Goal: Download file/media

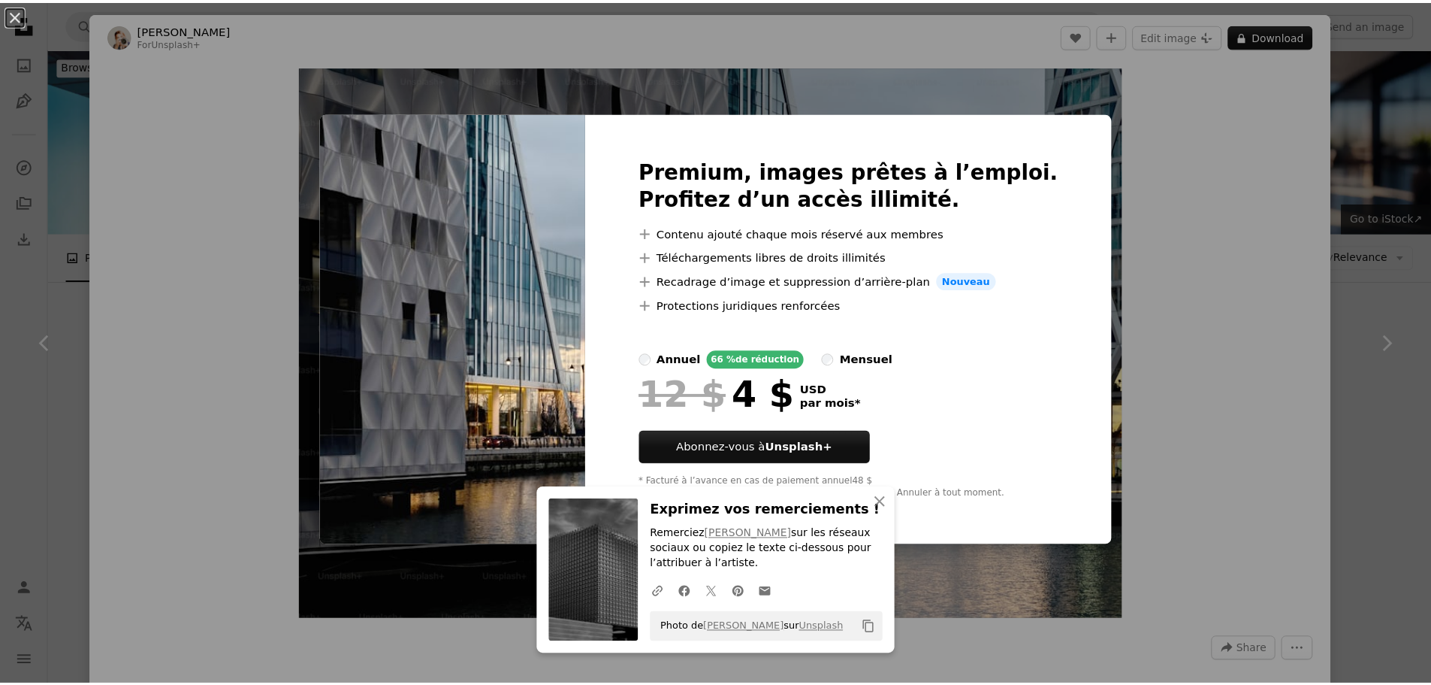
scroll to position [526, 0]
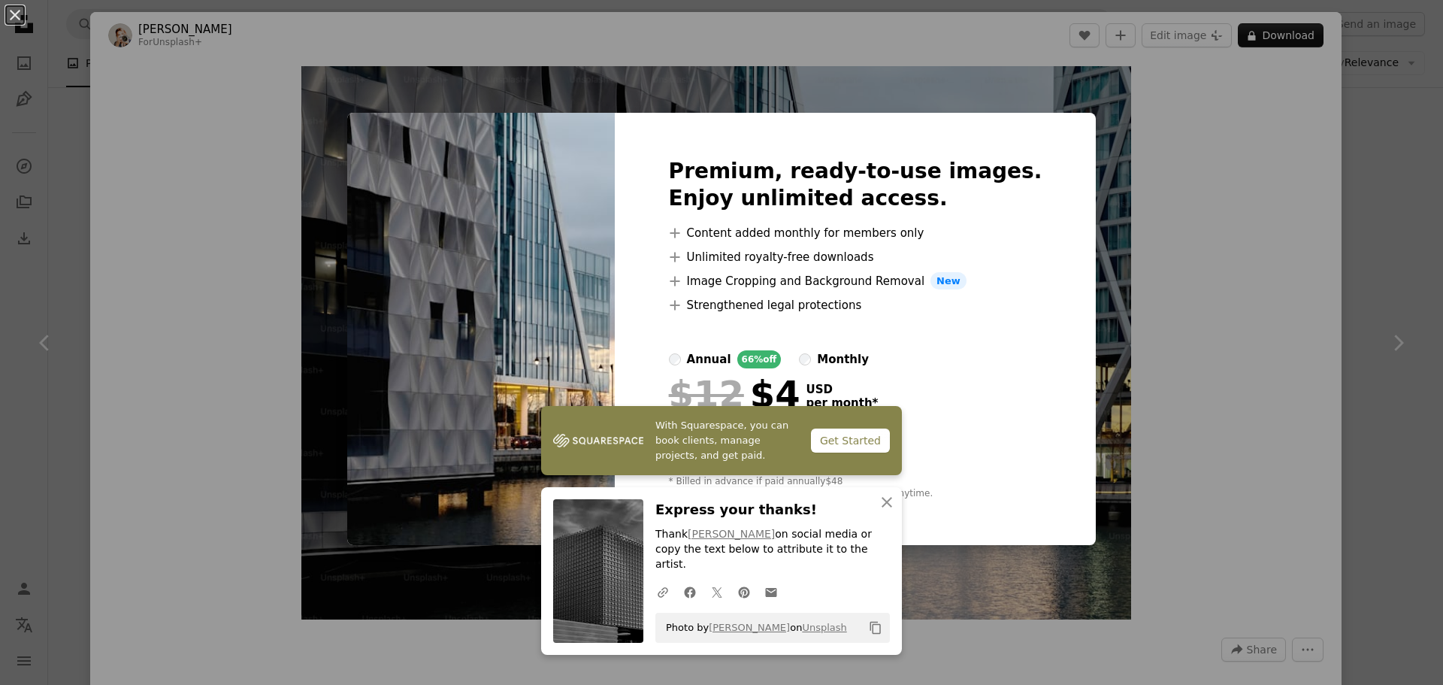
click at [1395, 252] on div "An X shape Premium, ready-to-use images. Enjoy unlimited access. A plus sign Co…" at bounding box center [721, 342] width 1443 height 685
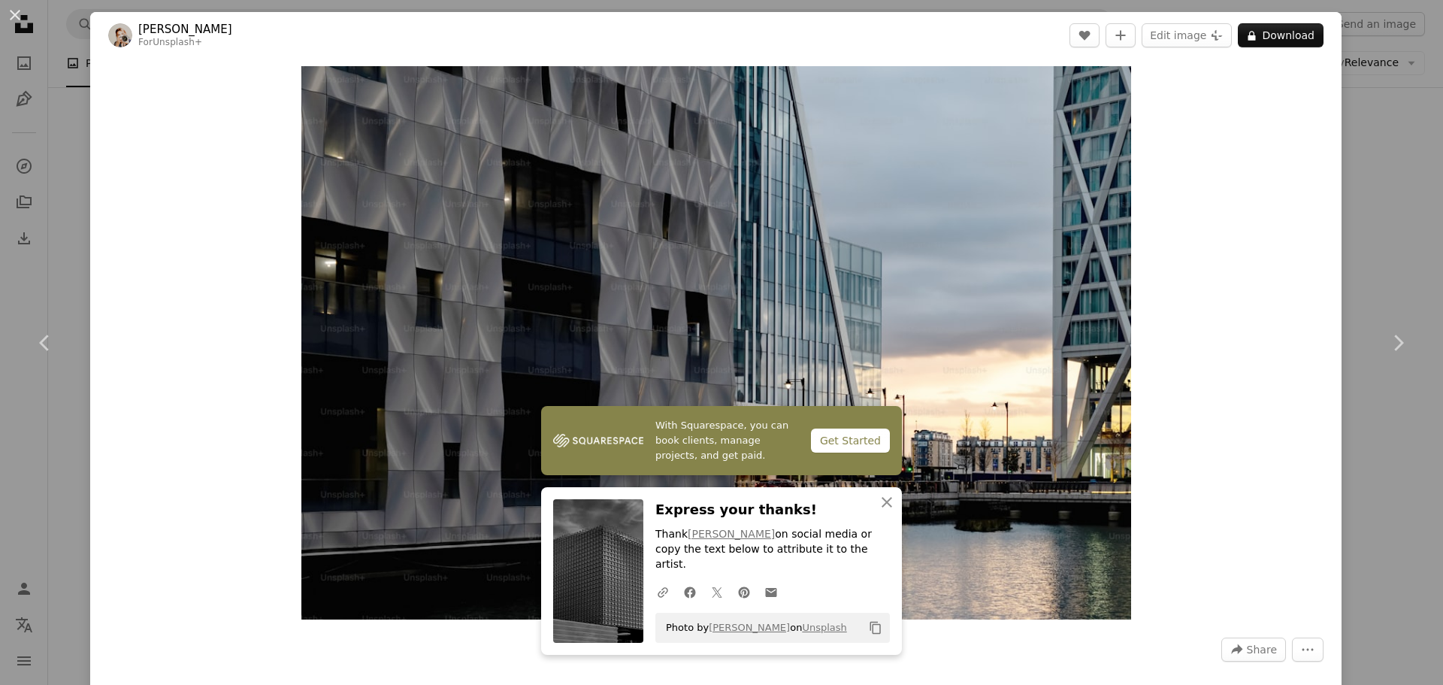
click at [1377, 252] on div "An X shape Chevron left Chevron right [PERSON_NAME] For Unsplash+ A heart A plu…" at bounding box center [721, 342] width 1443 height 685
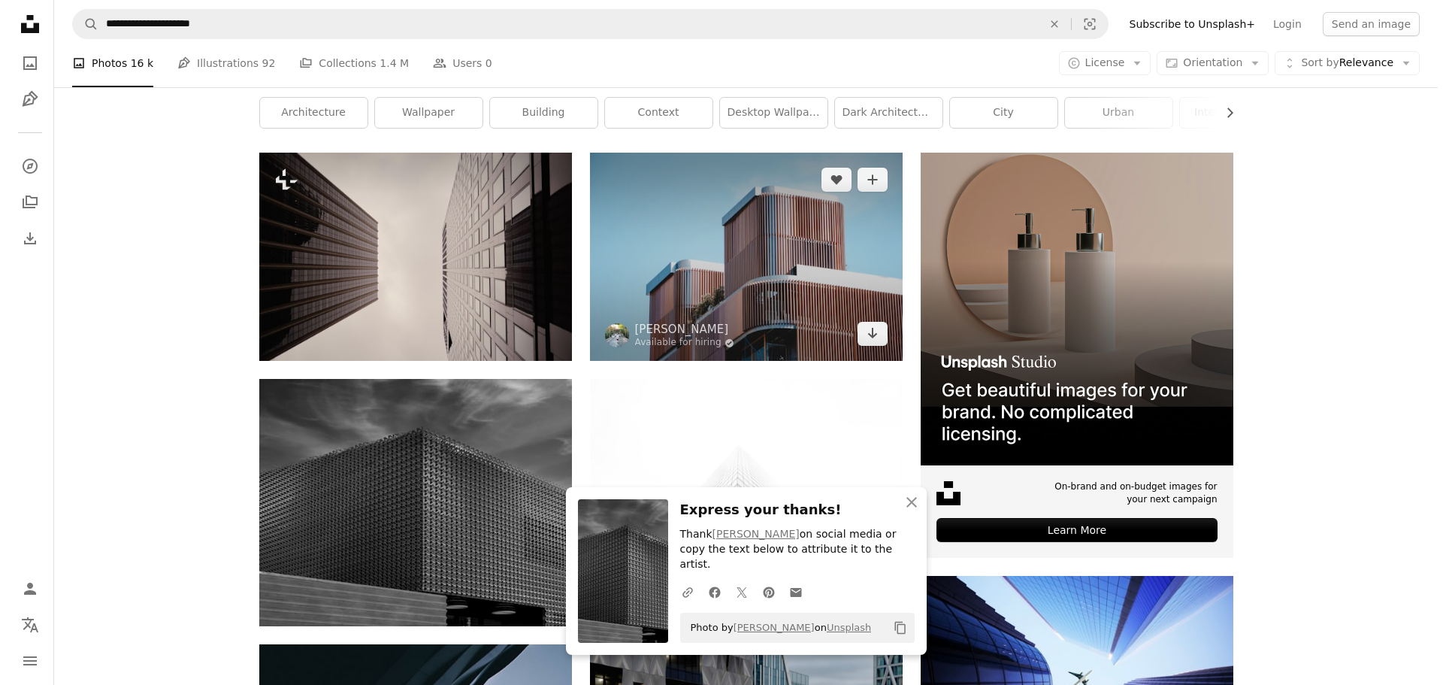
scroll to position [225, 0]
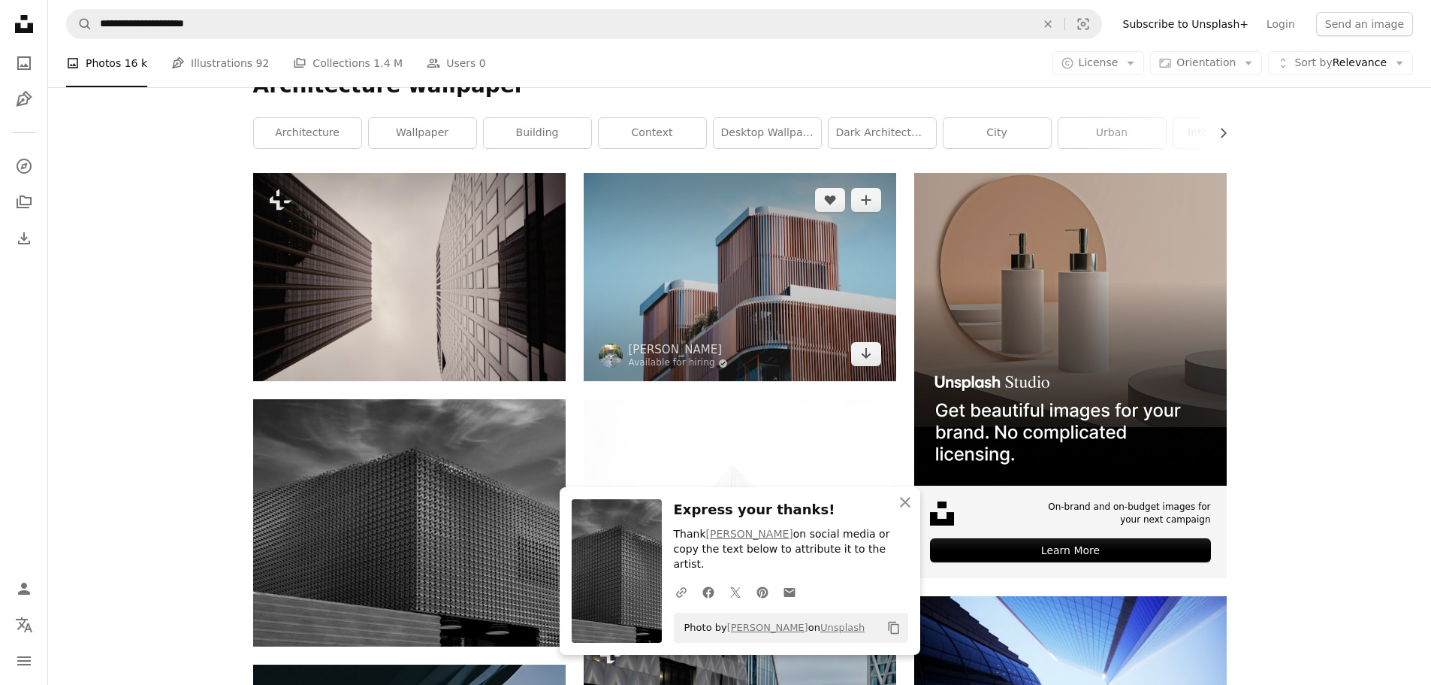
click at [787, 321] on img at bounding box center [740, 277] width 313 height 208
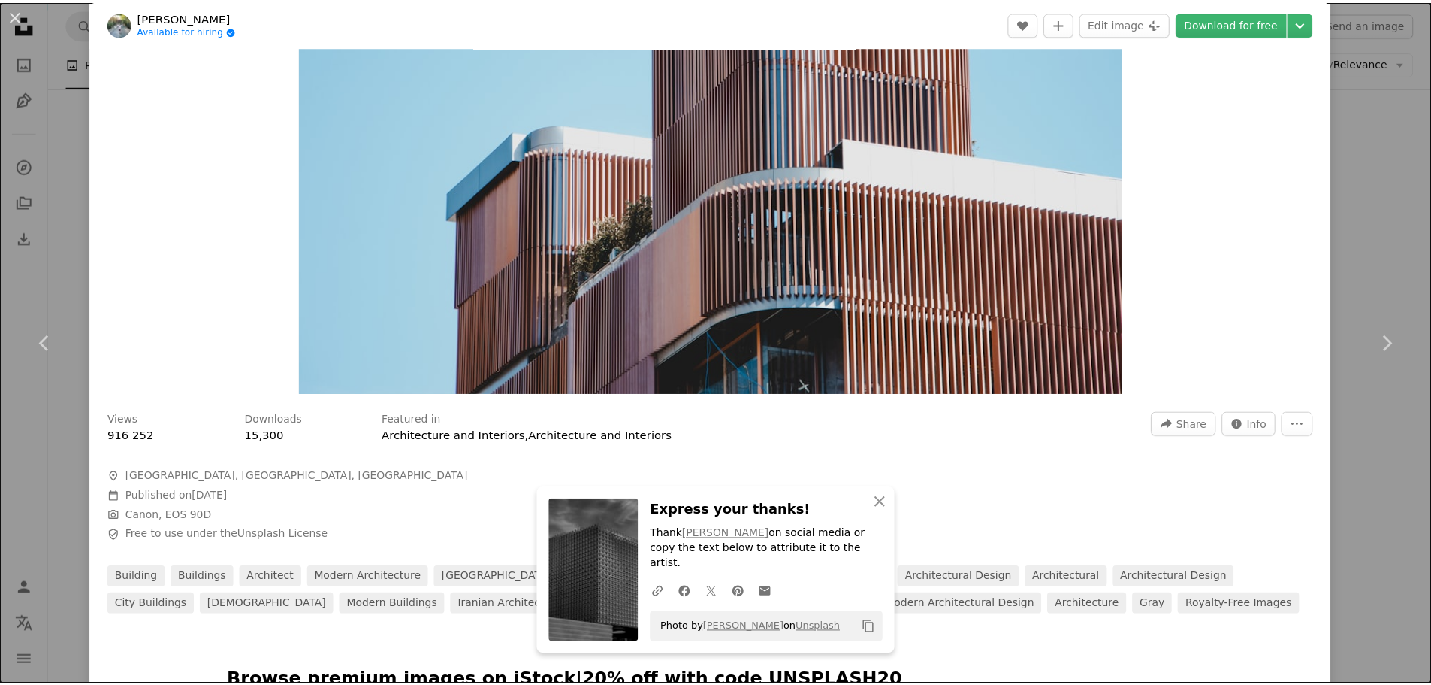
scroll to position [75, 0]
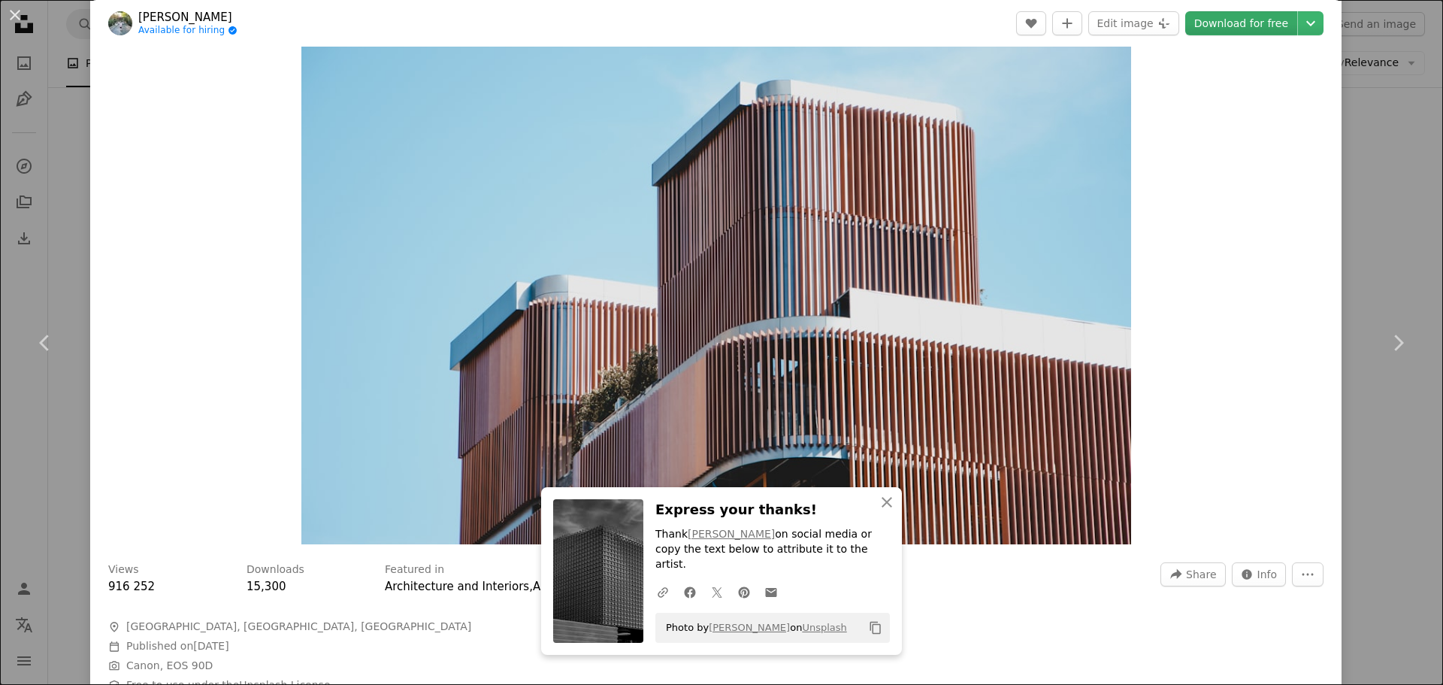
click at [1250, 23] on font "Download for free" at bounding box center [1241, 23] width 94 height 12
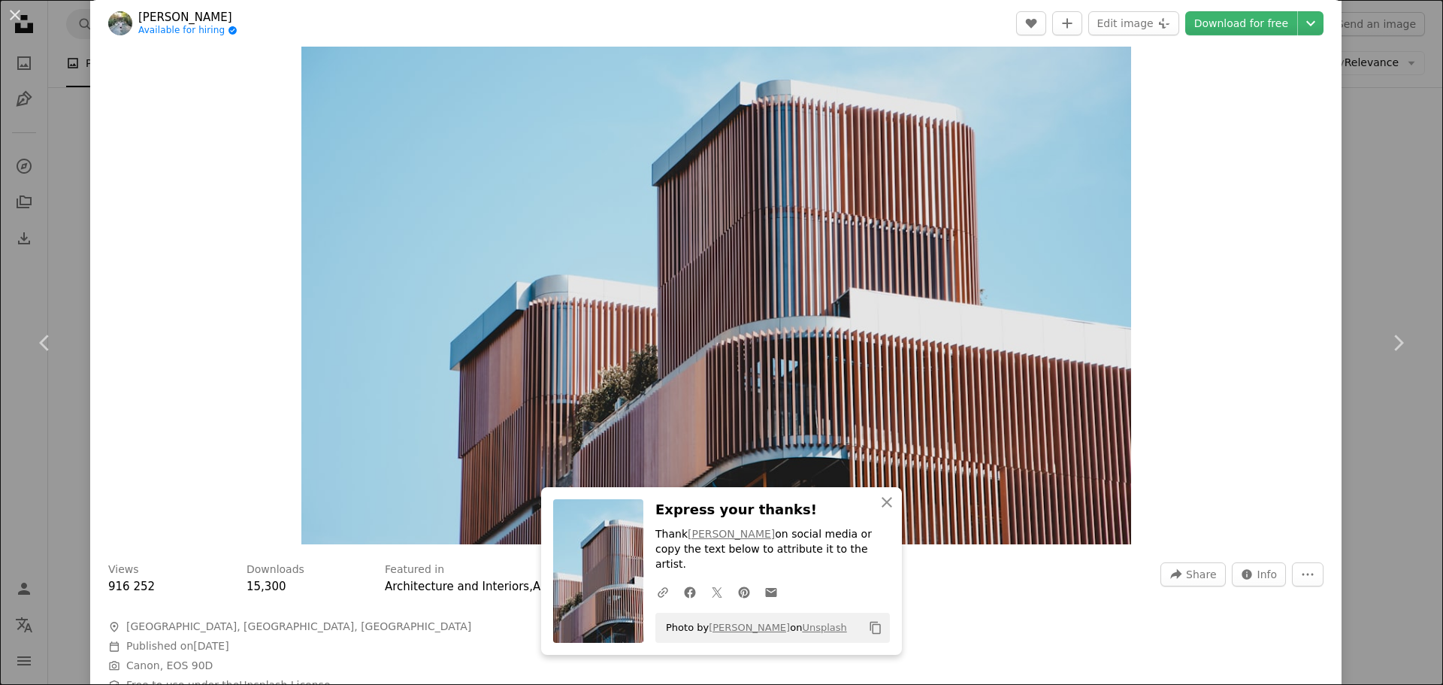
click at [1389, 259] on div "An X shape Chevron left Chevron right [PERSON_NAME] Available for hiring A chec…" at bounding box center [721, 342] width 1443 height 685
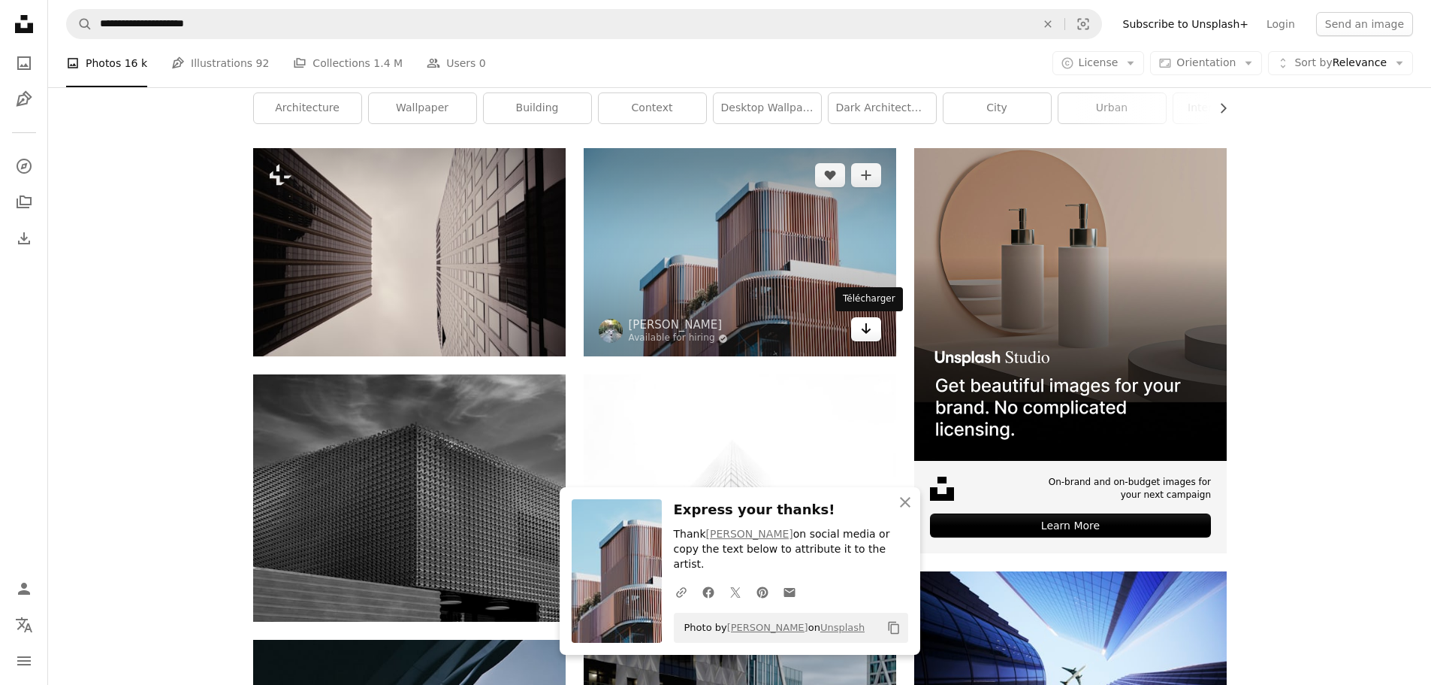
scroll to position [526, 0]
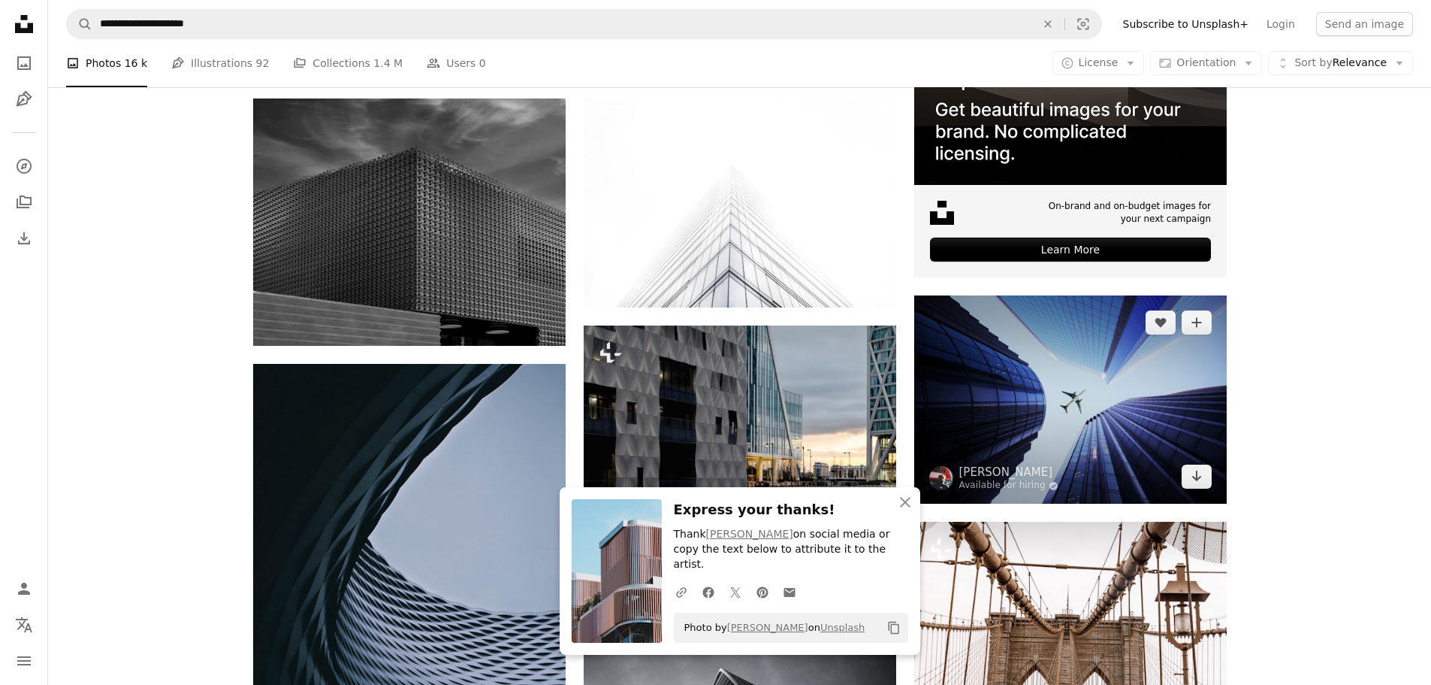
click at [1077, 384] on img at bounding box center [1070, 399] width 313 height 208
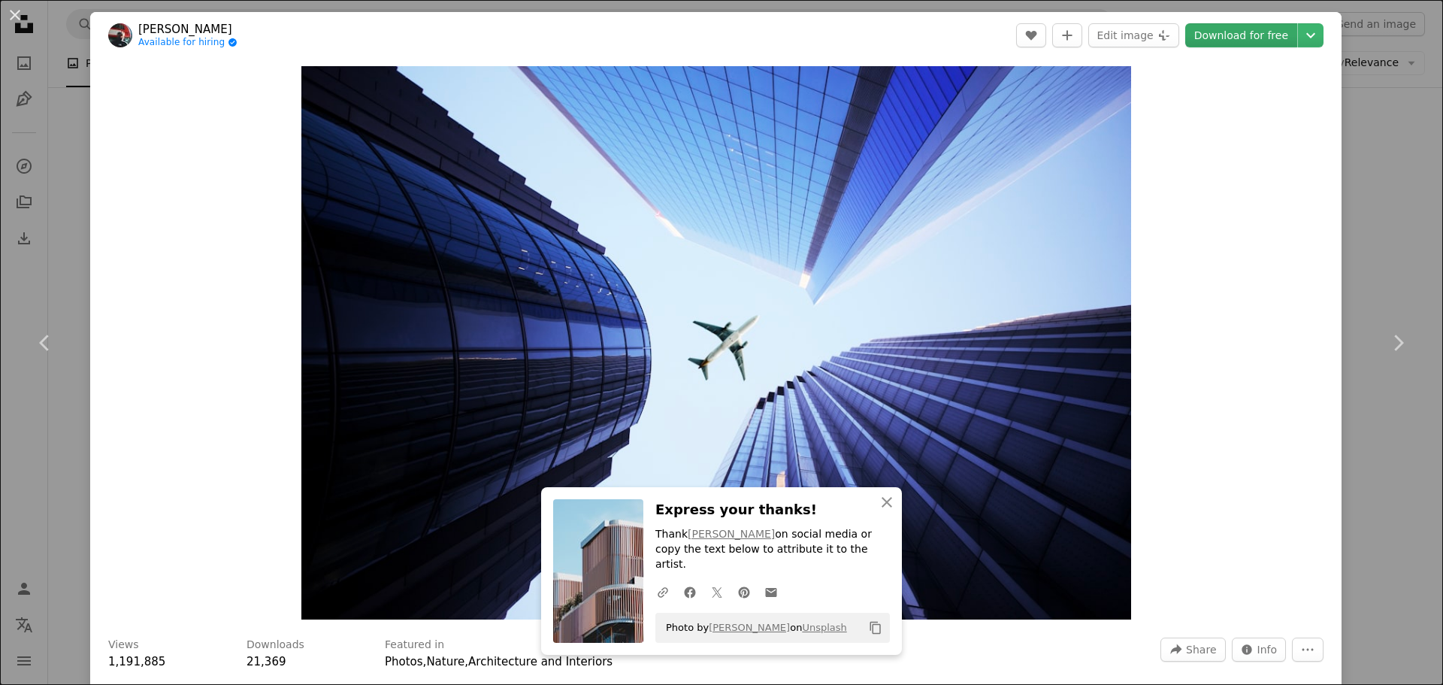
click at [1233, 38] on font "Download for free" at bounding box center [1241, 35] width 94 height 12
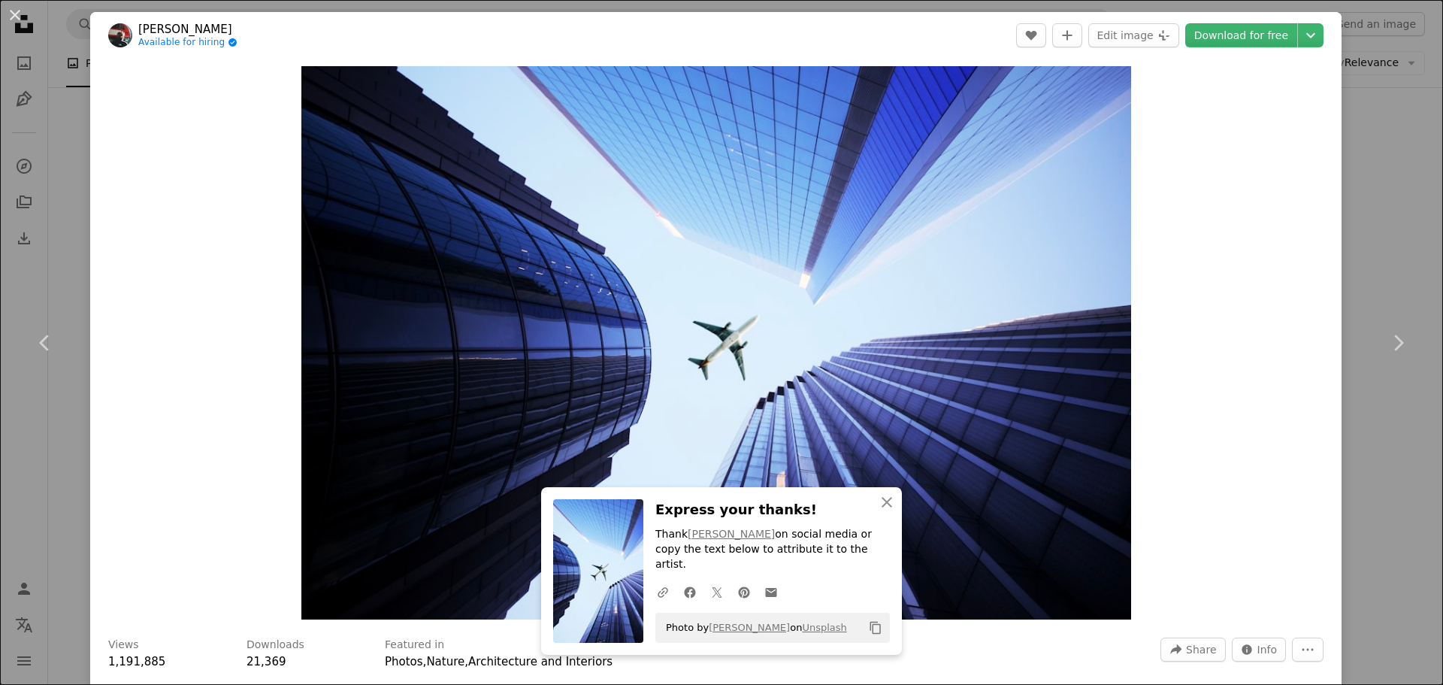
click at [1368, 221] on div "An X shape Chevron left Chevron right [PERSON_NAME] Available for hiring A chec…" at bounding box center [721, 342] width 1443 height 685
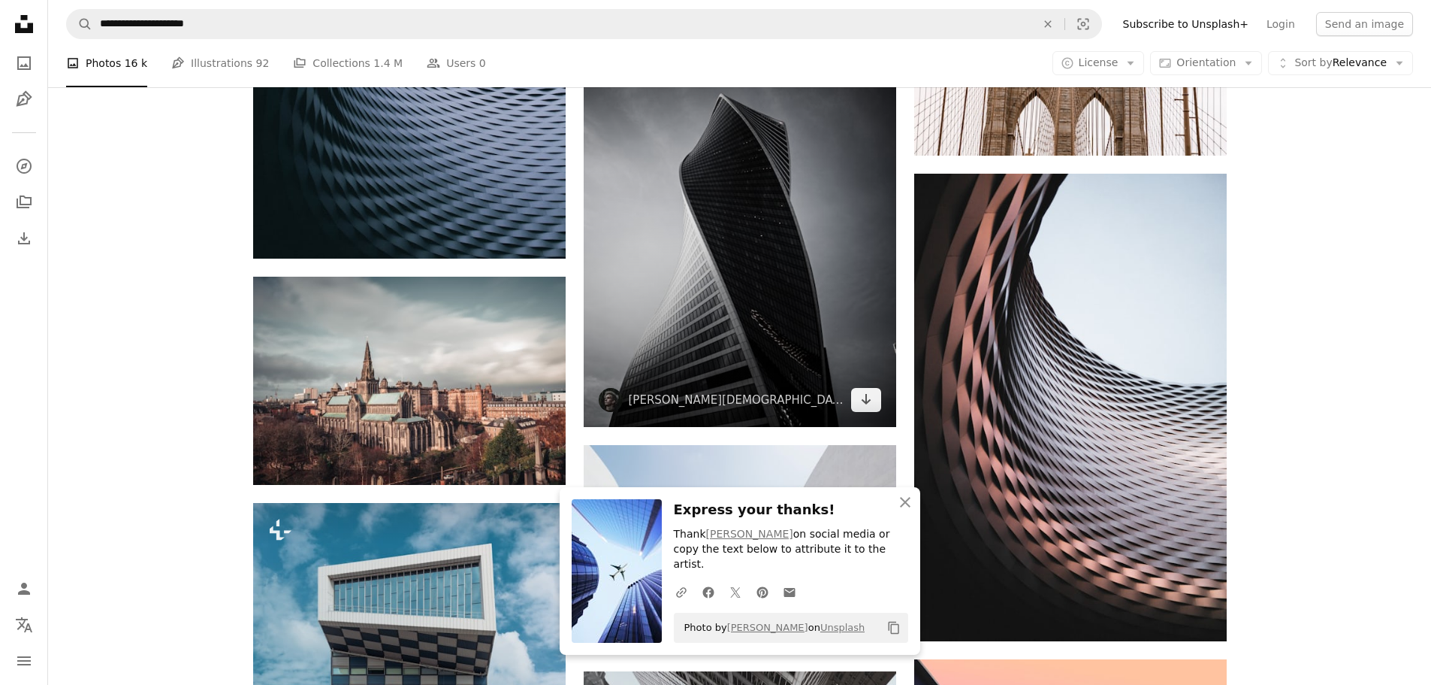
scroll to position [1127, 0]
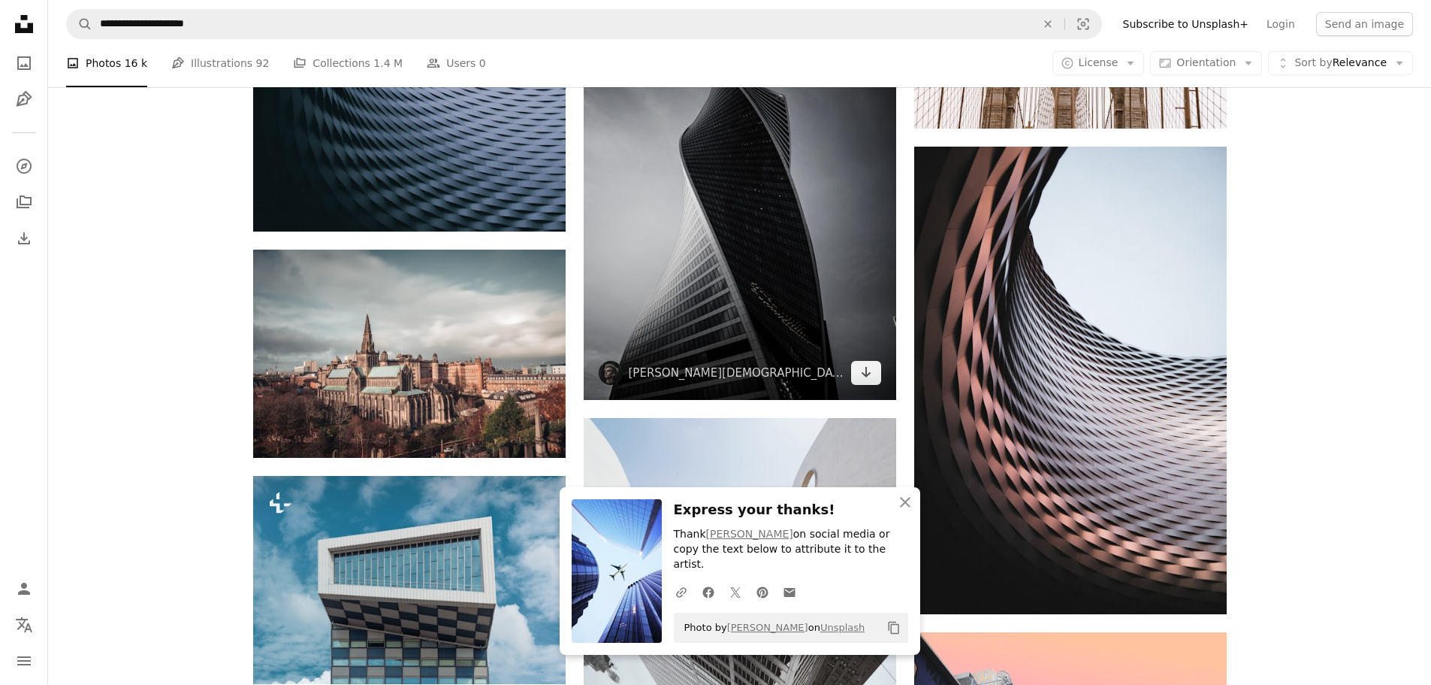
click at [790, 286] on img at bounding box center [740, 174] width 313 height 449
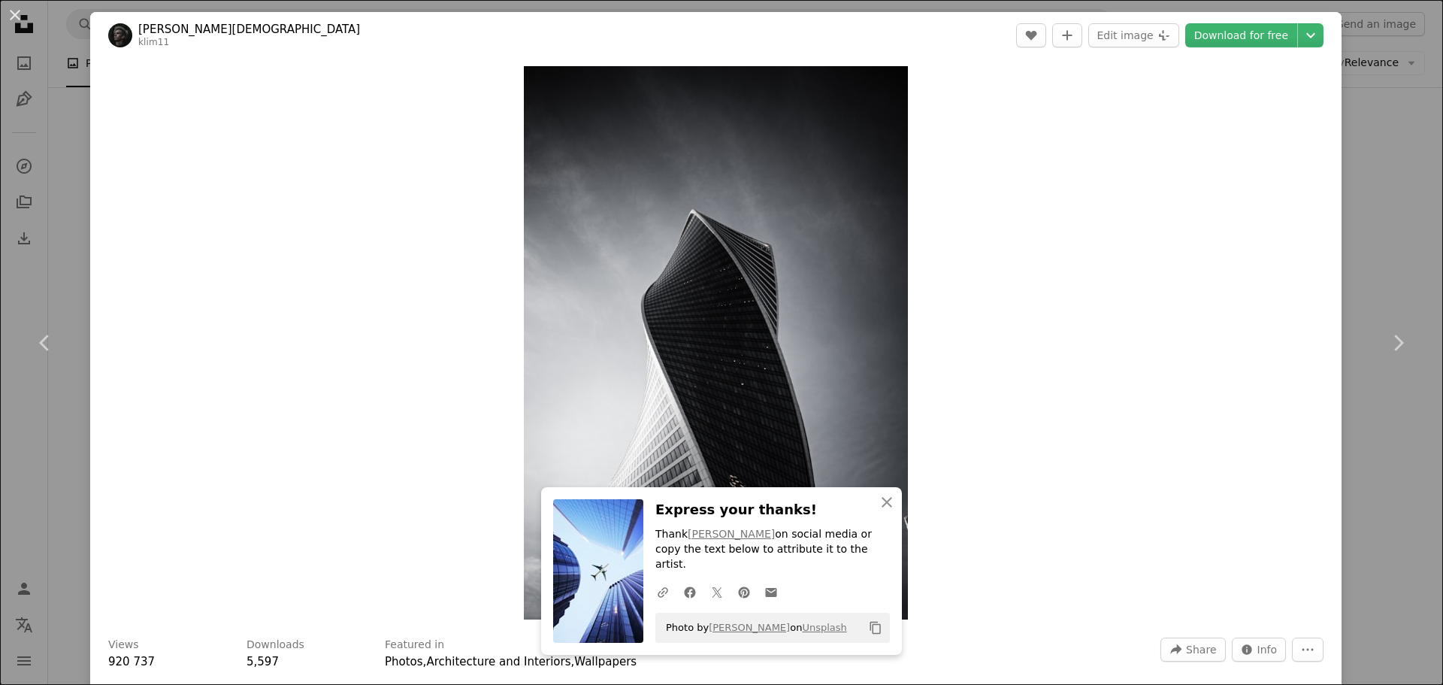
click at [1400, 248] on div "An X shape Chevron left Chevron right Klim Musalimov klim11 A heart A plus sign…" at bounding box center [721, 342] width 1443 height 685
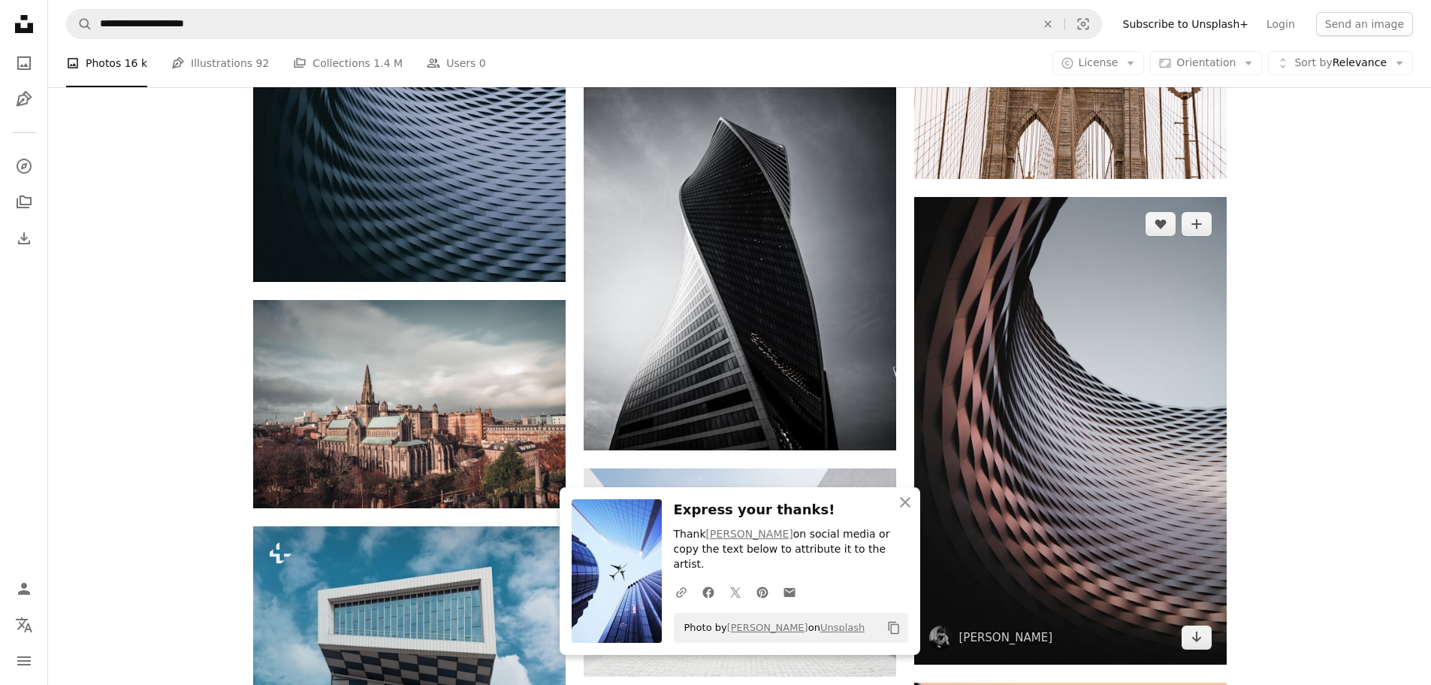
scroll to position [1052, 0]
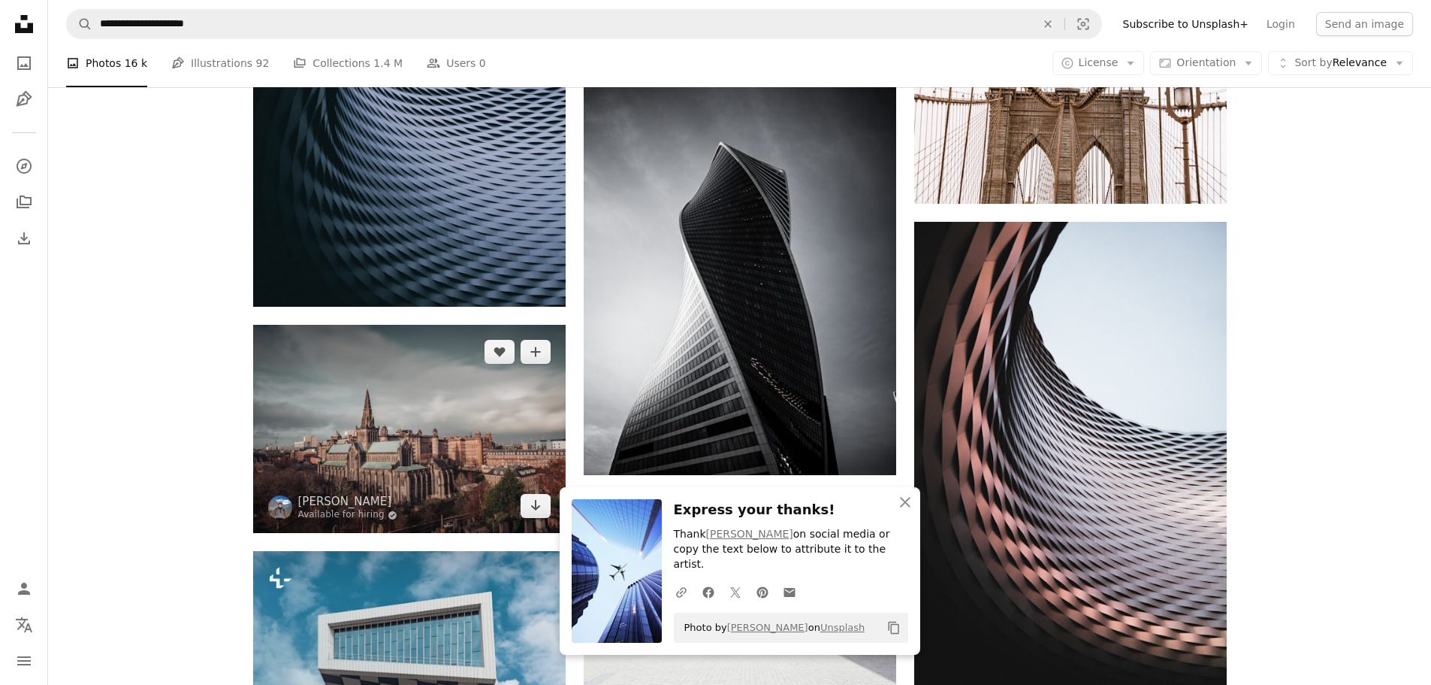
click at [424, 463] on img at bounding box center [409, 429] width 313 height 208
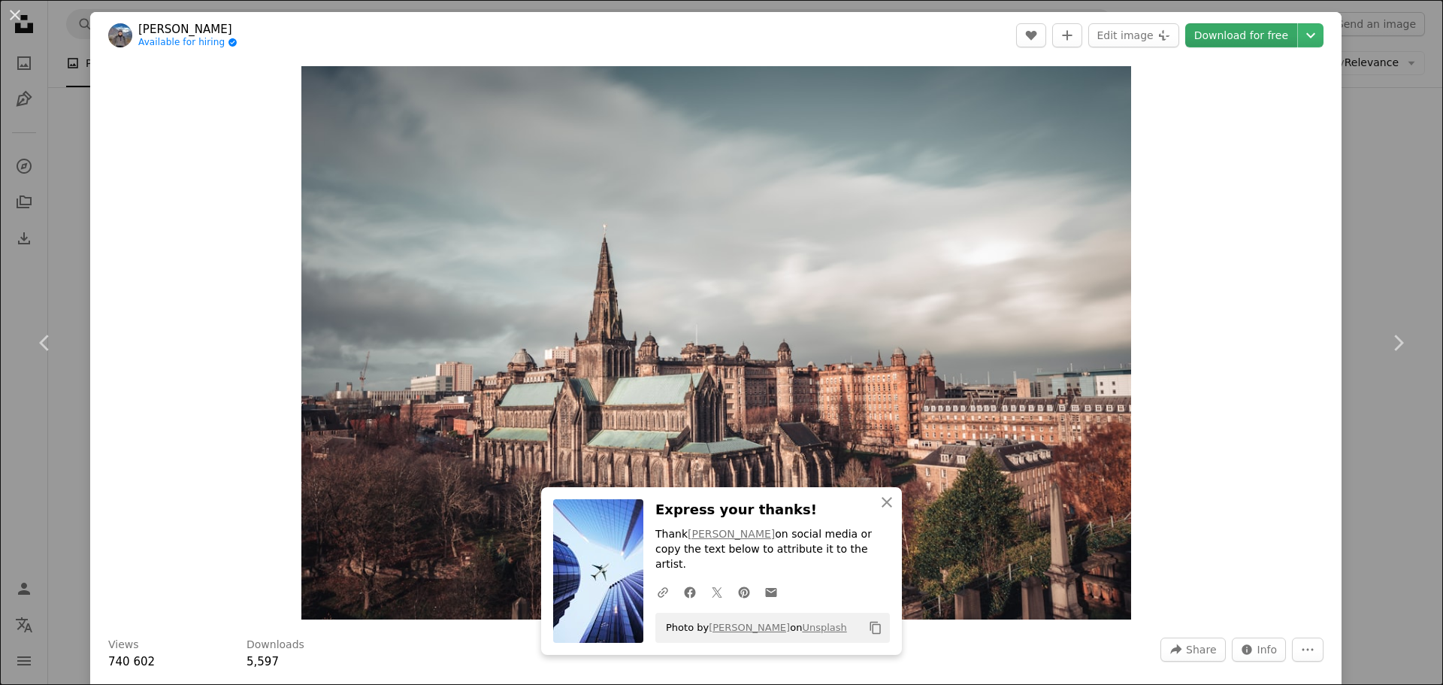
click at [1234, 40] on font "Download for free" at bounding box center [1241, 35] width 94 height 12
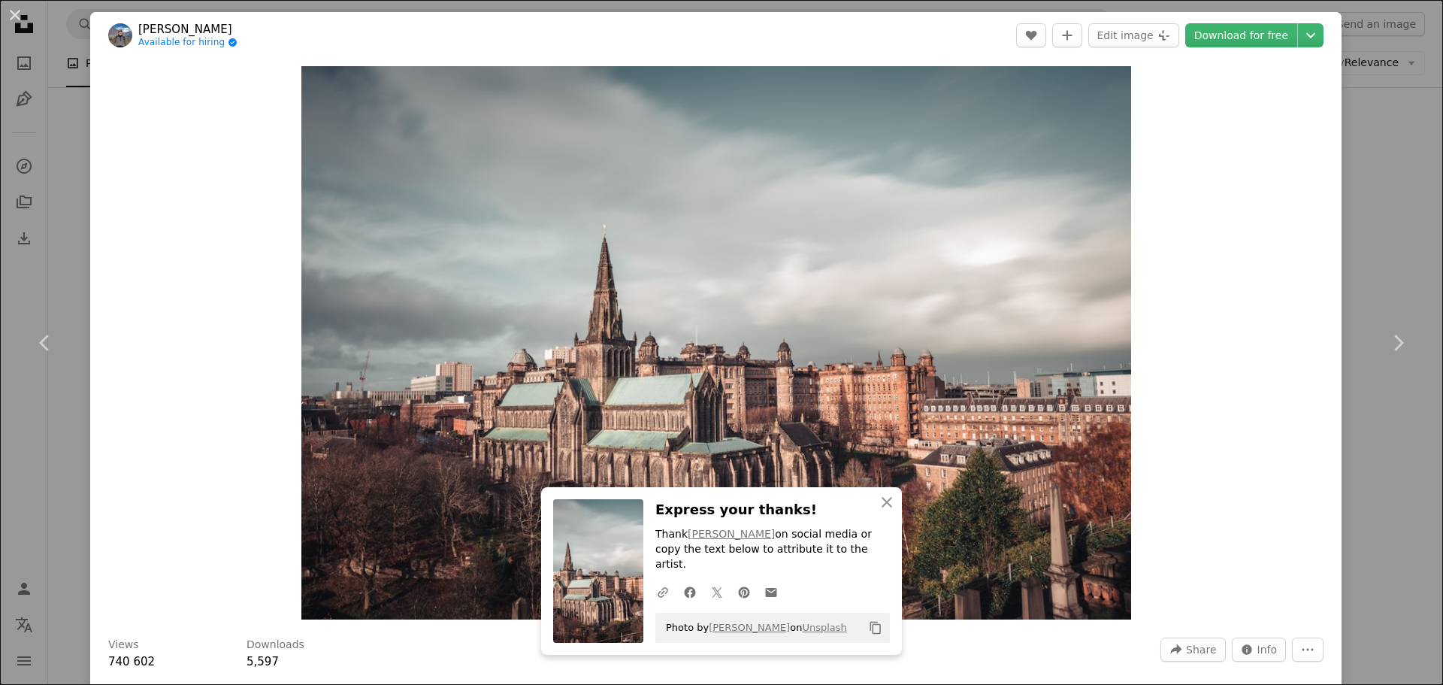
click at [1386, 264] on div "An X shape Chevron left Chevron right [PERSON_NAME] Available for hiring A chec…" at bounding box center [721, 342] width 1443 height 685
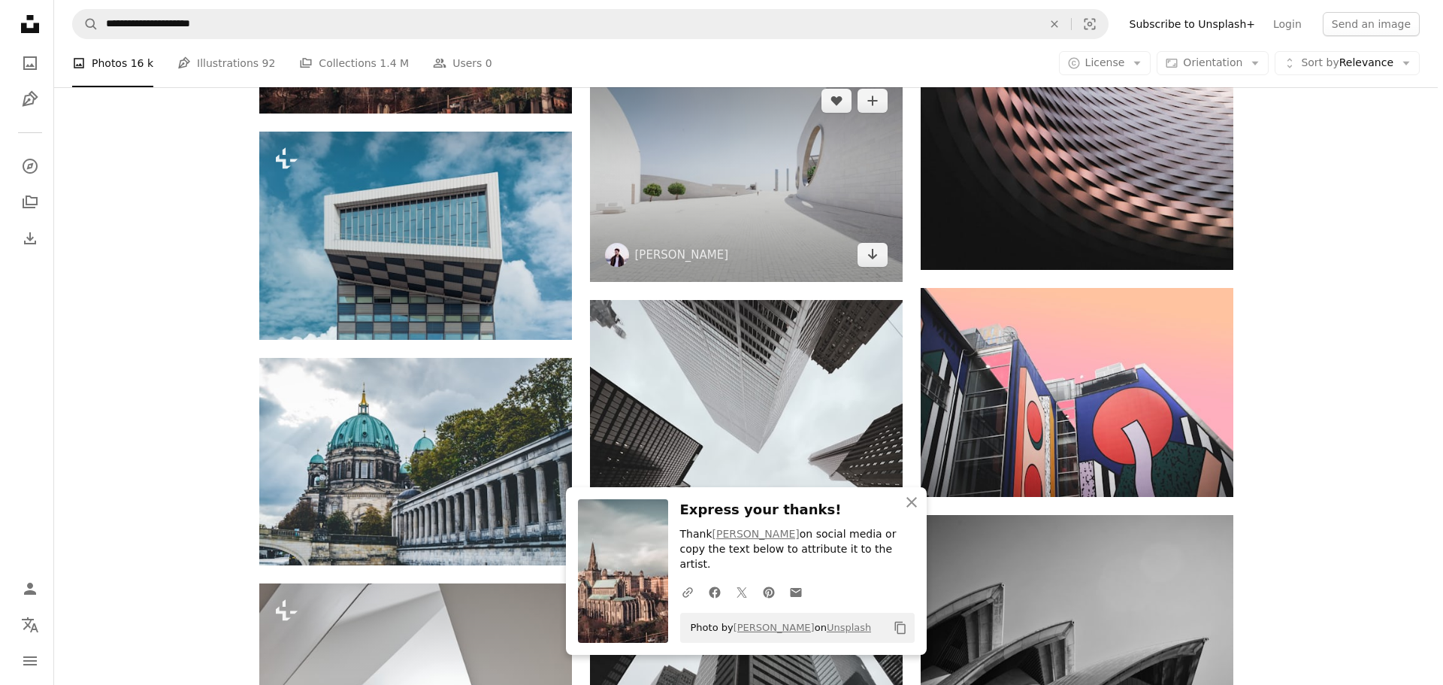
scroll to position [1578, 0]
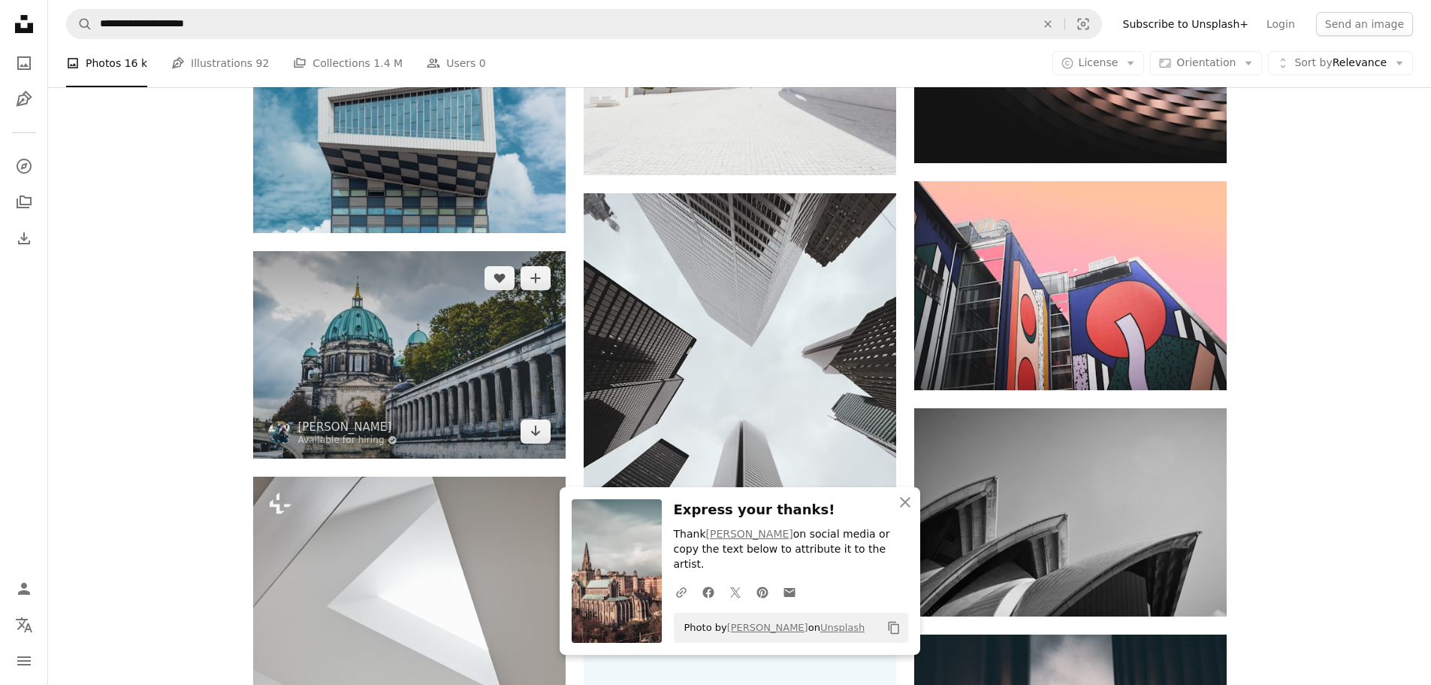
click at [521, 358] on img at bounding box center [409, 354] width 313 height 207
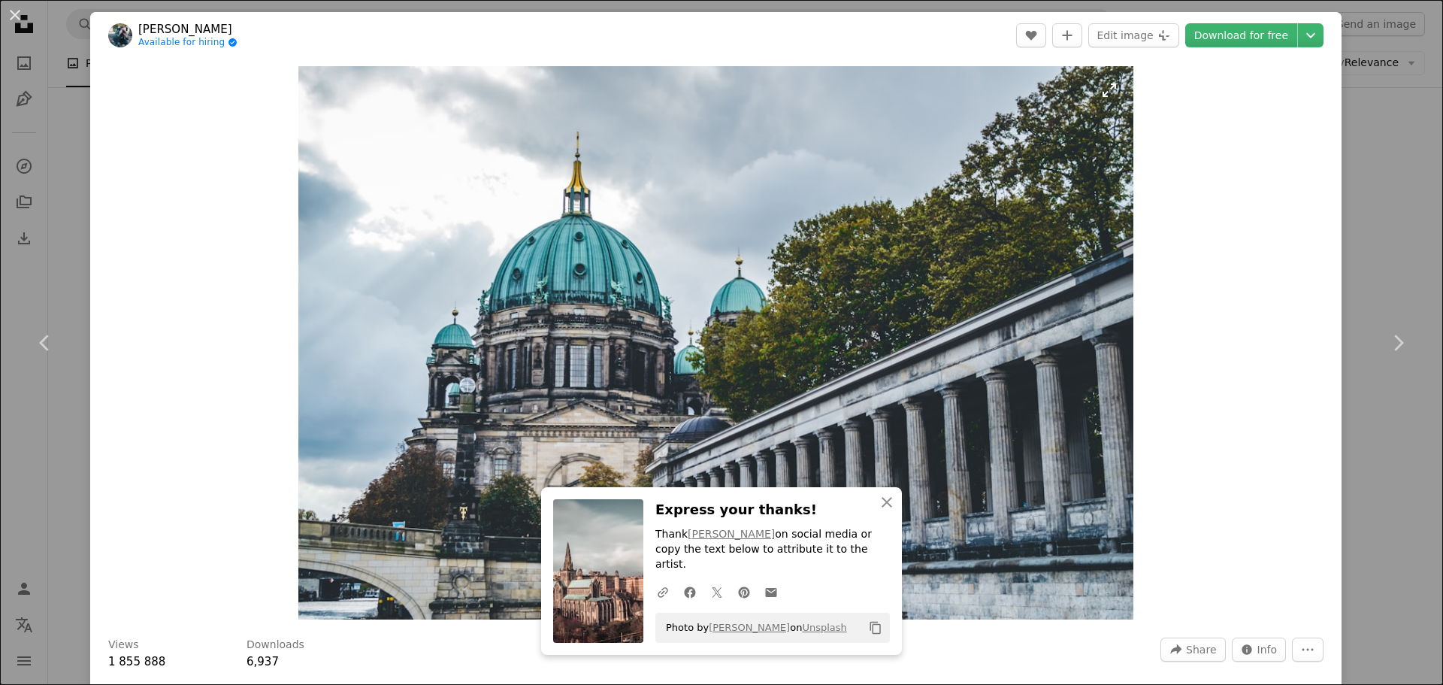
click at [869, 324] on img "Zoom in on this image" at bounding box center [715, 342] width 835 height 553
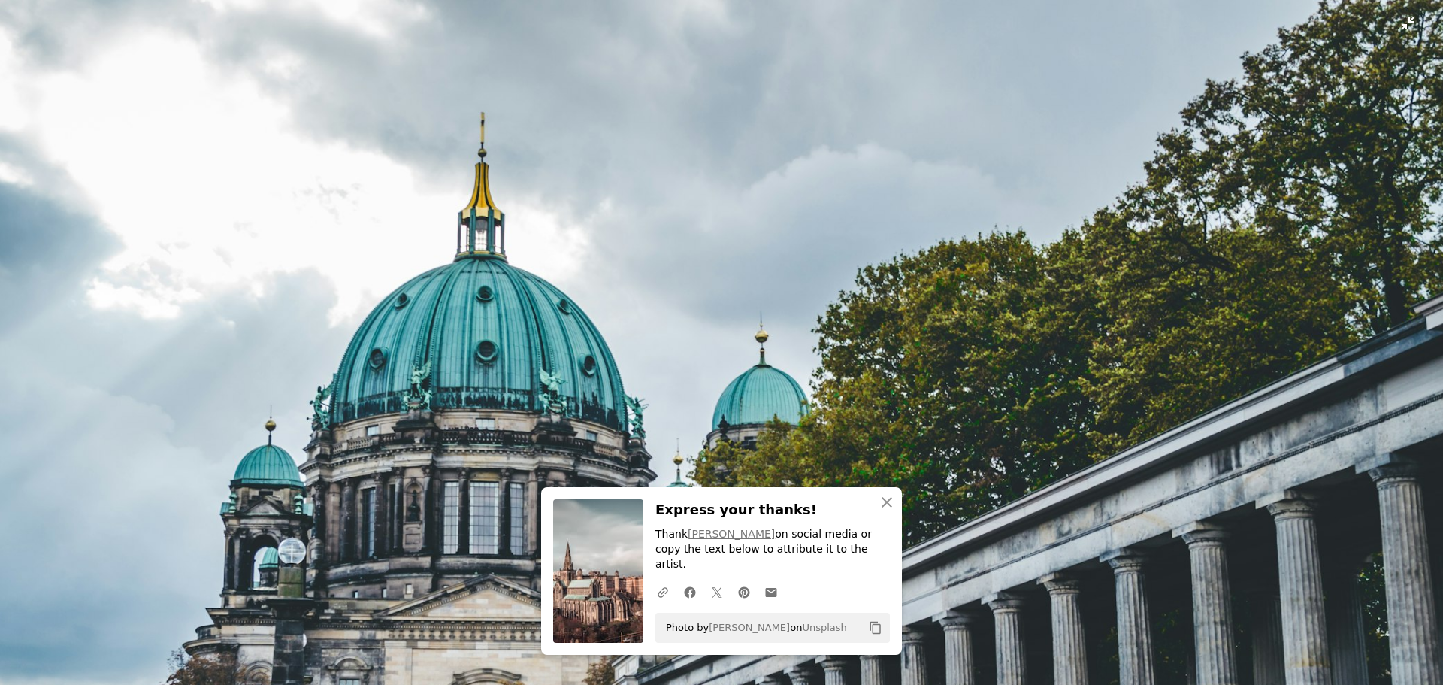
click at [1399, 26] on img "Zoom out on this image" at bounding box center [721, 477] width 1444 height 957
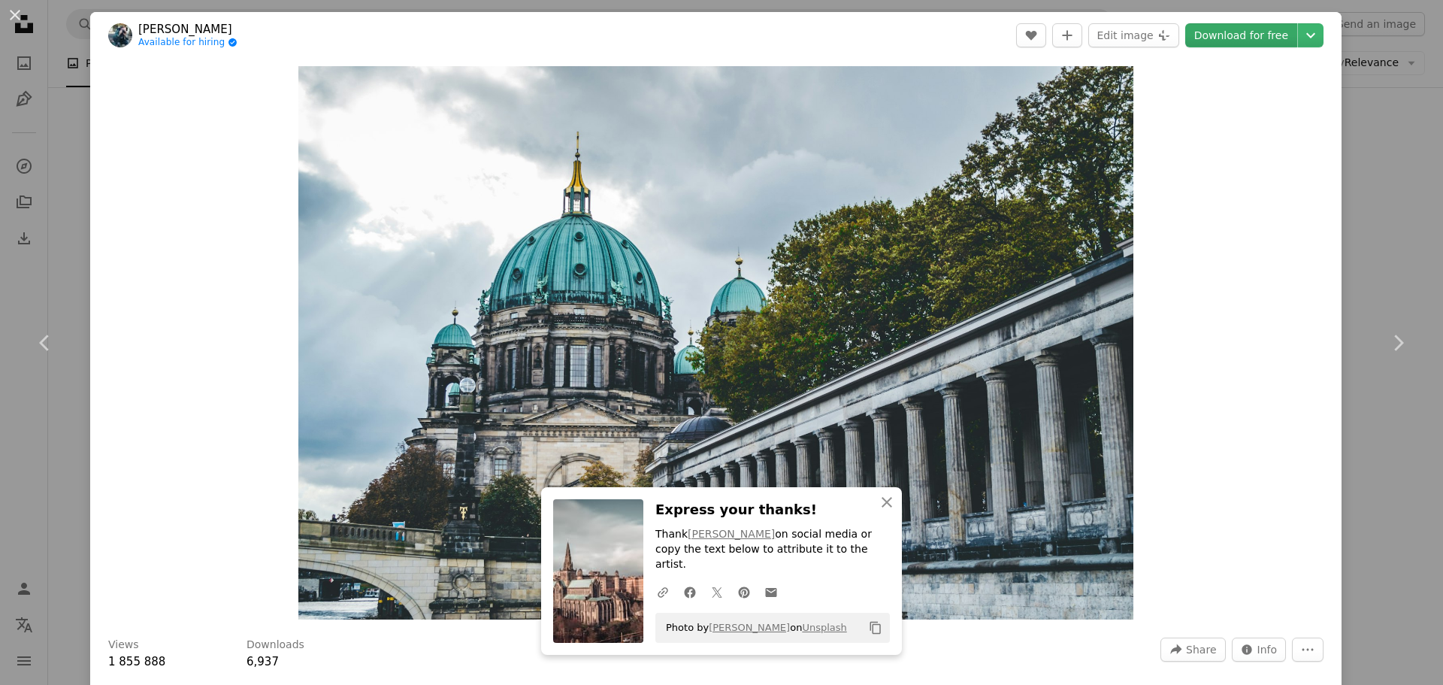
click at [1238, 27] on font "Download for free" at bounding box center [1241, 35] width 94 height 23
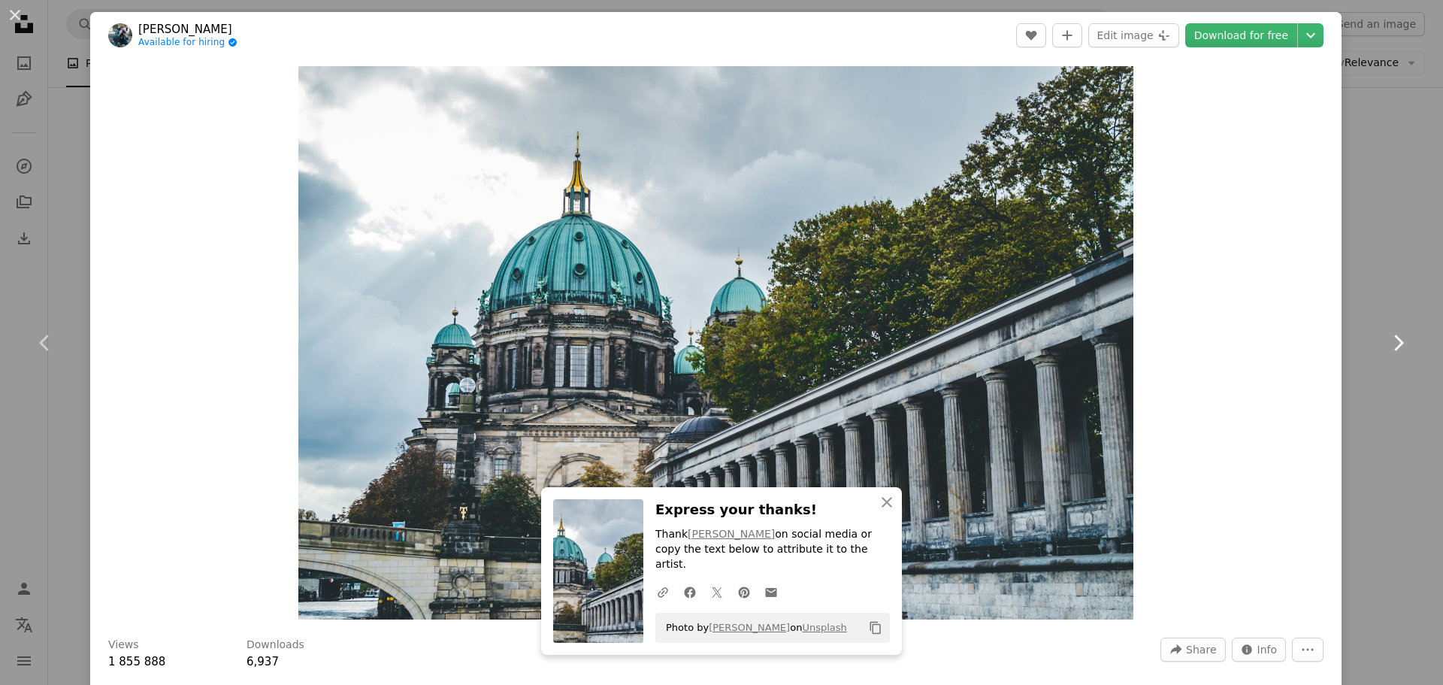
click at [1391, 294] on link "Chevron right" at bounding box center [1398, 343] width 90 height 144
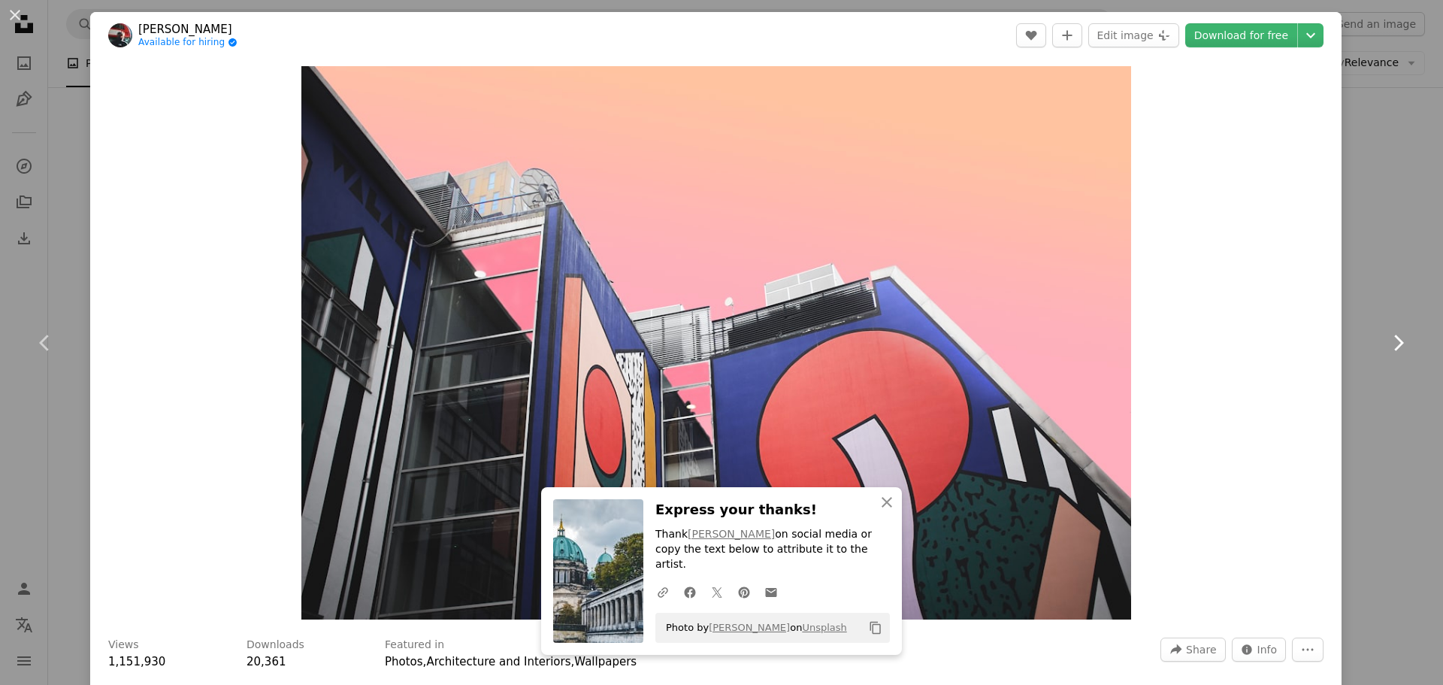
click at [1409, 354] on link "Chevron right" at bounding box center [1398, 343] width 90 height 144
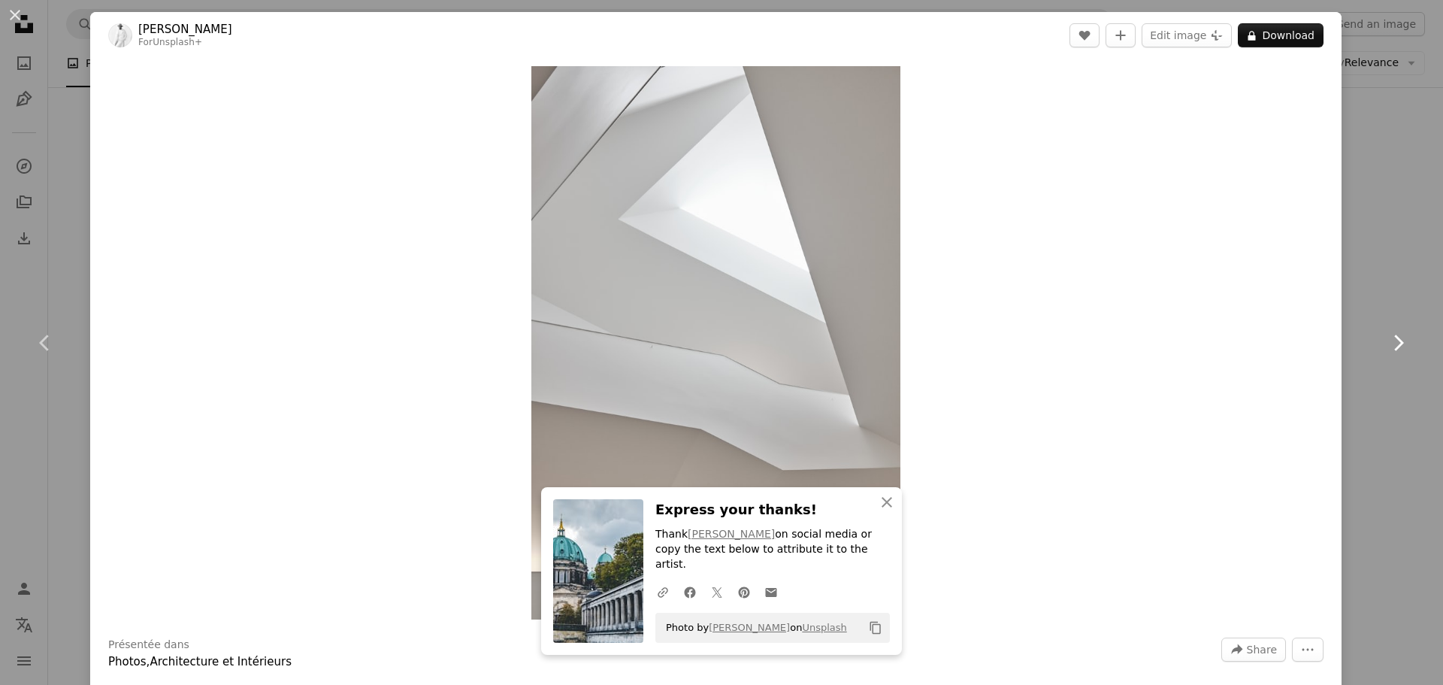
click at [1394, 341] on icon at bounding box center [1399, 342] width 10 height 16
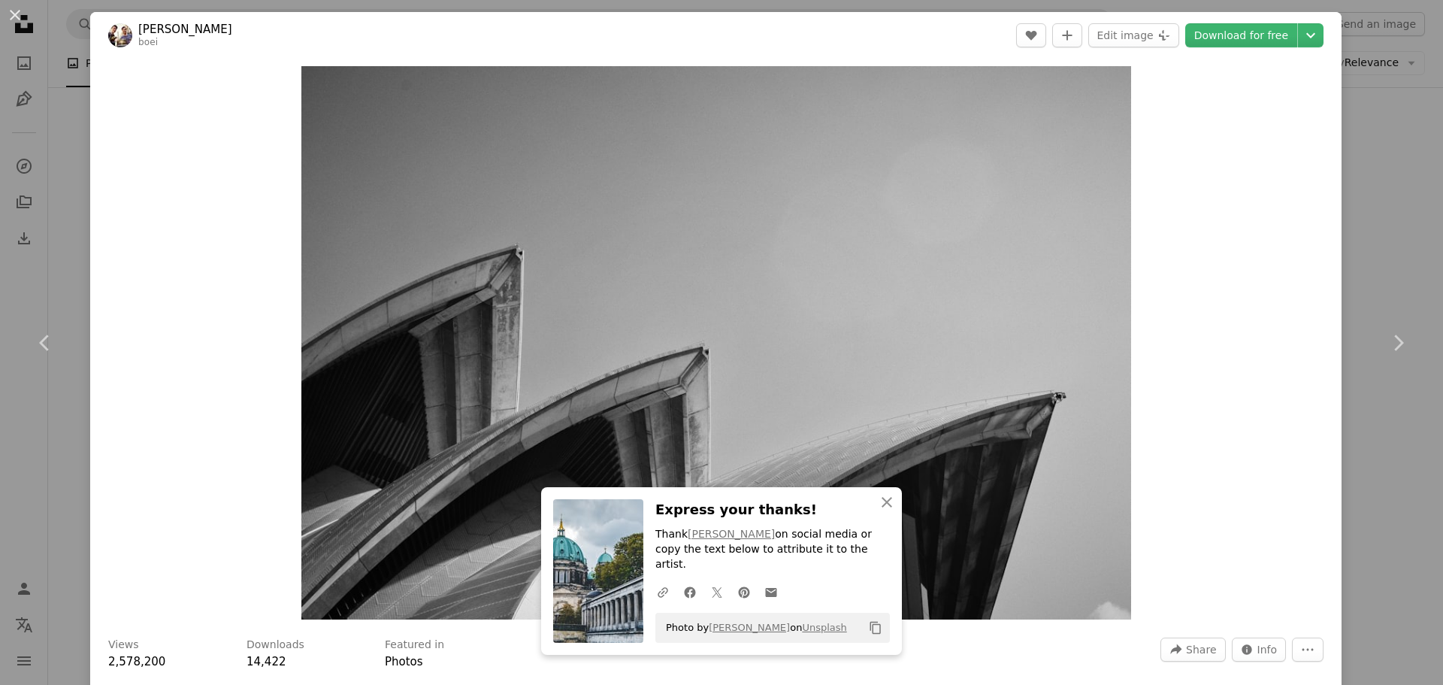
click at [1386, 137] on div "An X shape Chevron left Chevron right Friso Baaij boei A heart A plus sign Edit…" at bounding box center [721, 342] width 1443 height 685
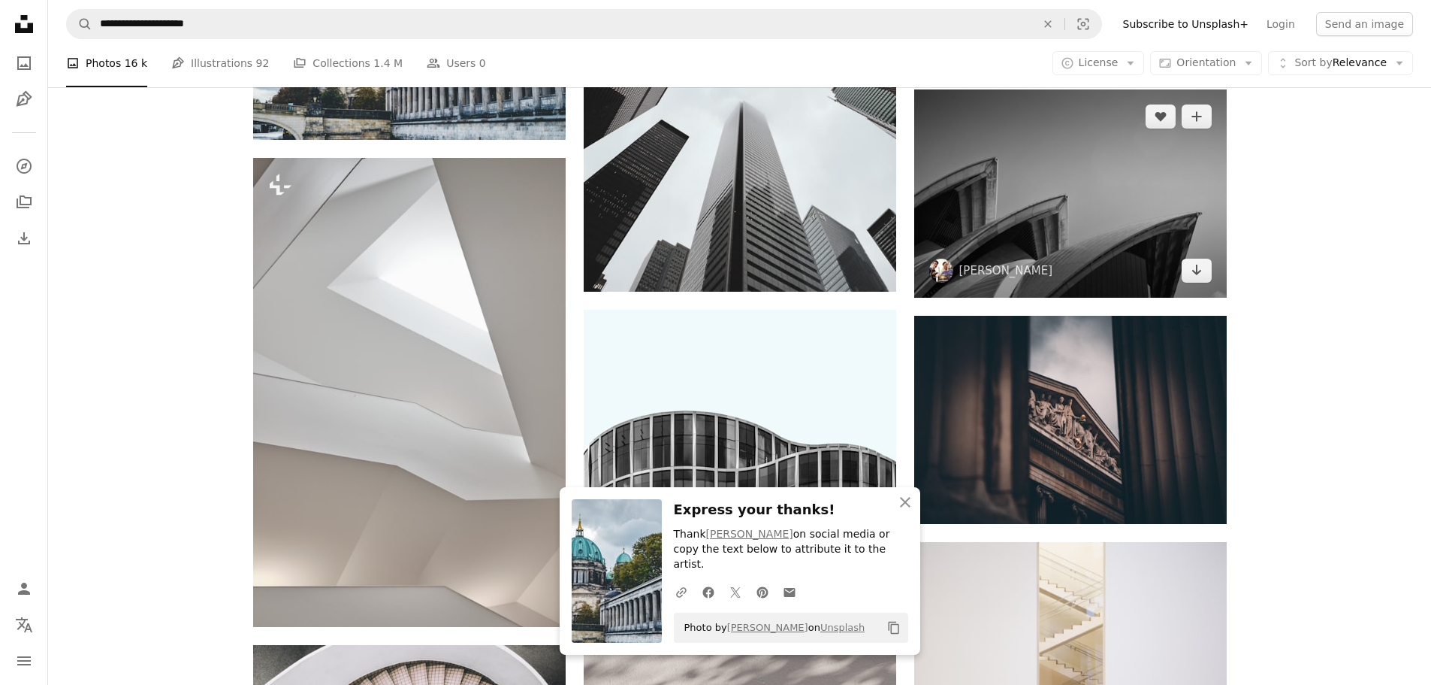
scroll to position [1878, 0]
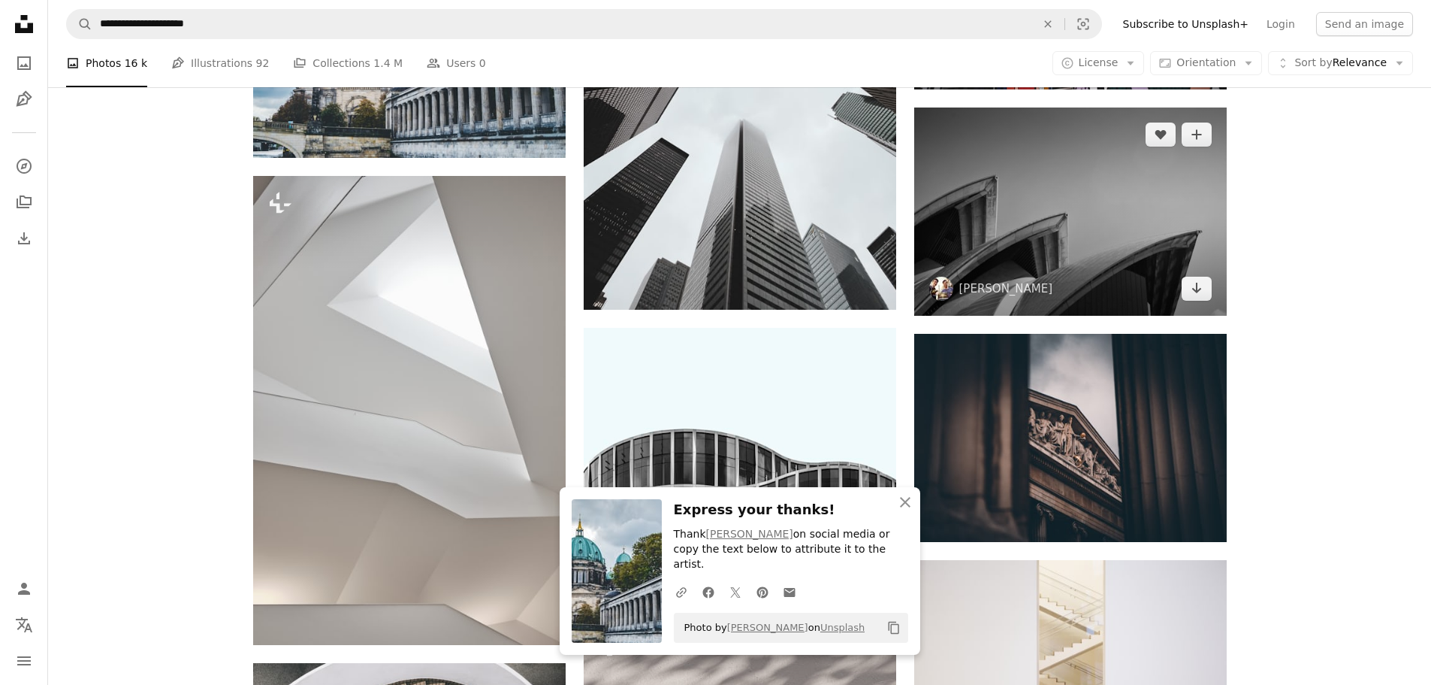
click at [1164, 208] on img at bounding box center [1070, 211] width 313 height 208
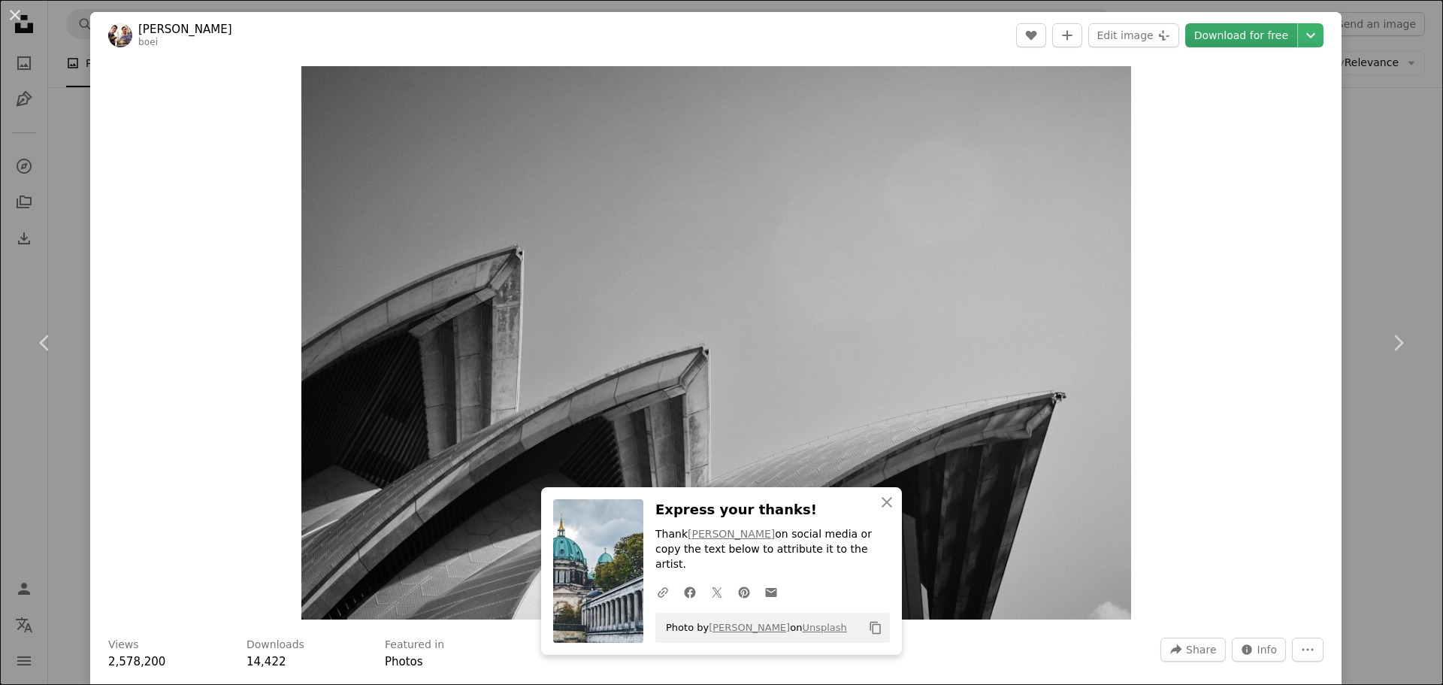
click at [1239, 36] on font "Download for free" at bounding box center [1241, 35] width 94 height 12
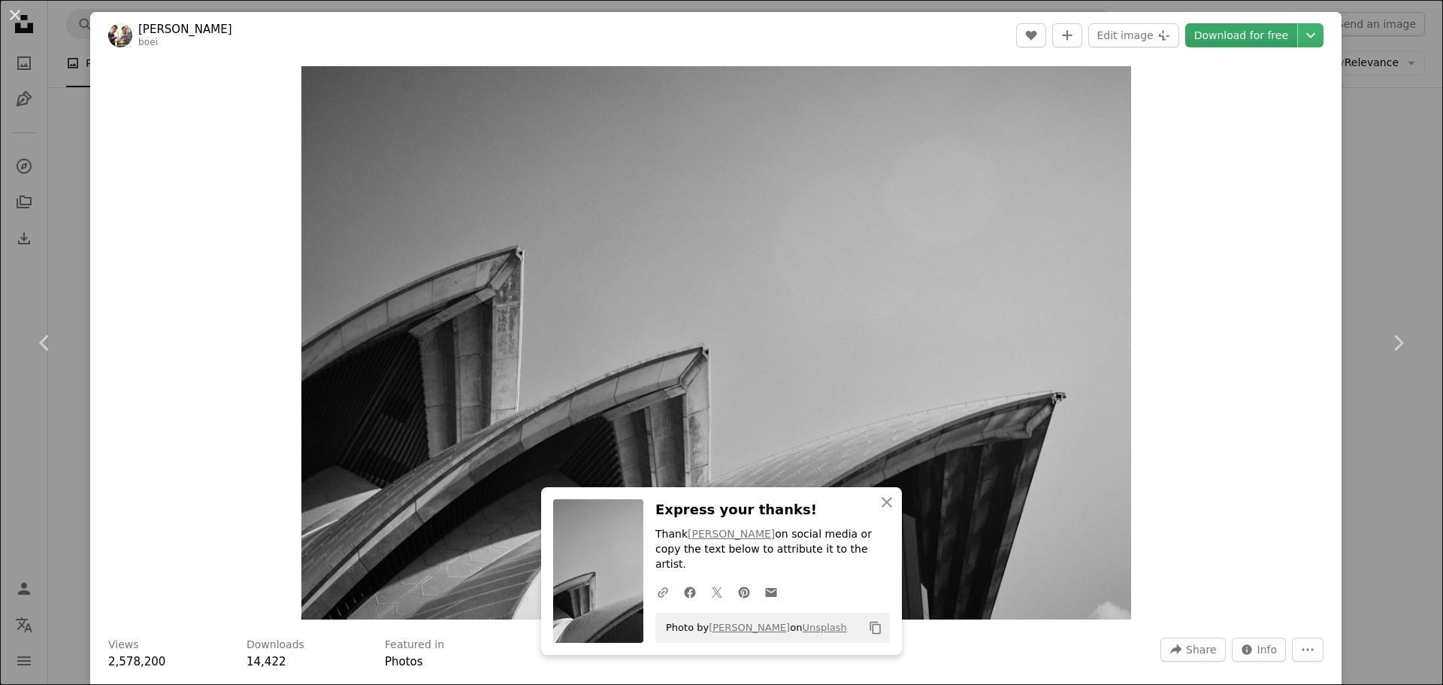
click at [1243, 31] on font "Download for free" at bounding box center [1241, 35] width 94 height 12
click at [1401, 82] on div "An X shape Chevron left Chevron right Friso Baaij boei A heart A plus sign Edit…" at bounding box center [721, 342] width 1443 height 685
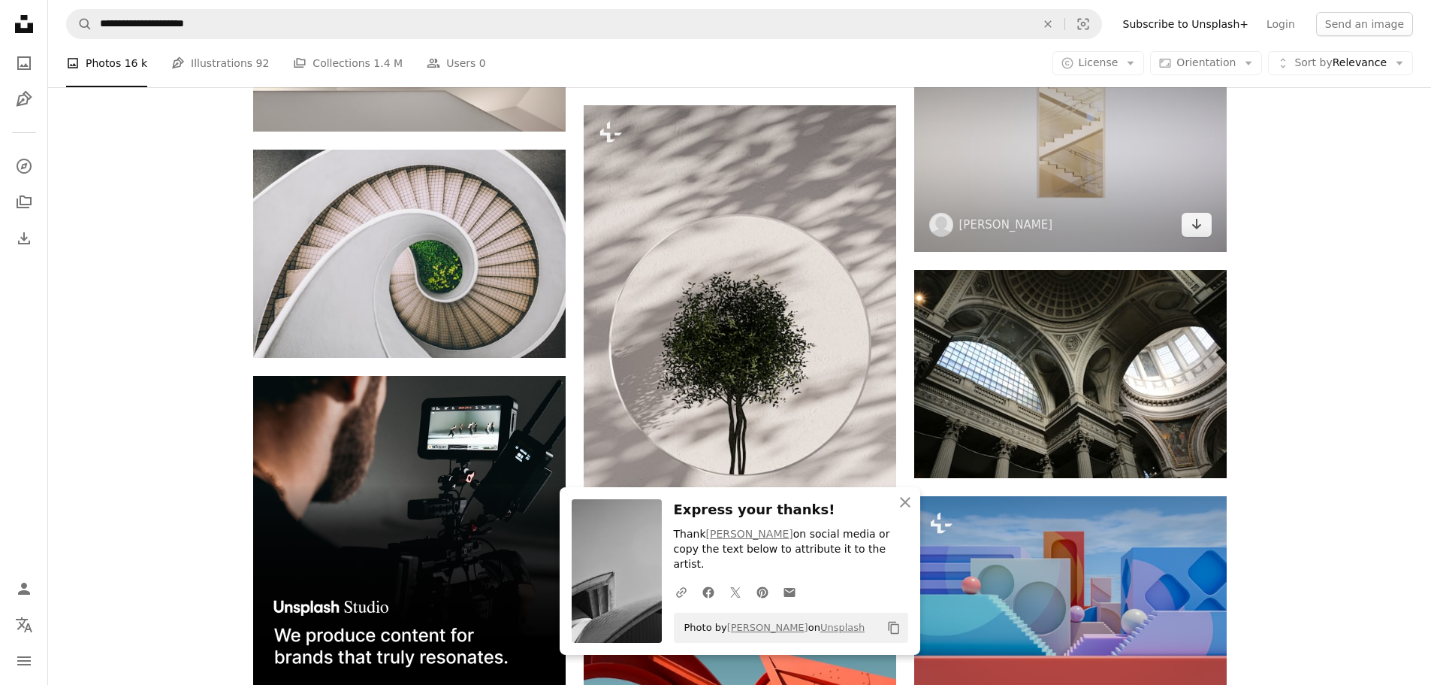
scroll to position [2555, 0]
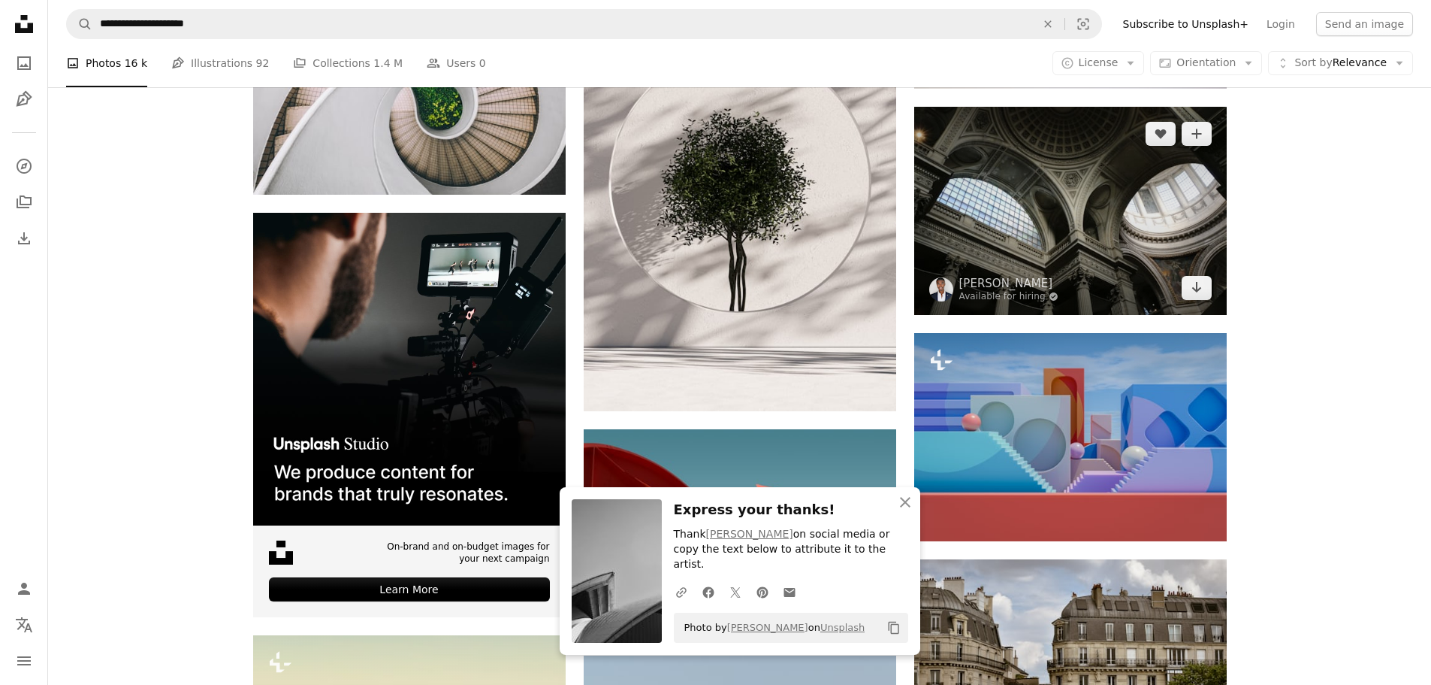
click at [1143, 182] on img at bounding box center [1070, 211] width 313 height 208
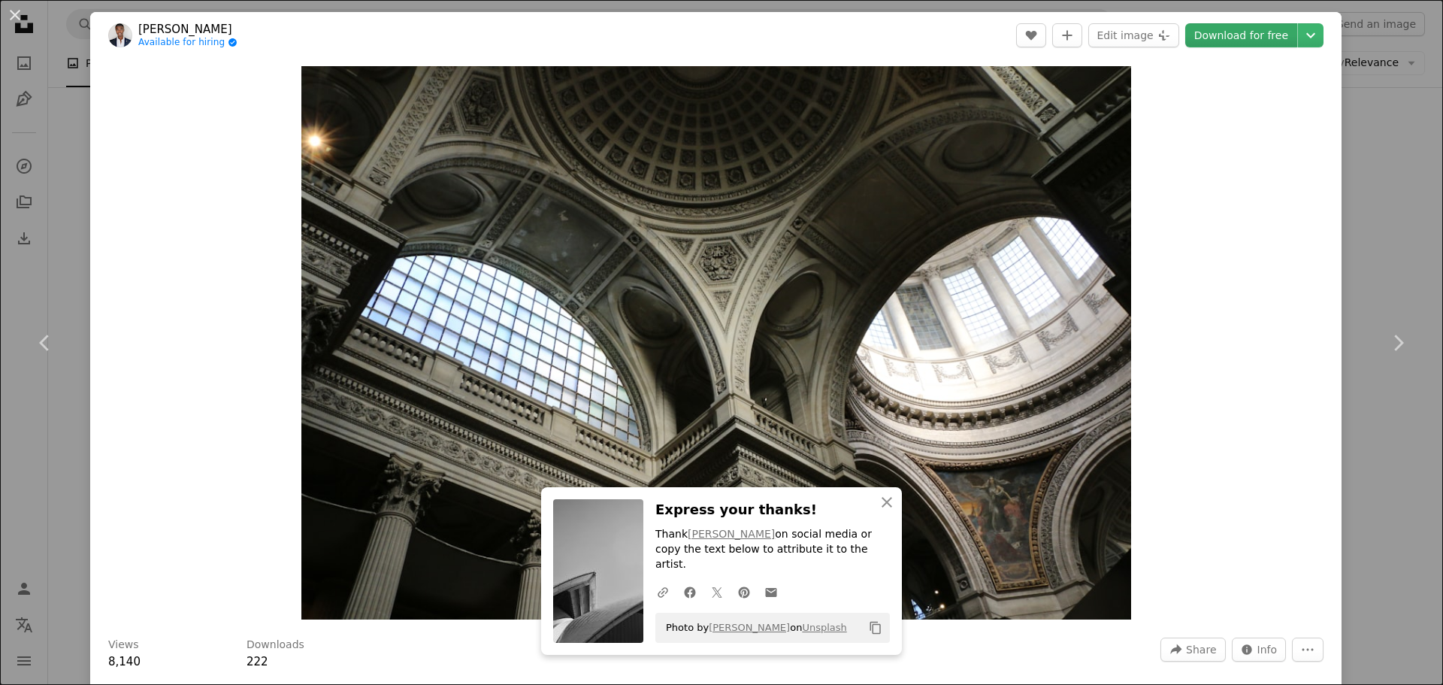
click at [1217, 32] on font "Download for free" at bounding box center [1241, 35] width 94 height 12
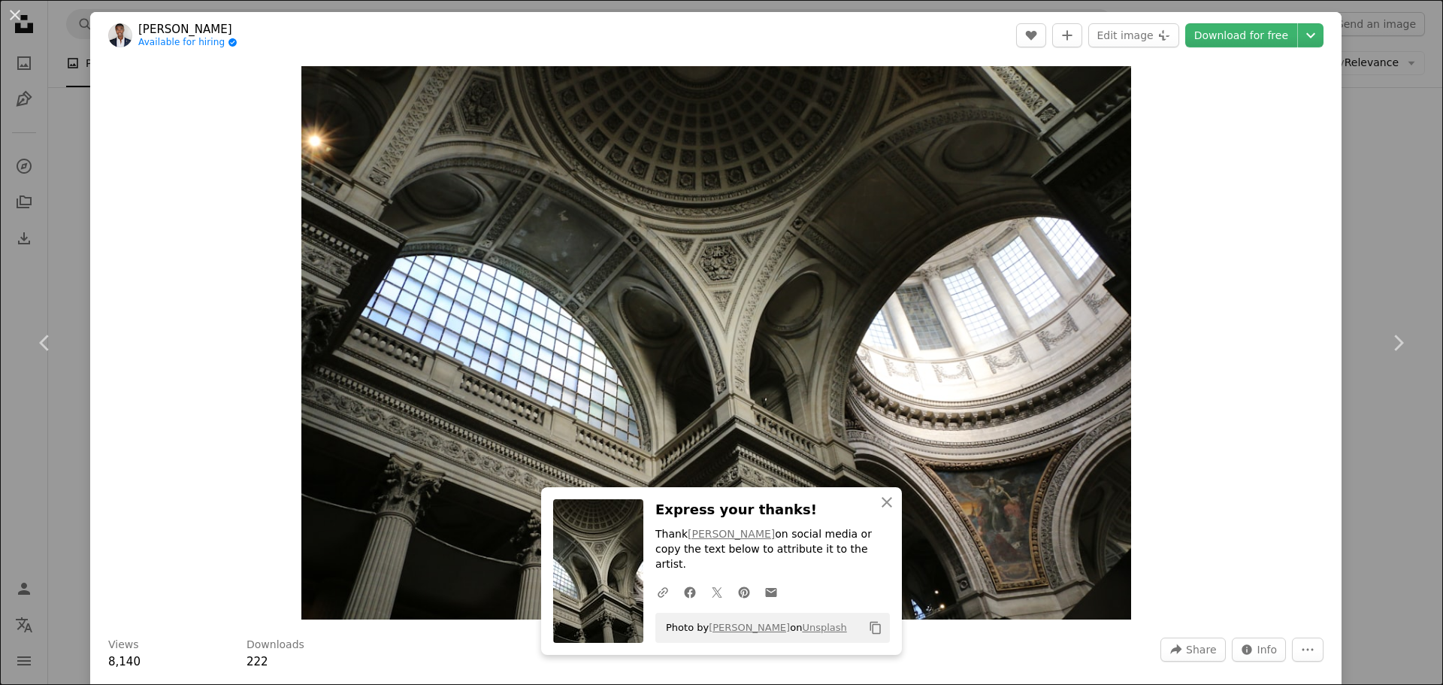
click at [1391, 183] on div "An X shape Chevron left Chevron right [PERSON_NAME] Available for hiring A chec…" at bounding box center [721, 342] width 1443 height 685
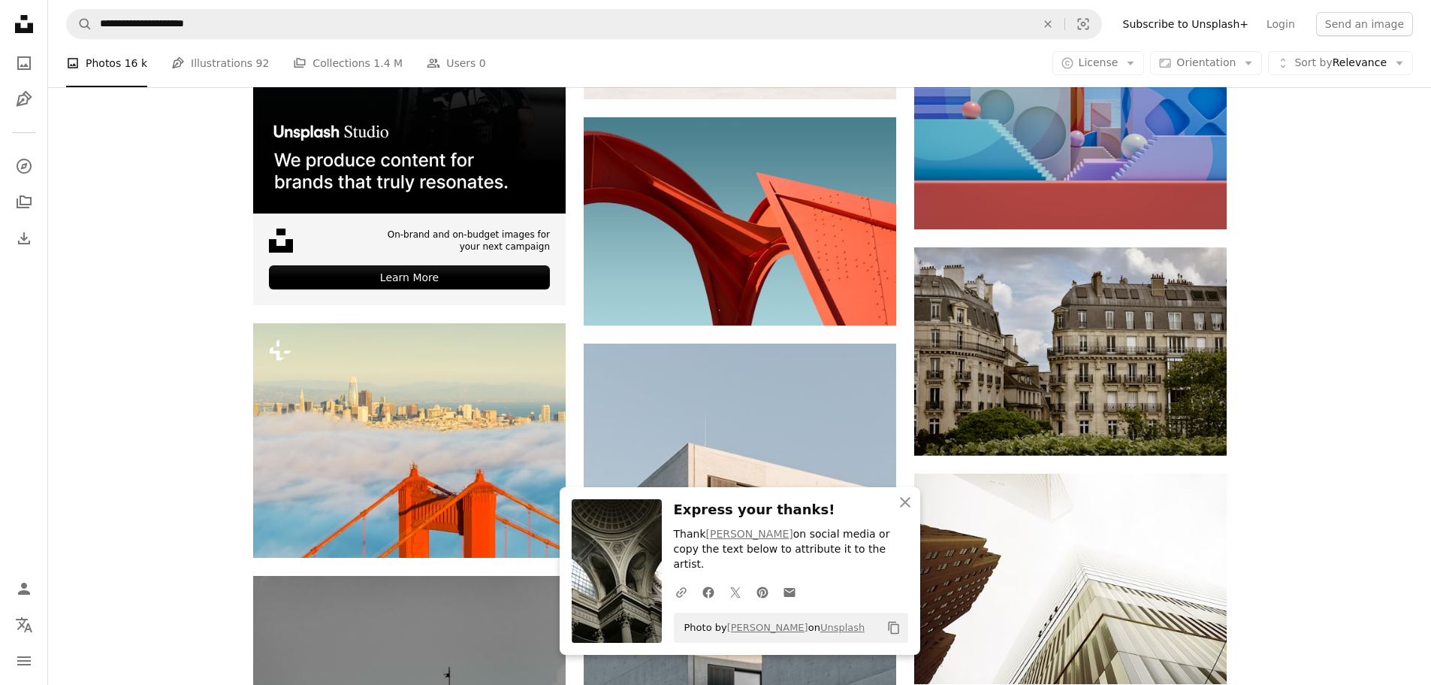
scroll to position [3081, 0]
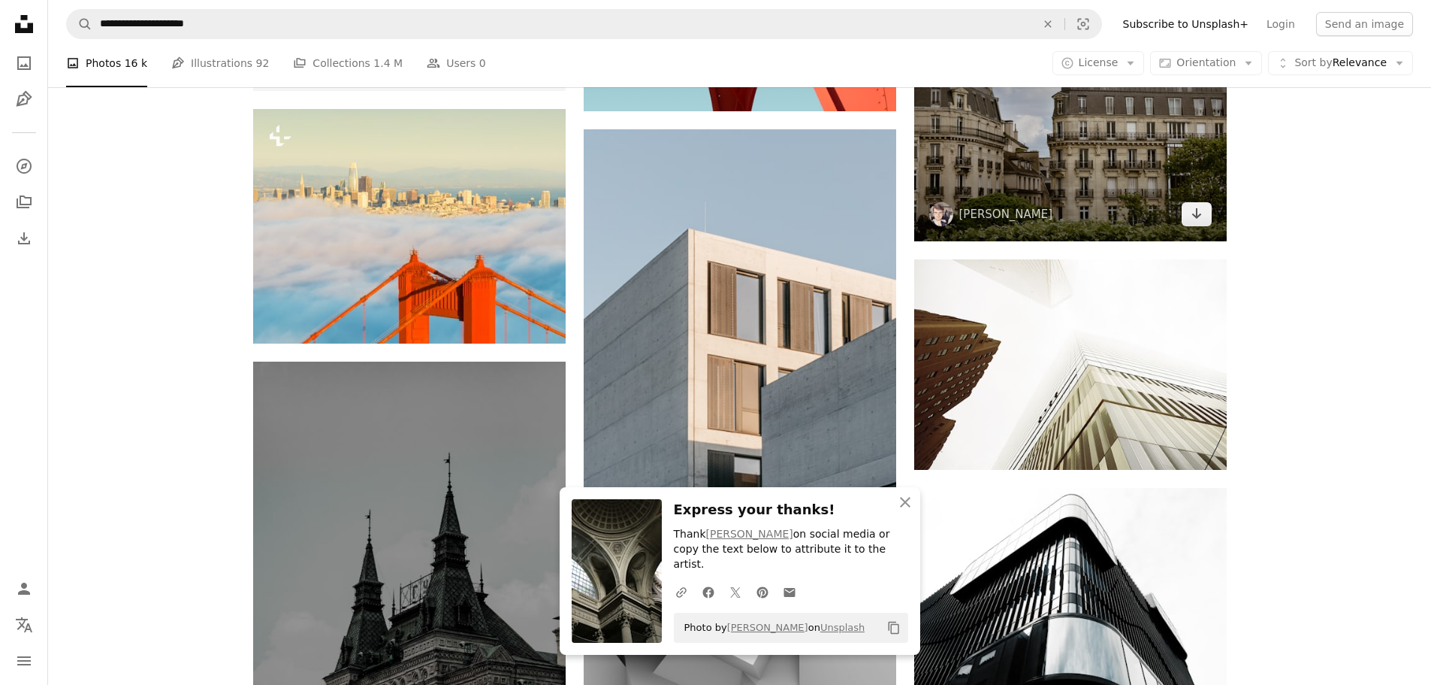
click at [1090, 134] on img at bounding box center [1070, 137] width 313 height 208
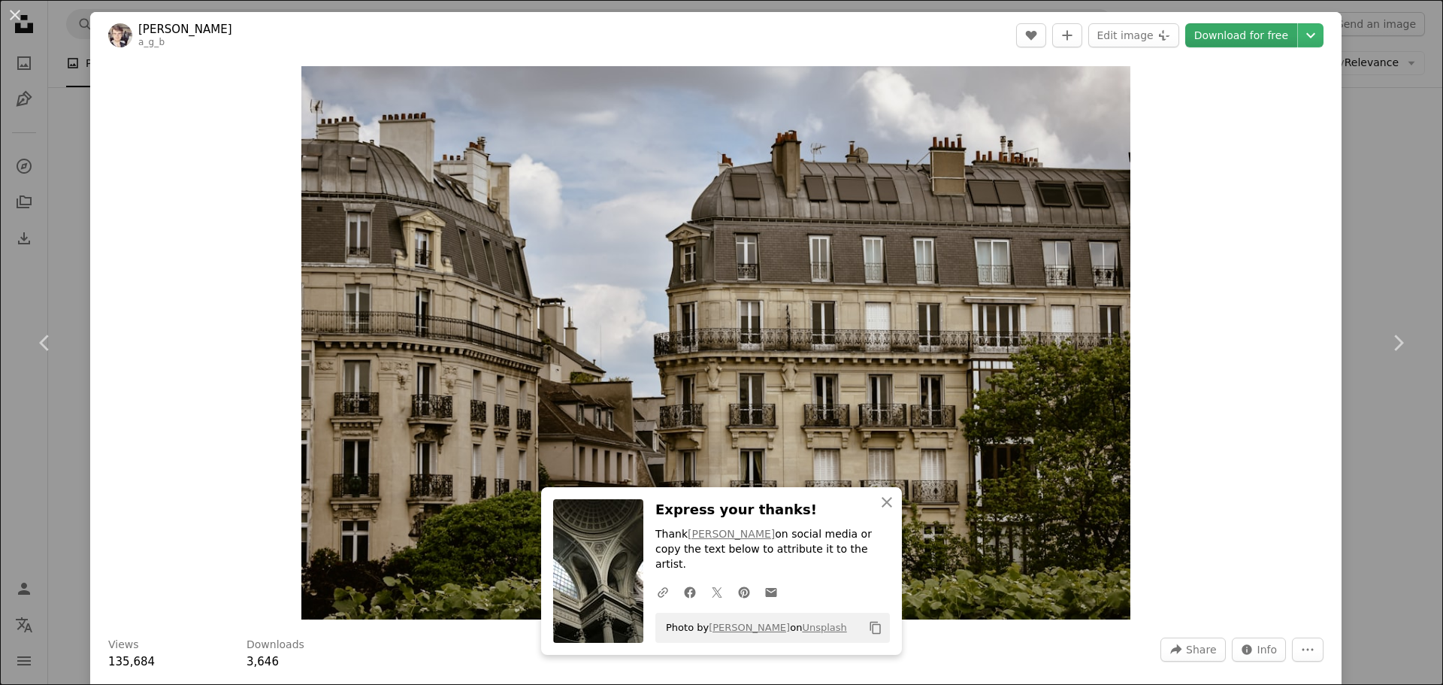
click at [1231, 34] on font "Download for free" at bounding box center [1241, 35] width 94 height 12
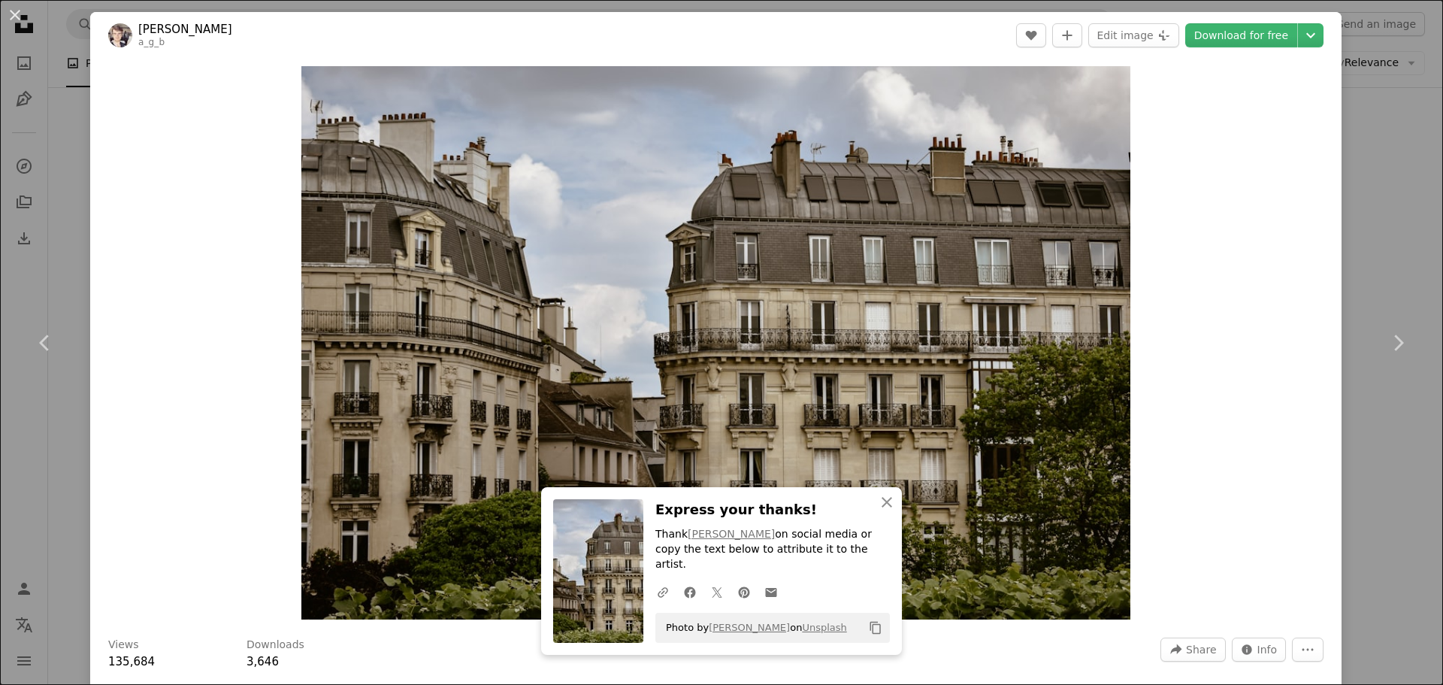
click at [1374, 225] on div "An X shape Chevron left Chevron right [PERSON_NAME] a_g_b A heart A plus sign E…" at bounding box center [721, 342] width 1443 height 685
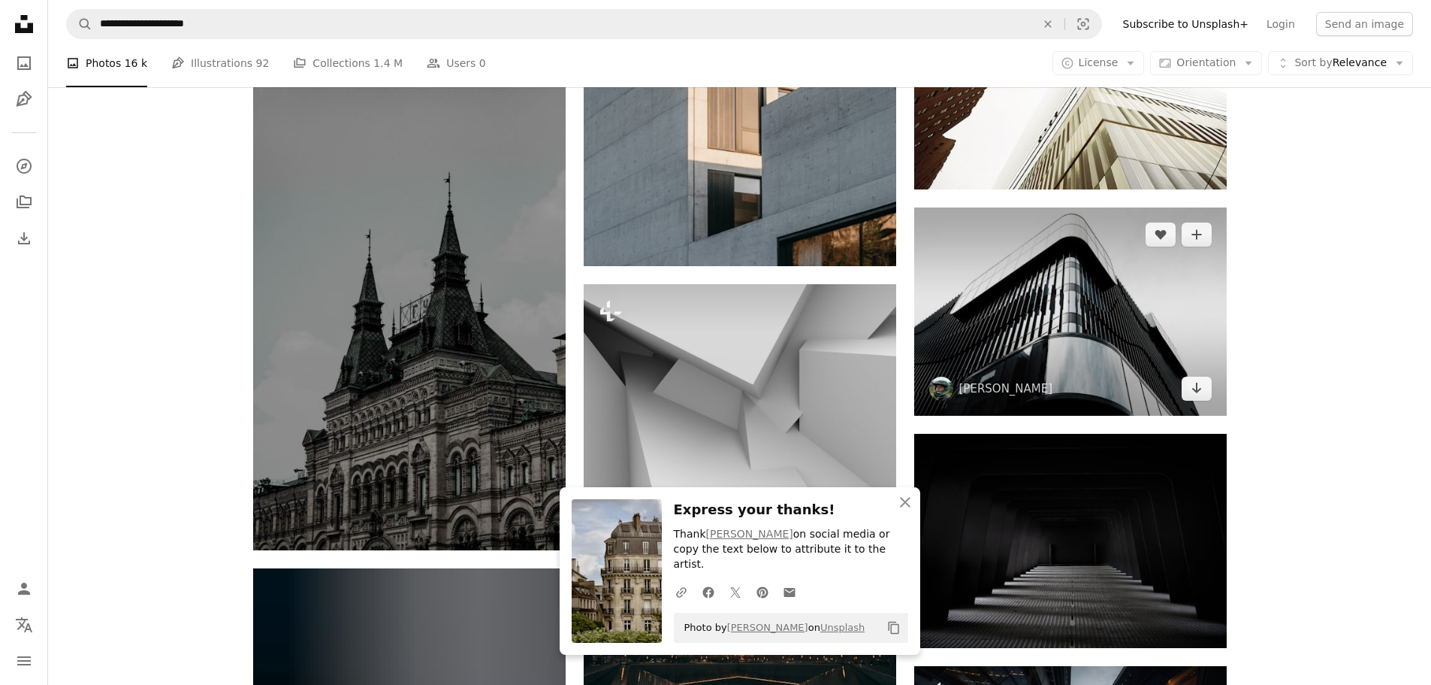
scroll to position [3381, 0]
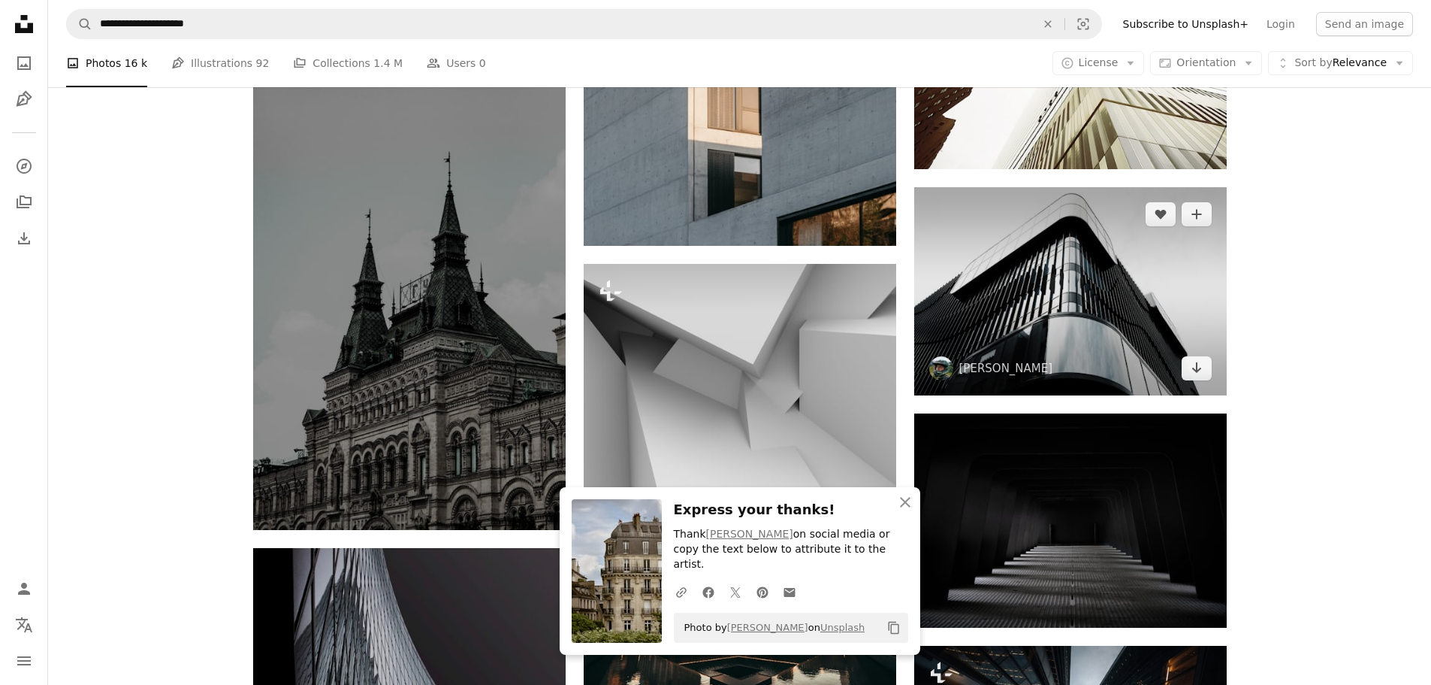
click at [1131, 289] on img at bounding box center [1070, 291] width 313 height 208
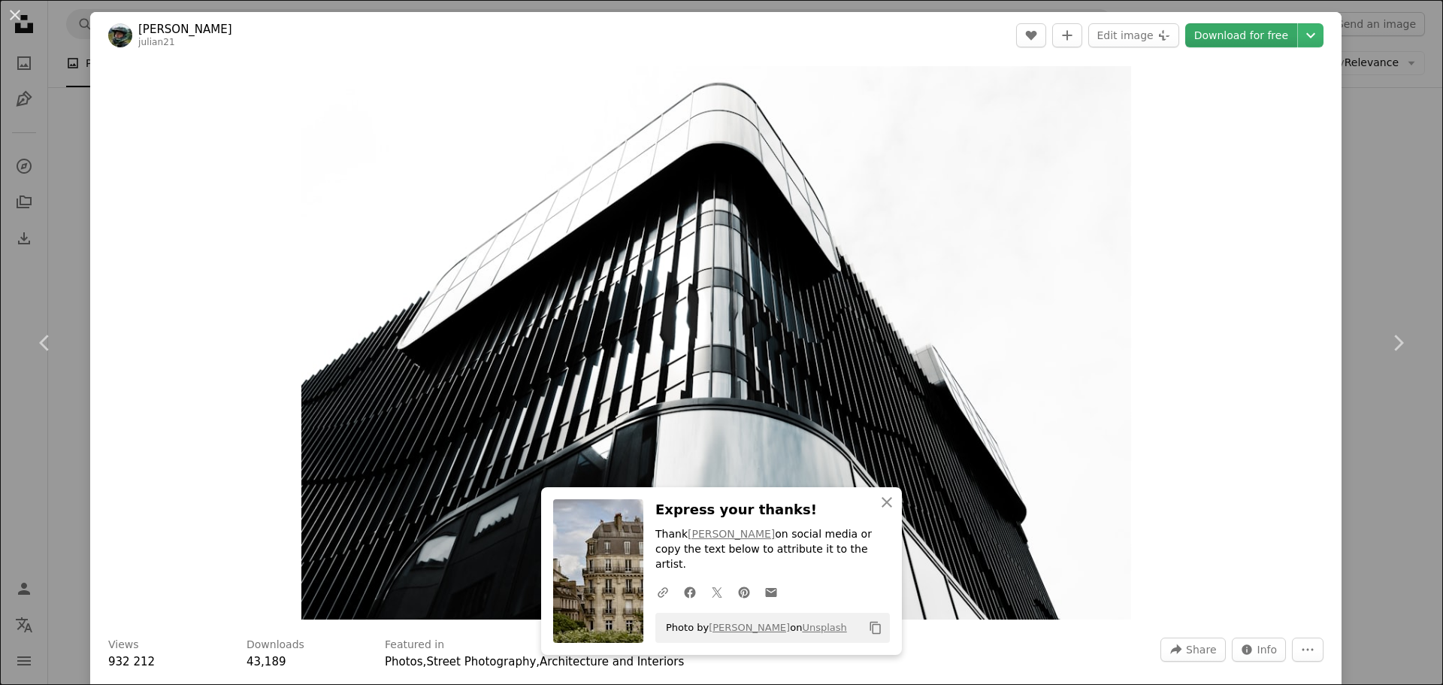
click at [1220, 34] on font "Download for free" at bounding box center [1241, 35] width 94 height 12
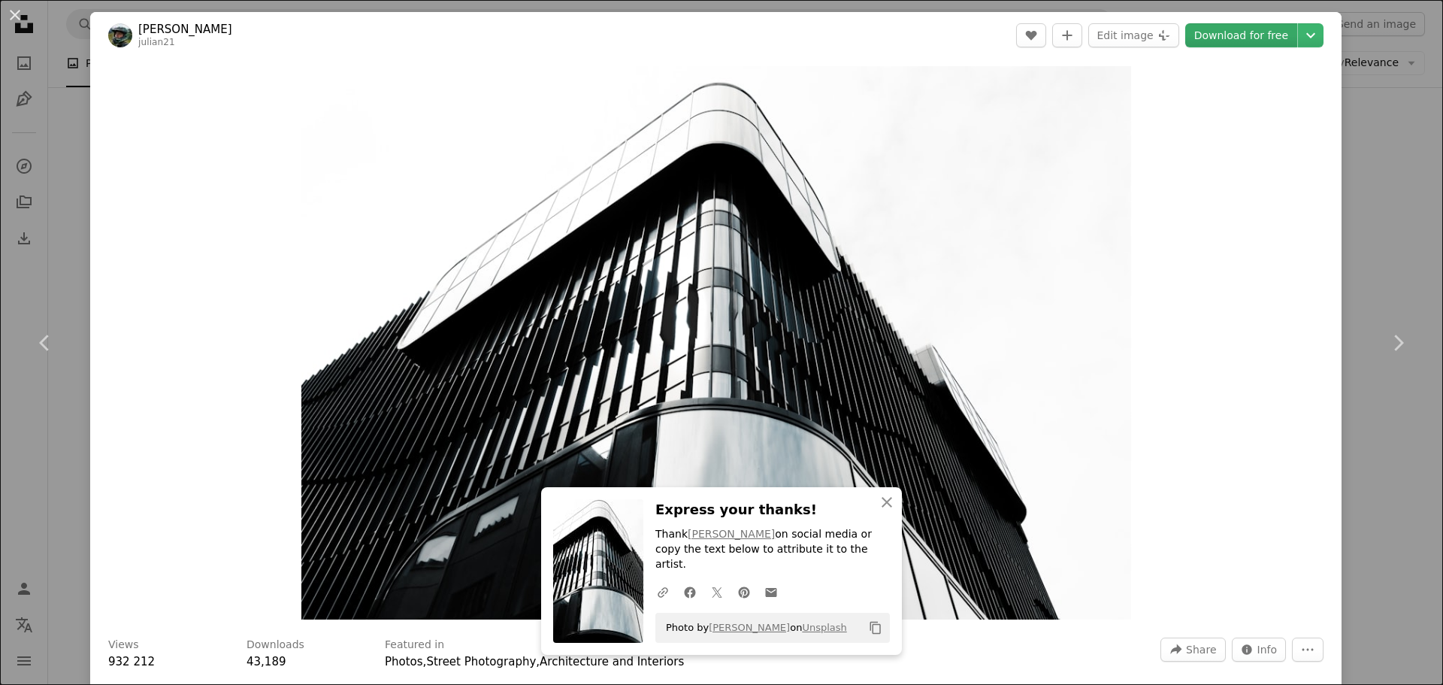
click at [1227, 38] on font "Download for free" at bounding box center [1241, 35] width 94 height 12
drag, startPoint x: 1384, startPoint y: 237, endPoint x: 1374, endPoint y: 242, distance: 11.8
click at [1384, 237] on div "An X shape Chevron left Chevron right Julian julian21 A heart A plus sign Edit …" at bounding box center [721, 342] width 1443 height 685
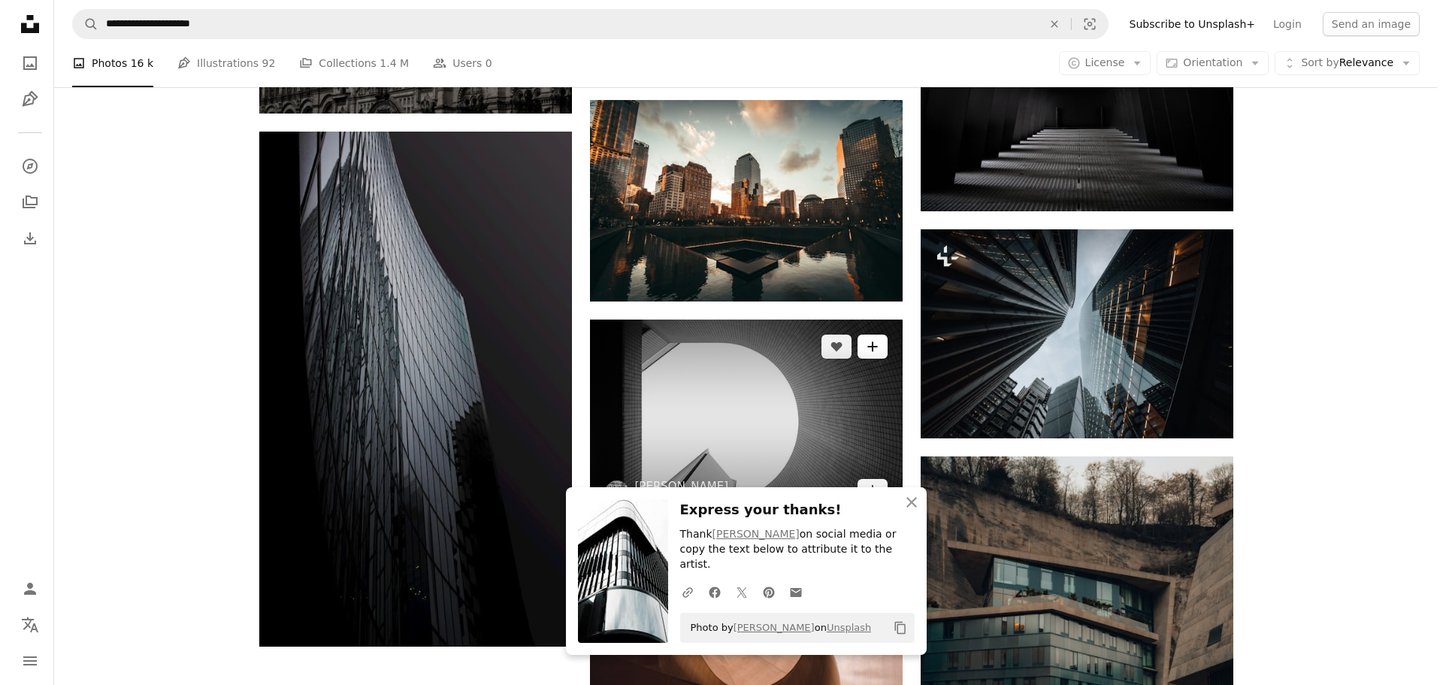
scroll to position [3832, 0]
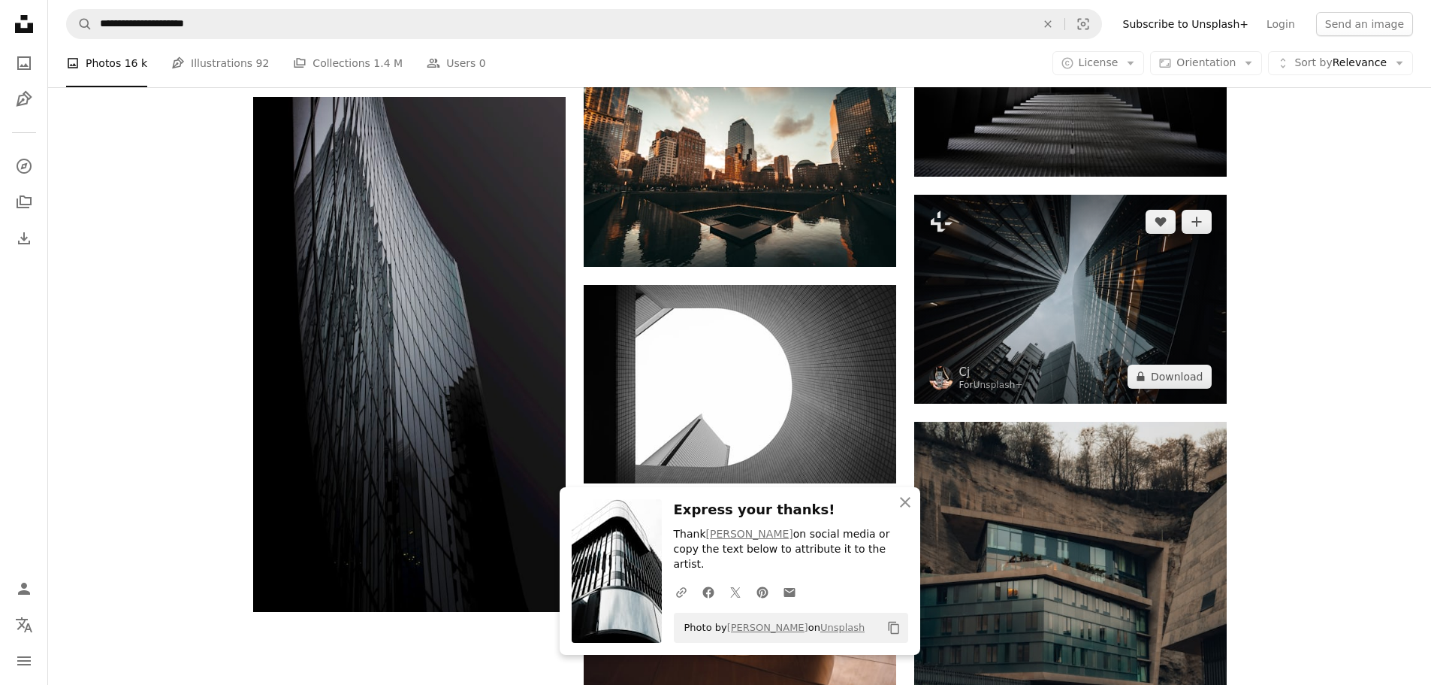
click at [1137, 289] on img at bounding box center [1070, 299] width 313 height 209
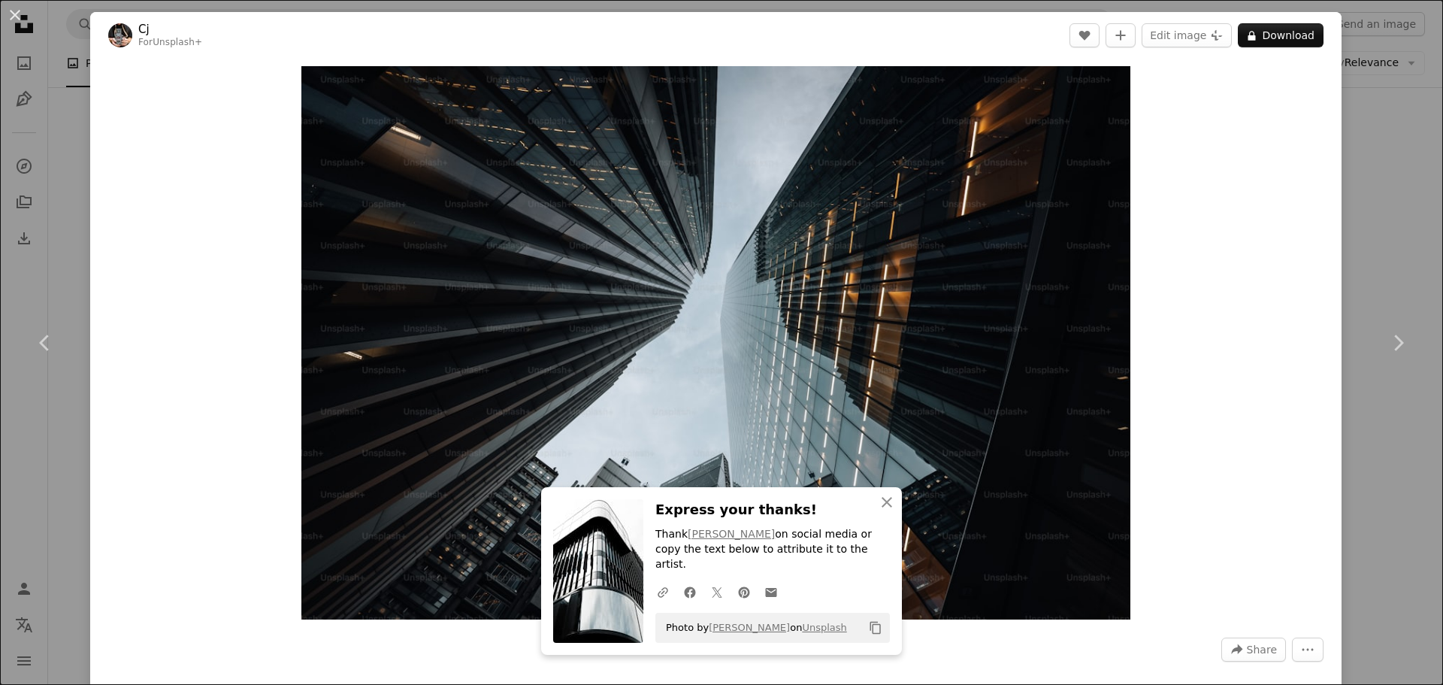
click at [1365, 153] on div "An X shape Chevron left Chevron right Cj For Unsplash+ A heart A plus sign Edit…" at bounding box center [721, 342] width 1443 height 685
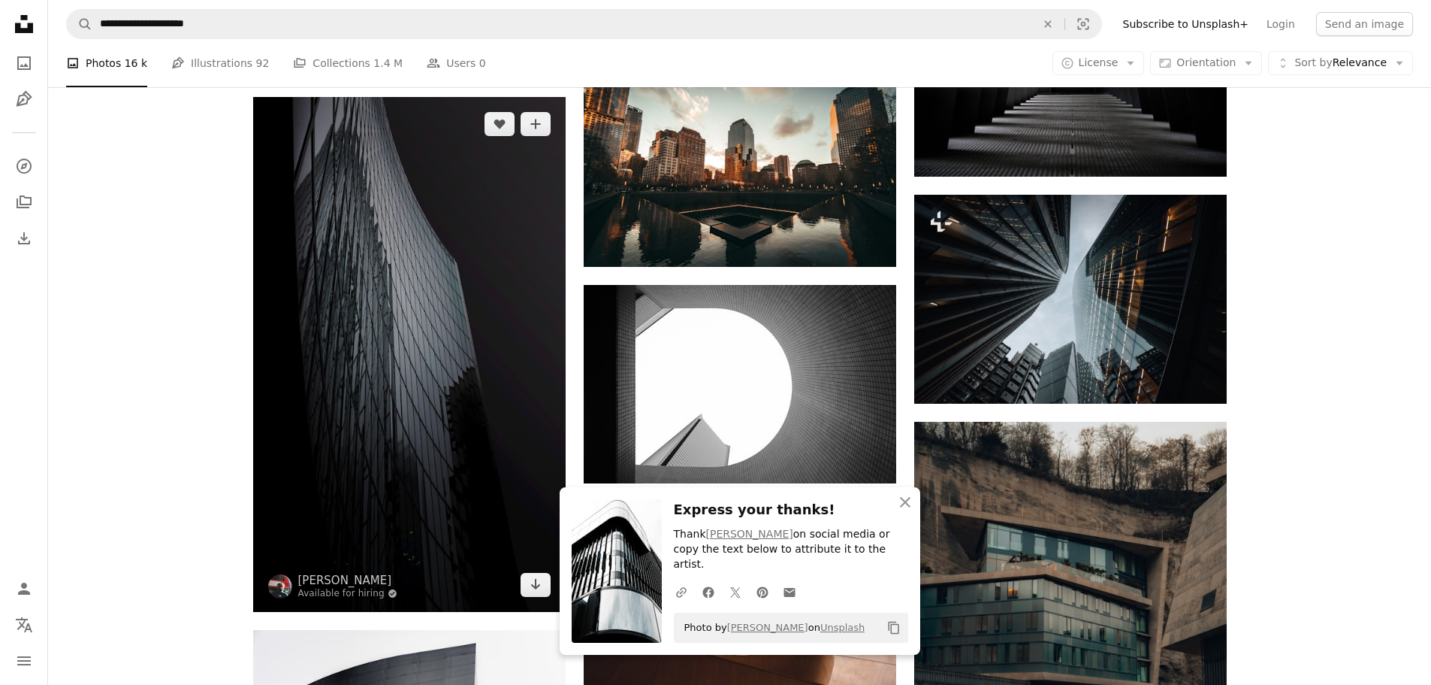
click at [404, 363] on img at bounding box center [409, 354] width 313 height 515
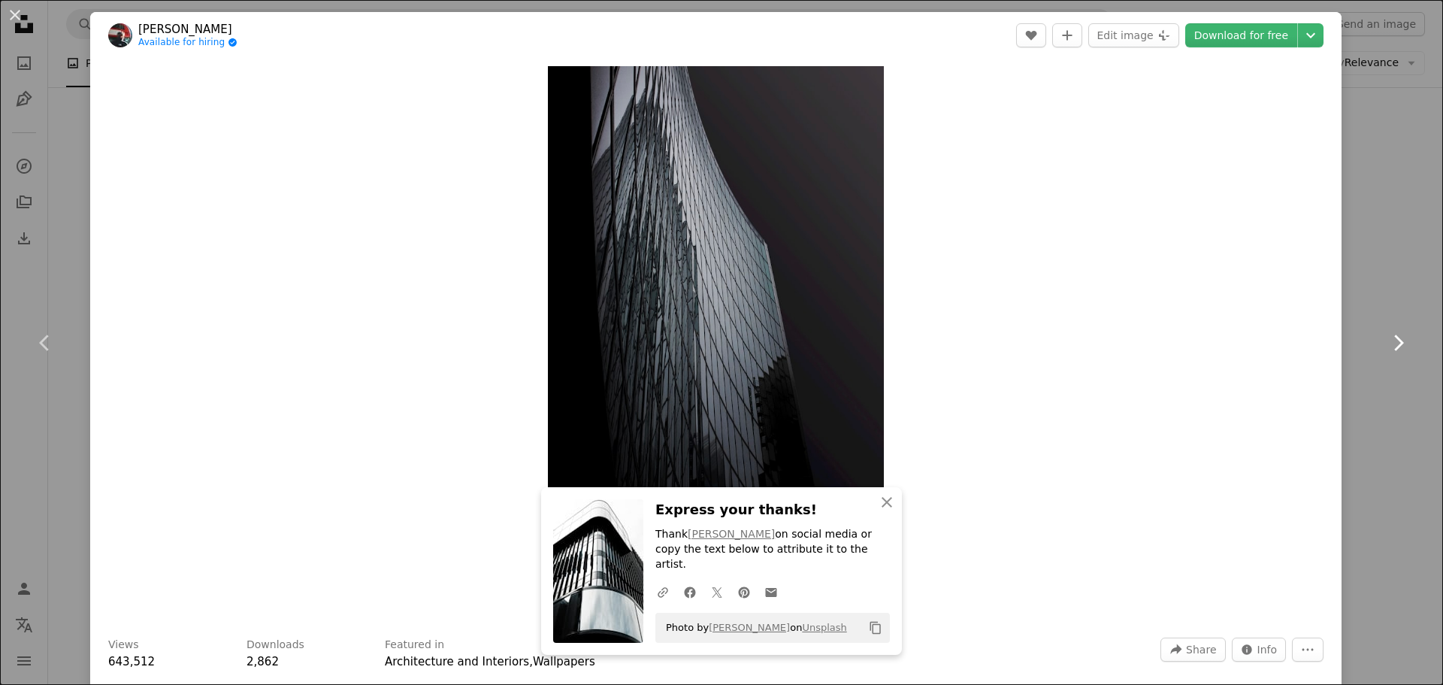
click at [1371, 300] on link "Chevron right" at bounding box center [1398, 343] width 90 height 144
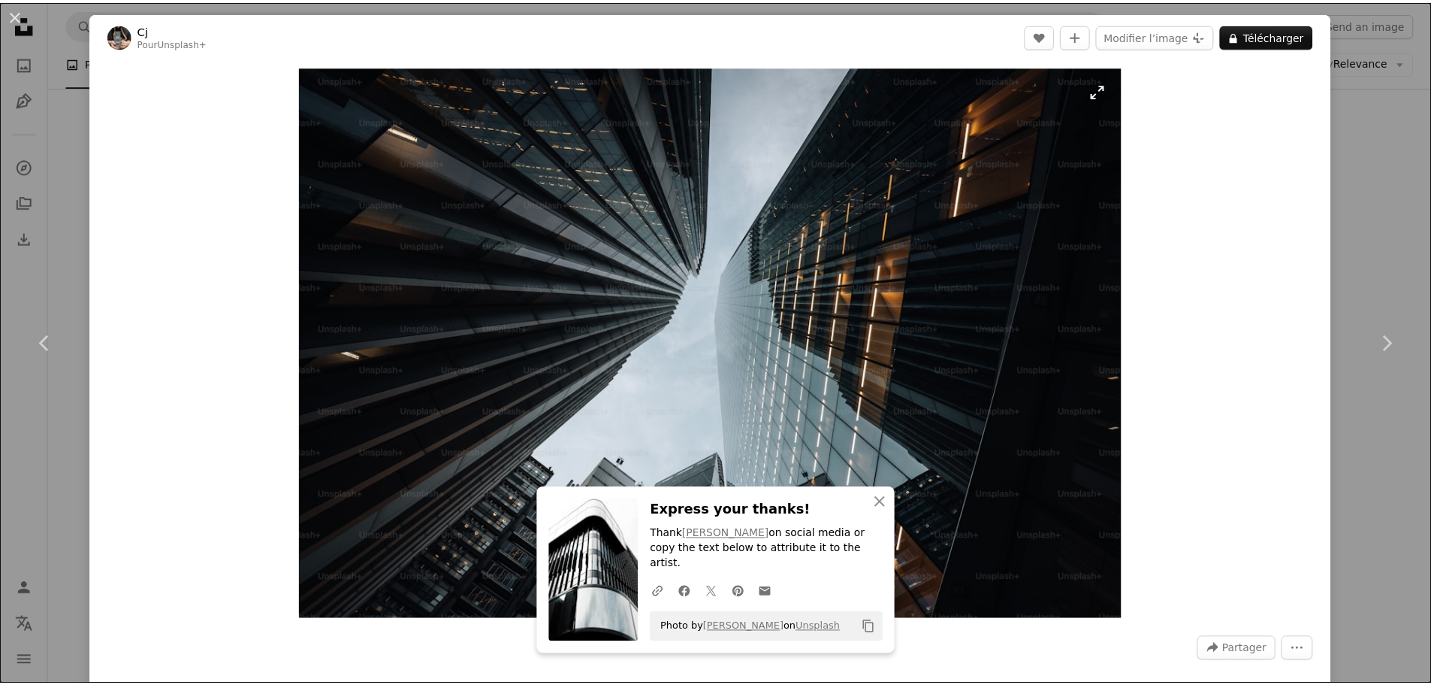
scroll to position [301, 0]
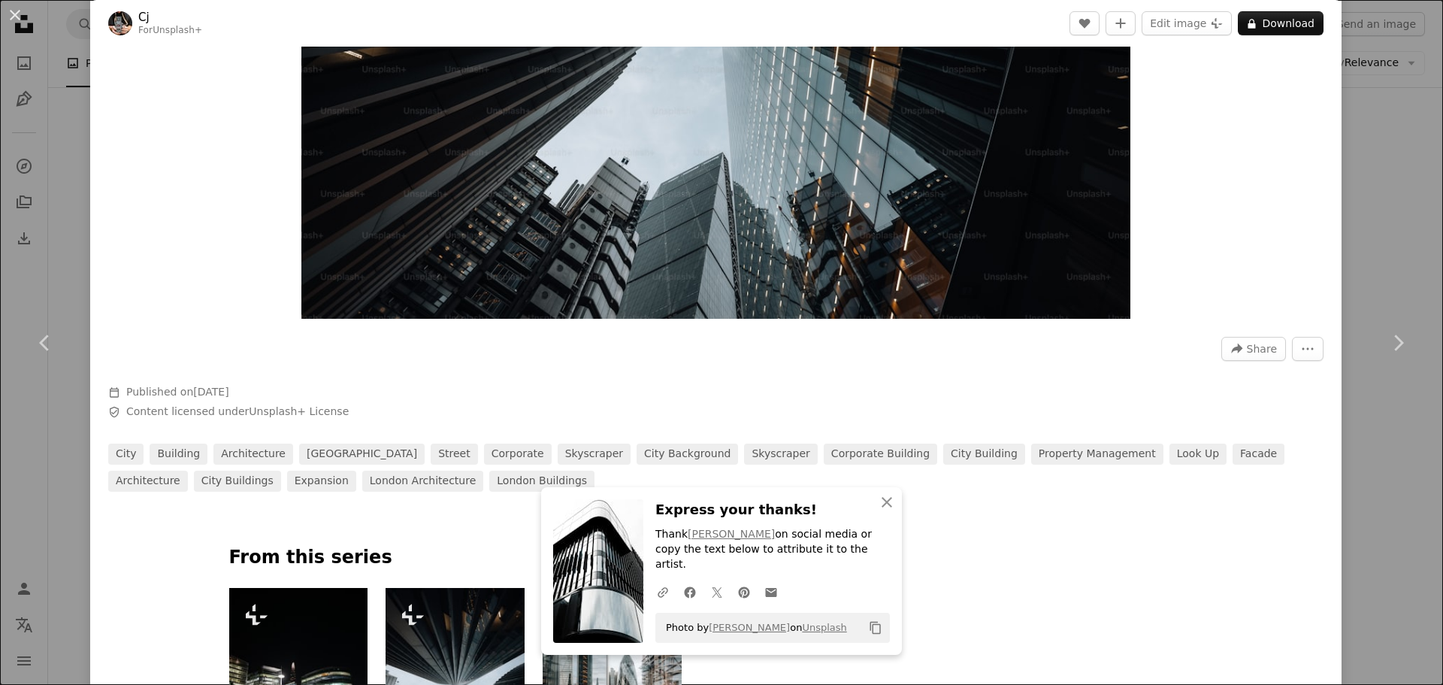
click at [1359, 203] on div "An X shape Chevron left Chevron right Cj For Unsplash+ A heart A plus sign Edit…" at bounding box center [721, 342] width 1443 height 685
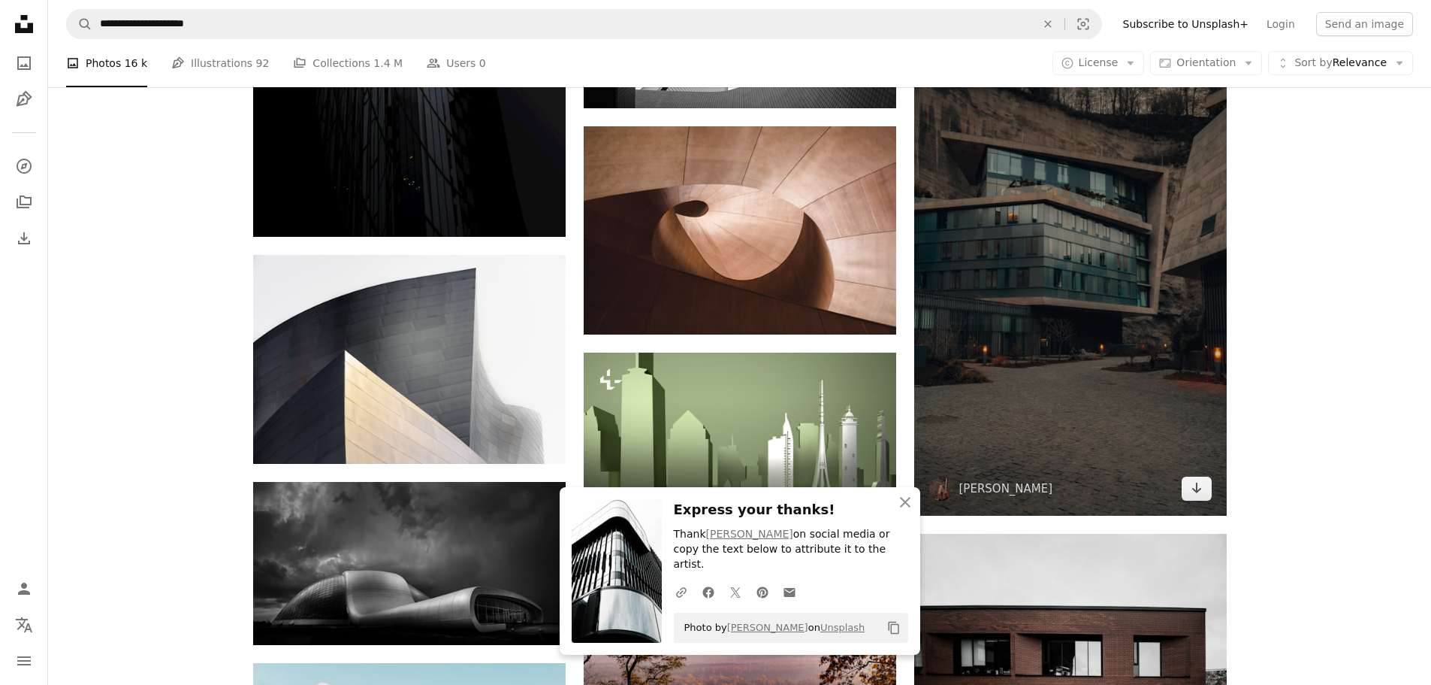
scroll to position [4208, 0]
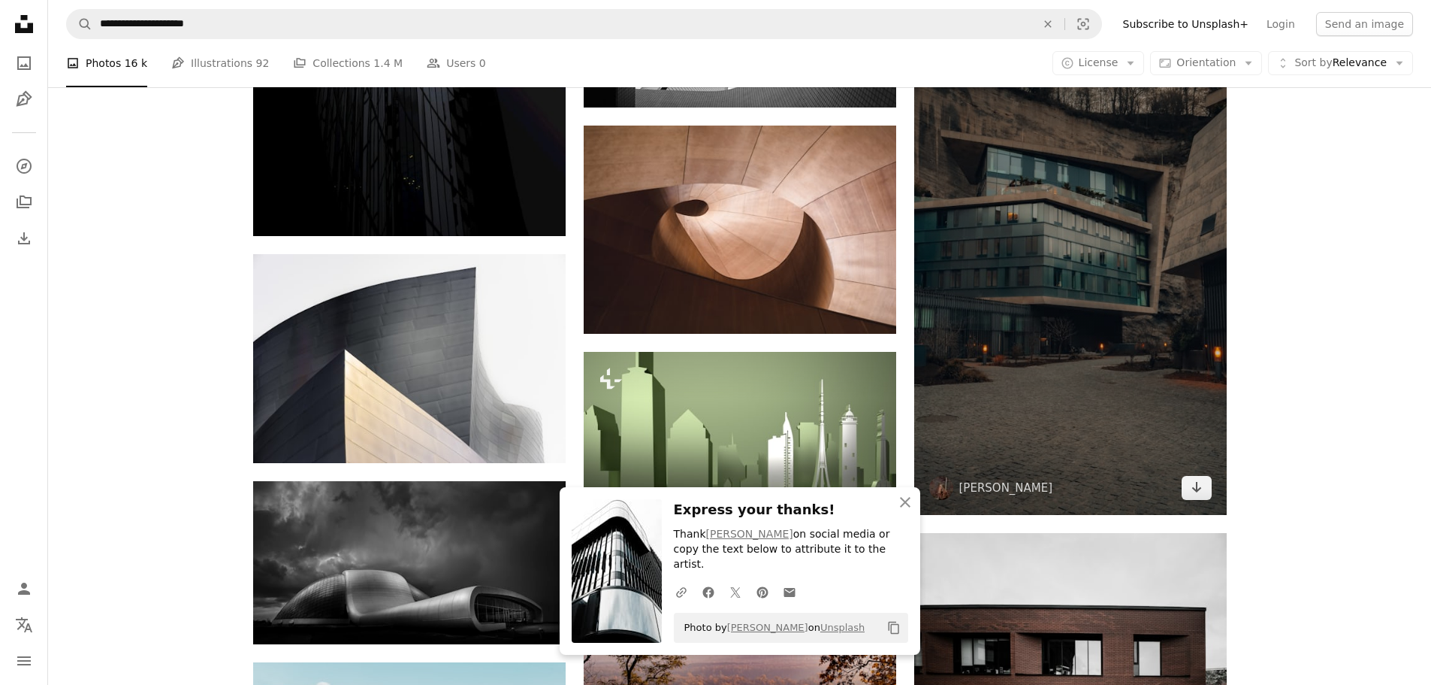
click at [1056, 341] on img at bounding box center [1070, 280] width 313 height 469
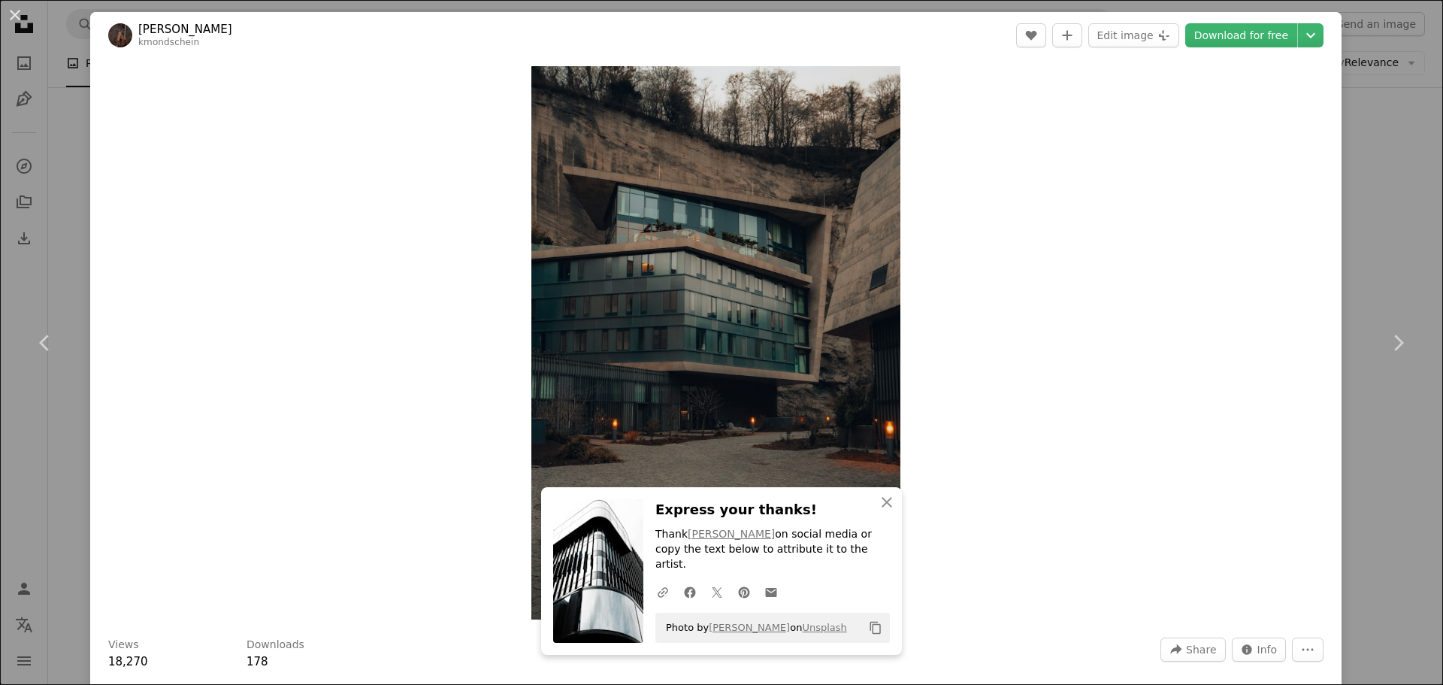
click at [1392, 215] on div "An X shape Chevron left Chevron right Kateryna Ivasiva kmondschein A heart A pl…" at bounding box center [721, 342] width 1443 height 685
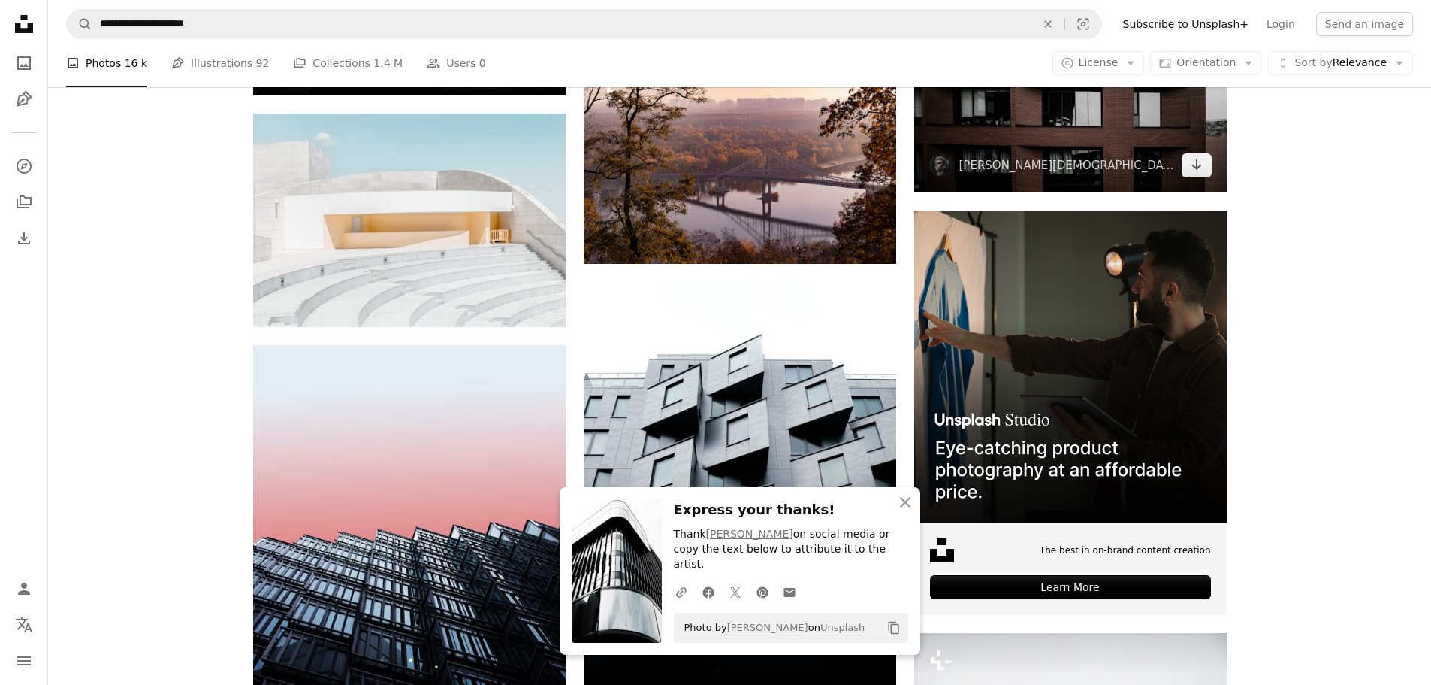
scroll to position [4584, 0]
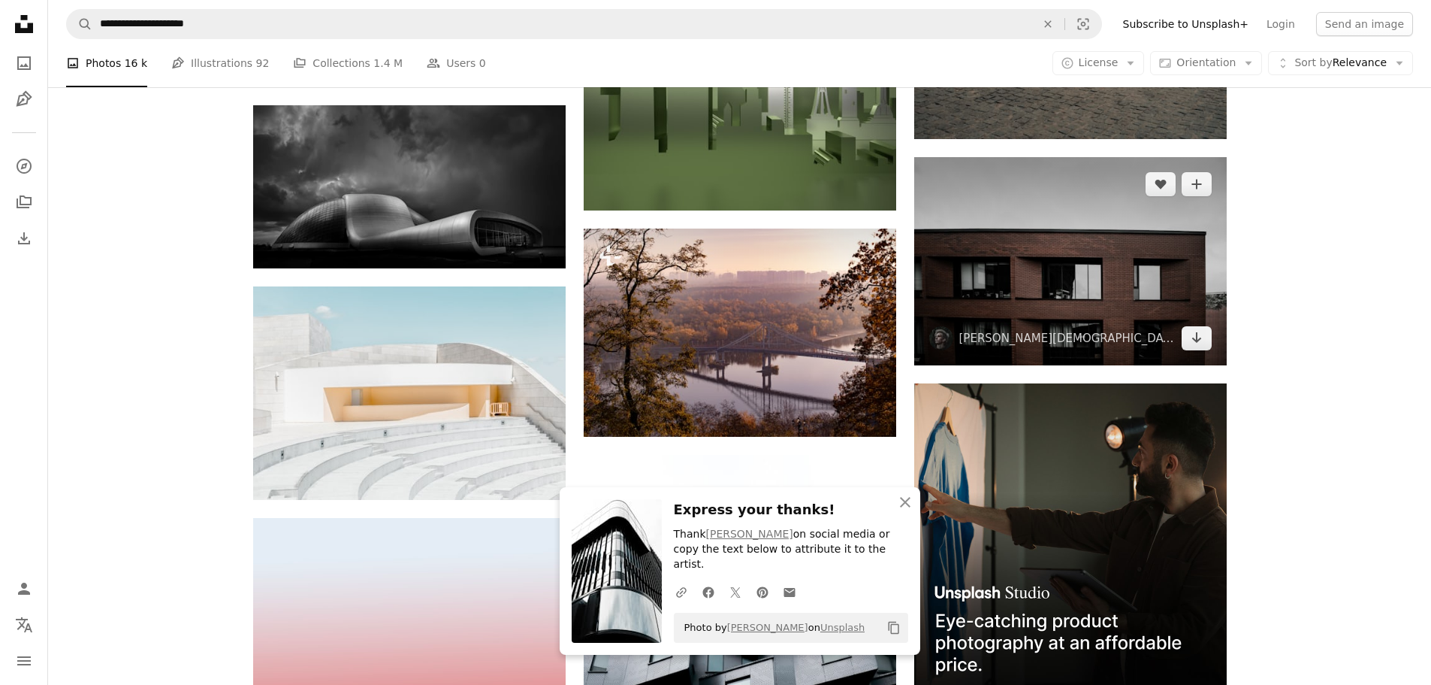
click at [1086, 314] on img at bounding box center [1070, 261] width 313 height 208
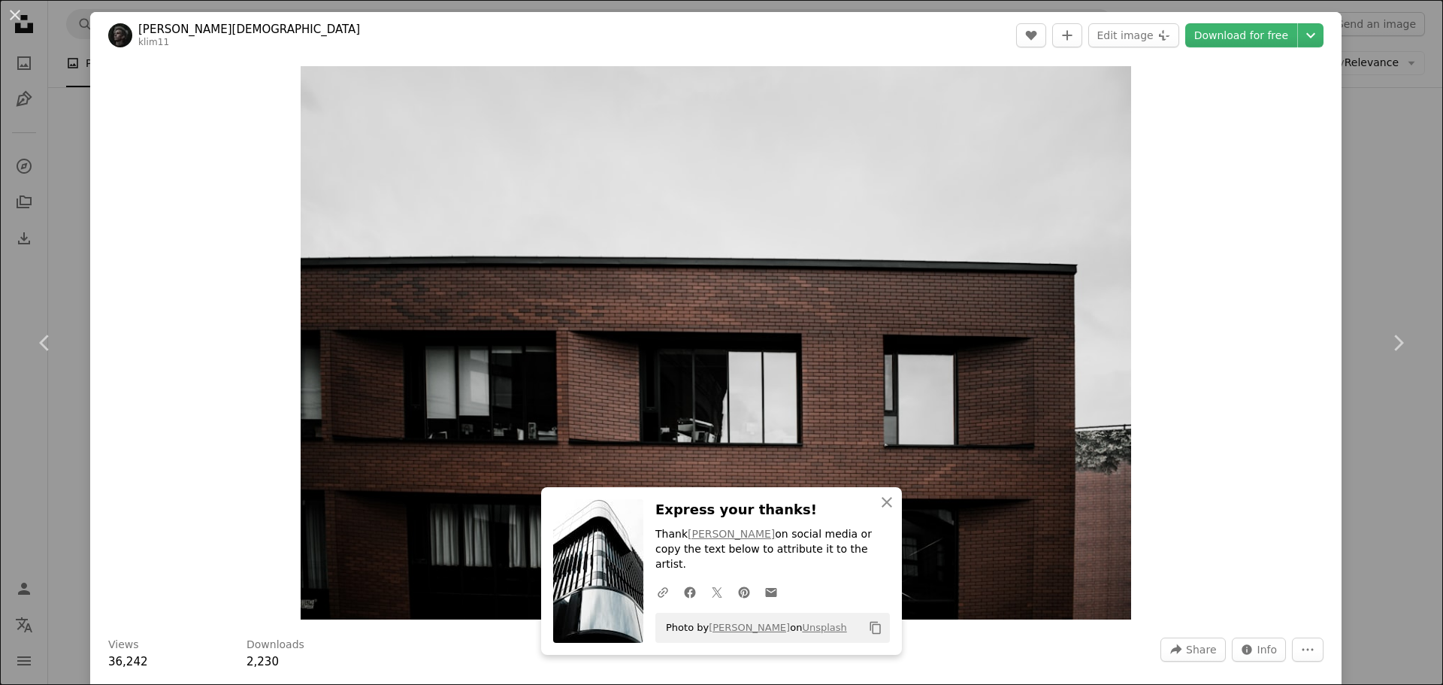
click at [1401, 257] on div "An X shape Chevron left Chevron right [PERSON_NAME] klim11 A heart A plus sign …" at bounding box center [721, 342] width 1443 height 685
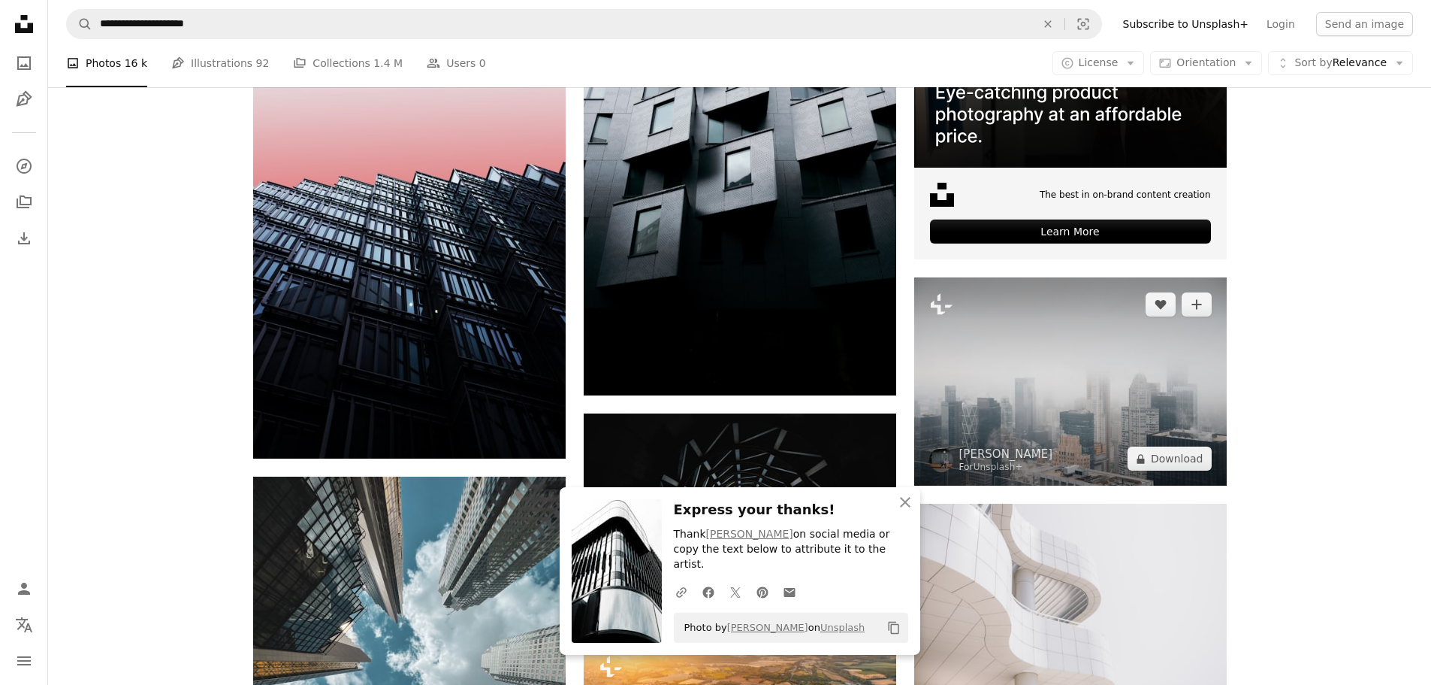
scroll to position [5335, 0]
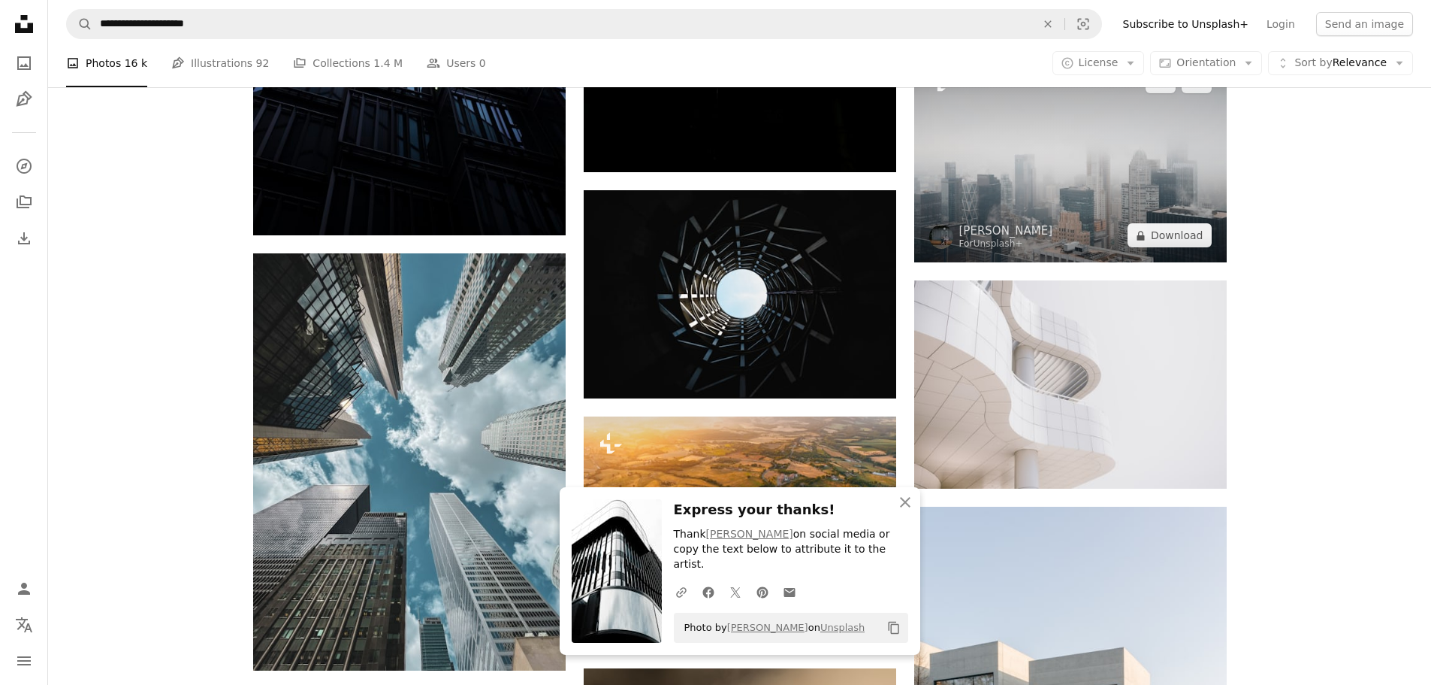
click at [1095, 203] on img at bounding box center [1070, 158] width 313 height 208
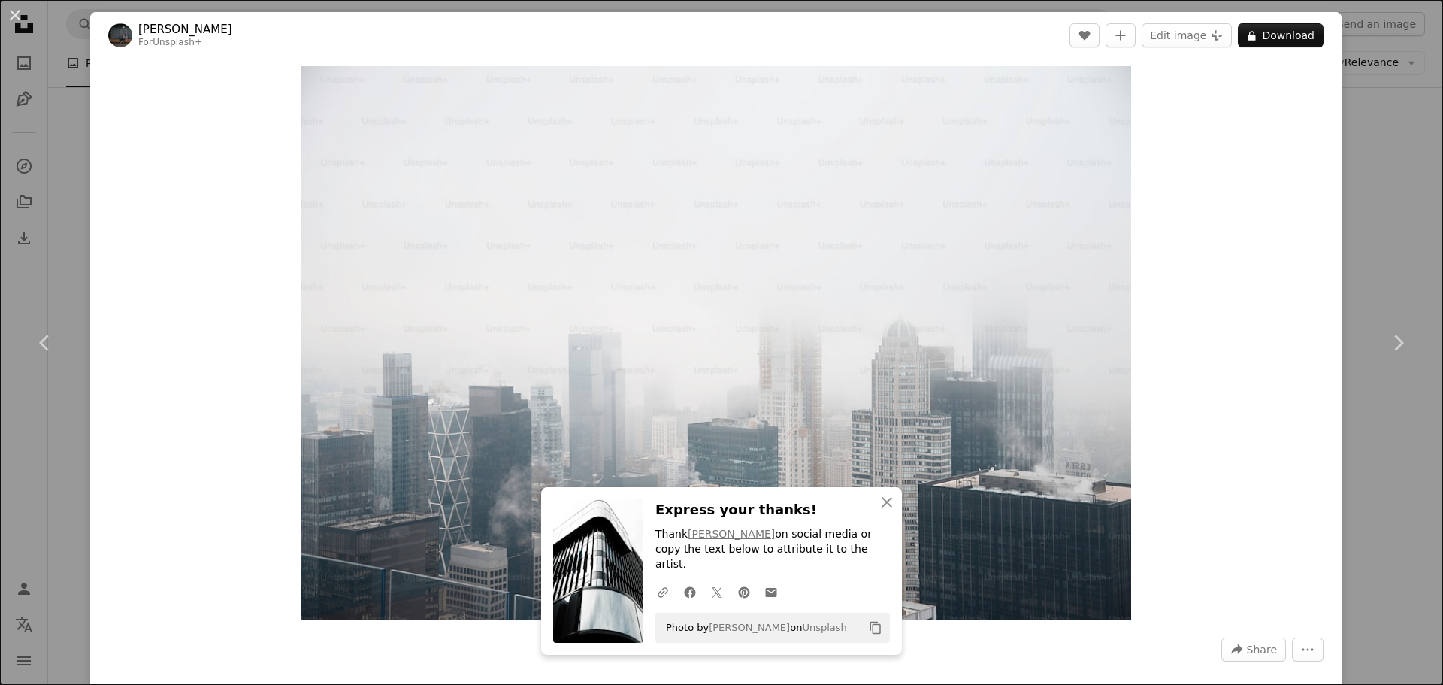
click at [1377, 221] on div "An X shape Chevron left Chevron right [PERSON_NAME] For Unsplash+ A heart A plu…" at bounding box center [721, 342] width 1443 height 685
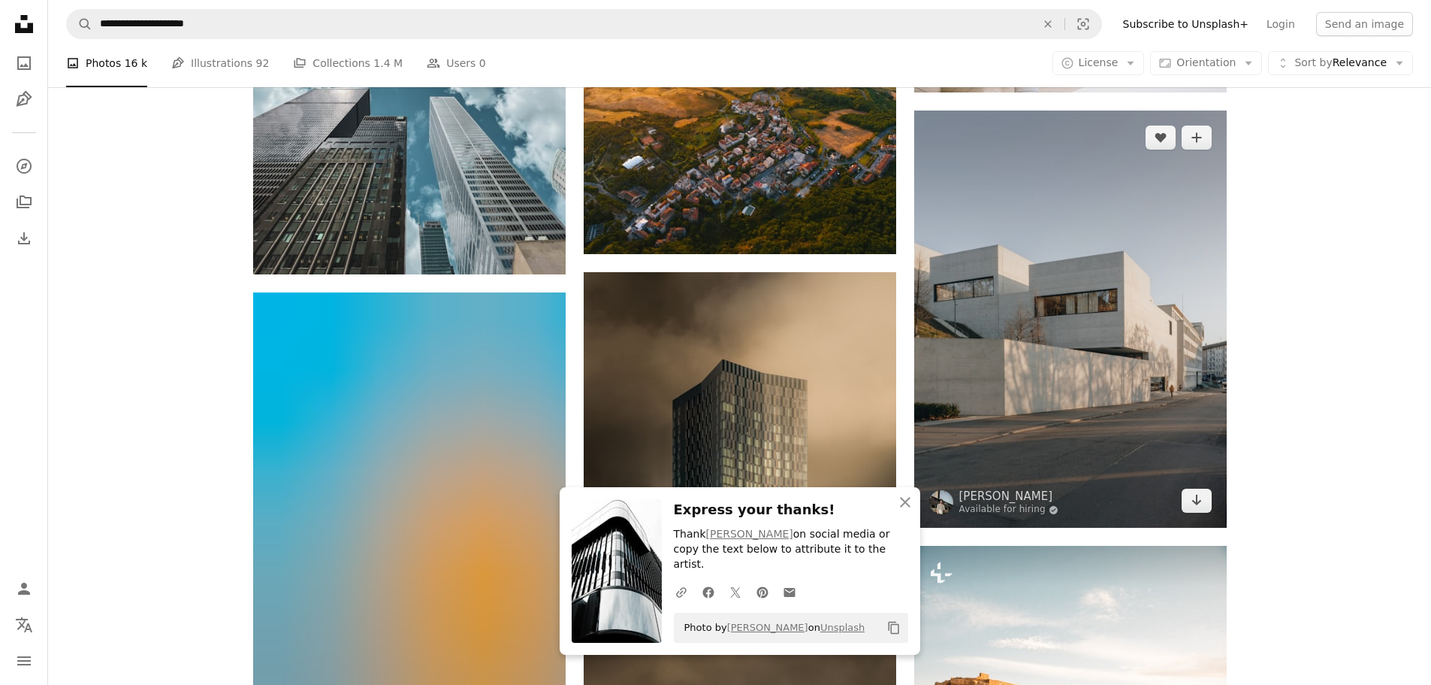
scroll to position [5560, 0]
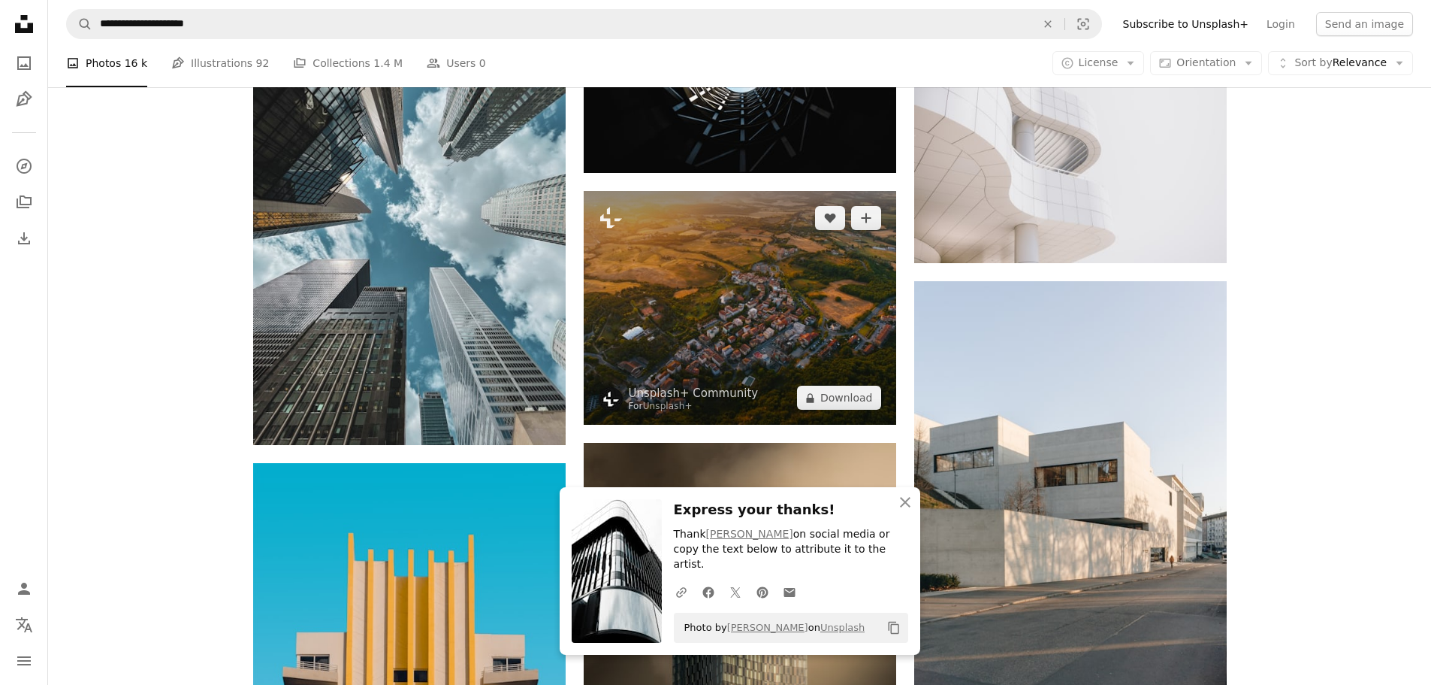
click at [755, 364] on img at bounding box center [740, 308] width 313 height 234
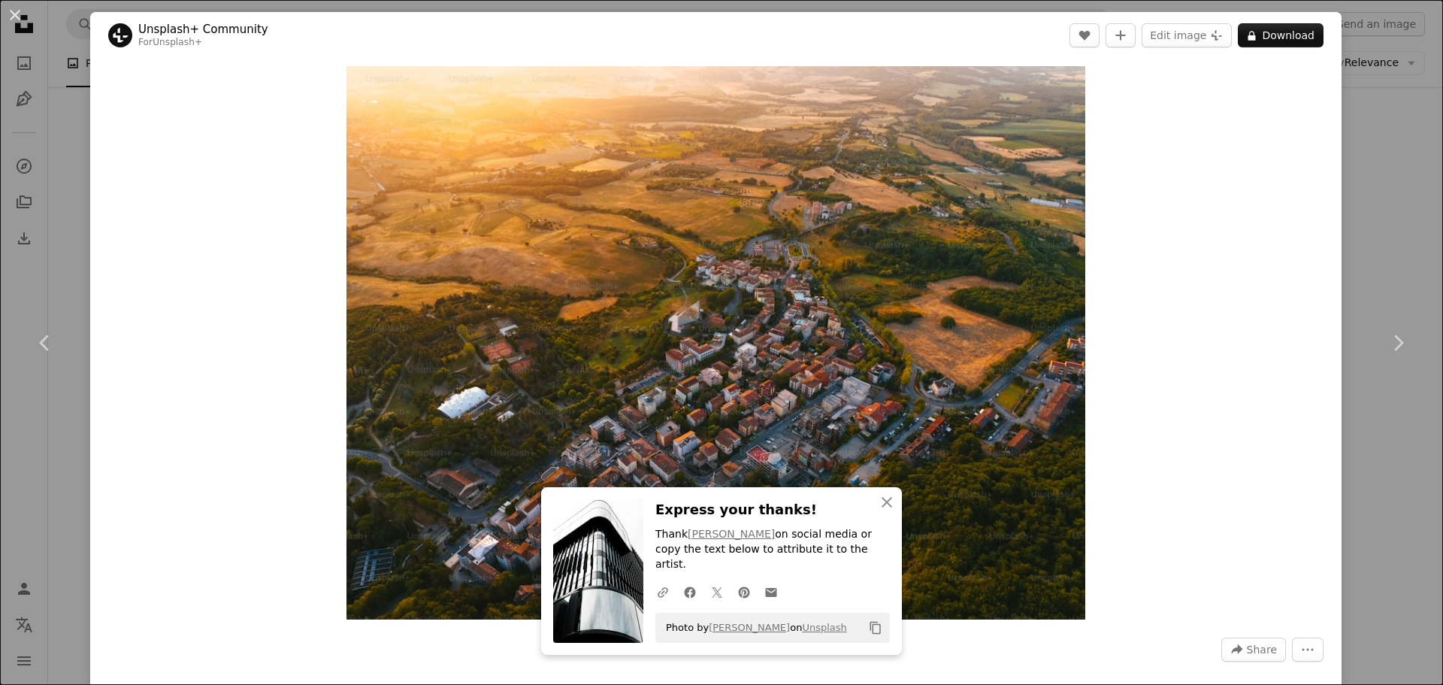
click at [1374, 268] on div "An X shape Chevron left Chevron right Unsplash+ Community For Unsplash+ A heart…" at bounding box center [721, 342] width 1443 height 685
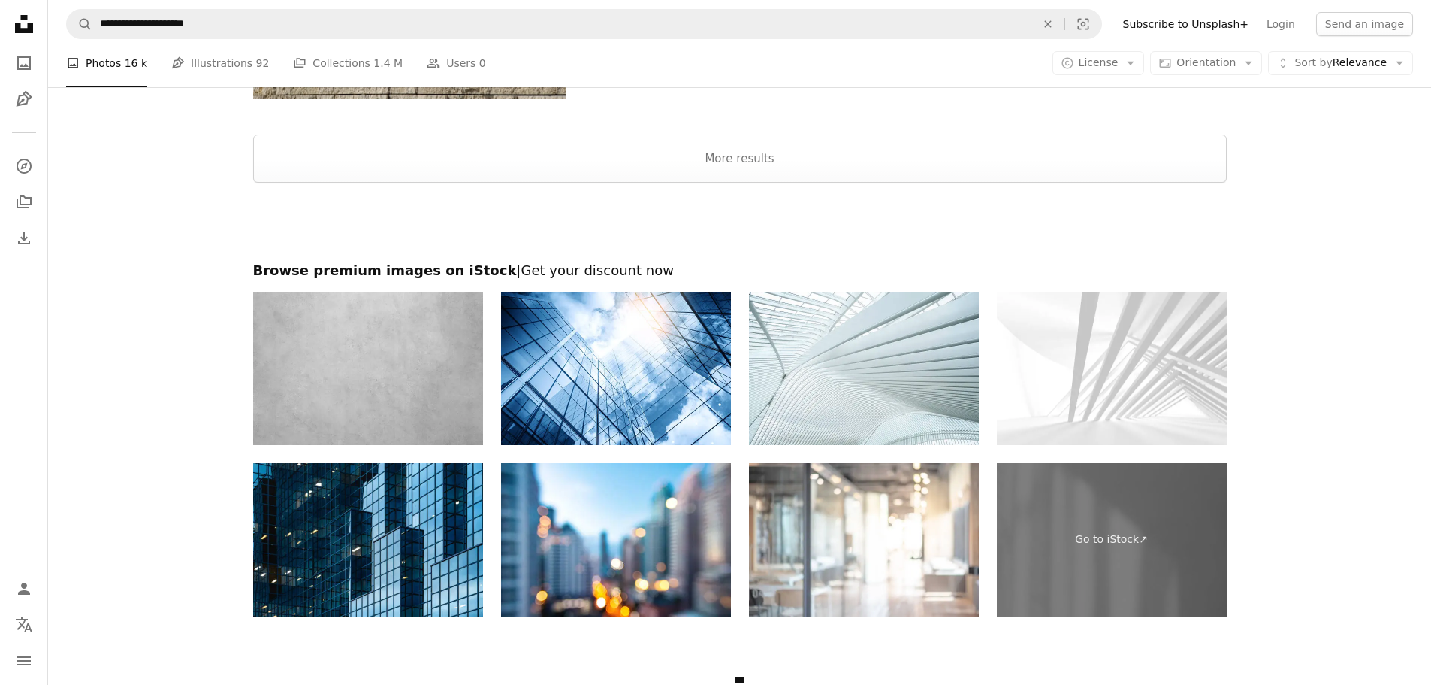
scroll to position [6785, 0]
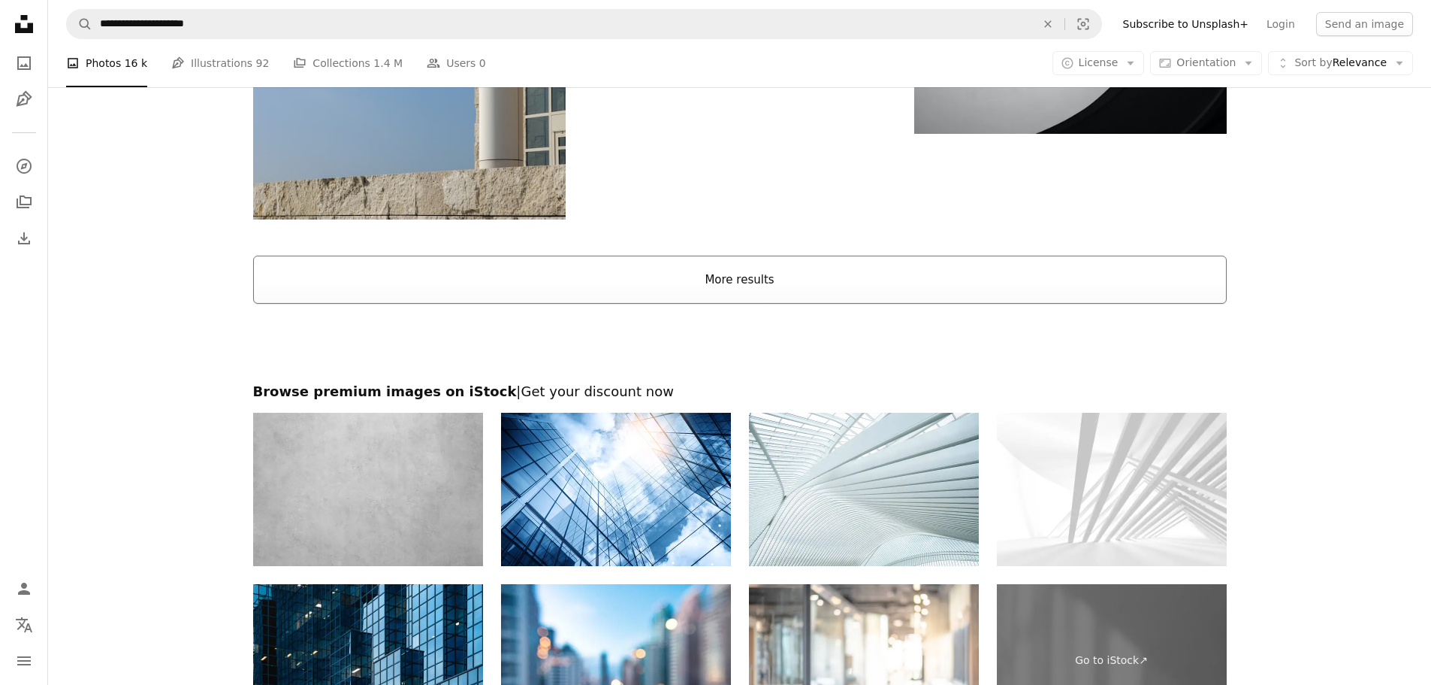
click at [878, 296] on button "More results" at bounding box center [740, 279] width 974 height 48
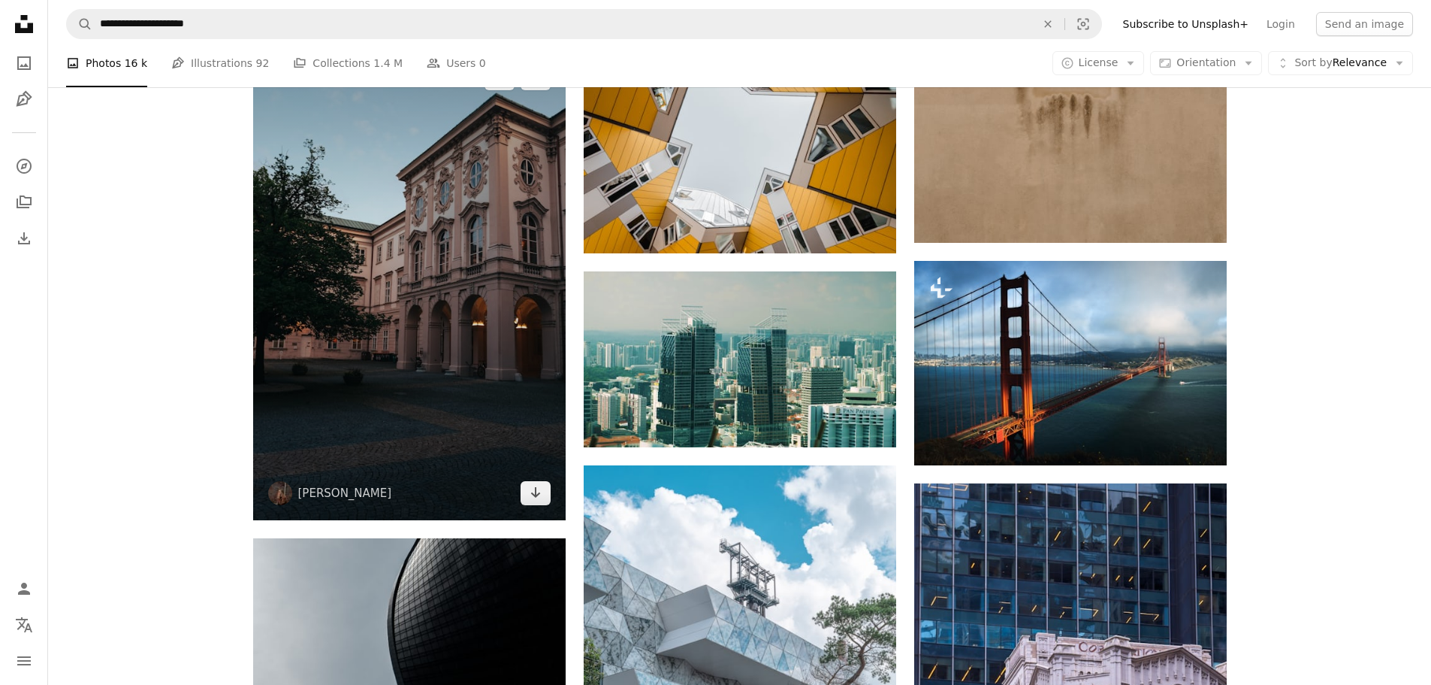
scroll to position [8138, 0]
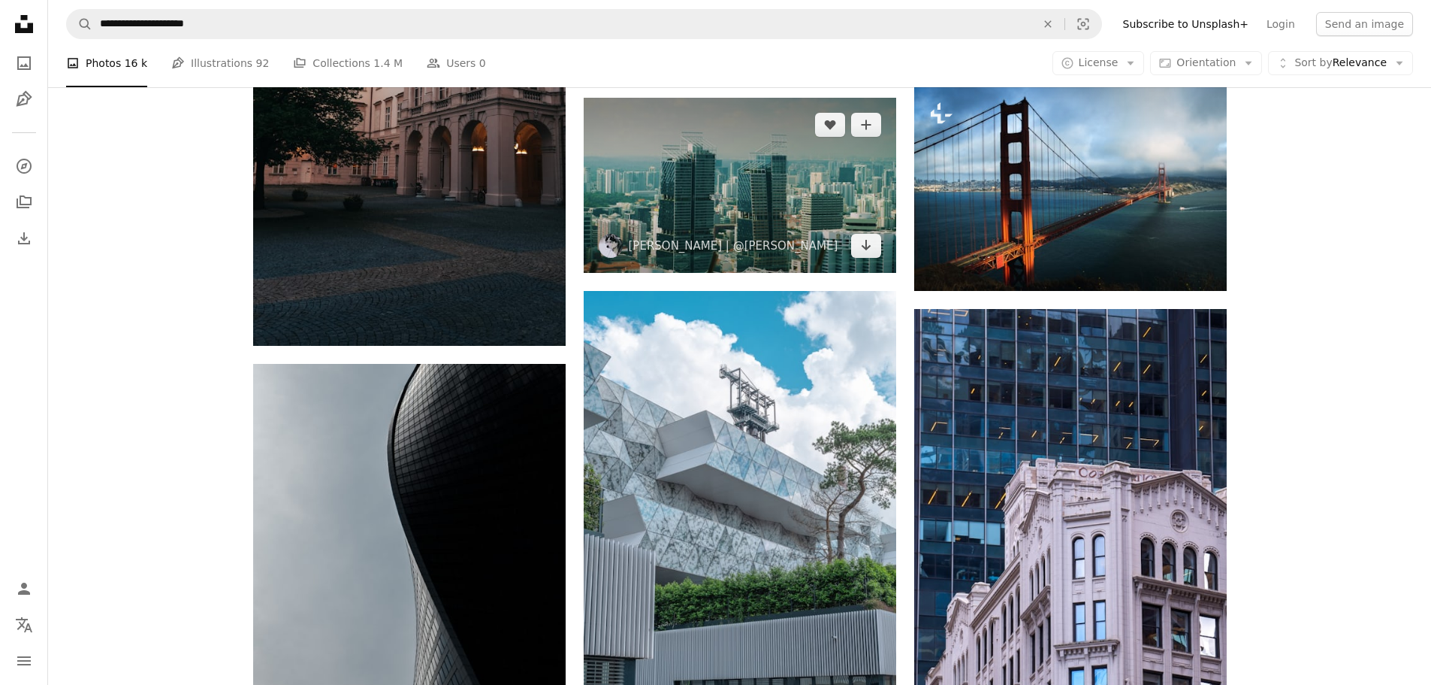
click at [847, 140] on img at bounding box center [740, 186] width 313 height 176
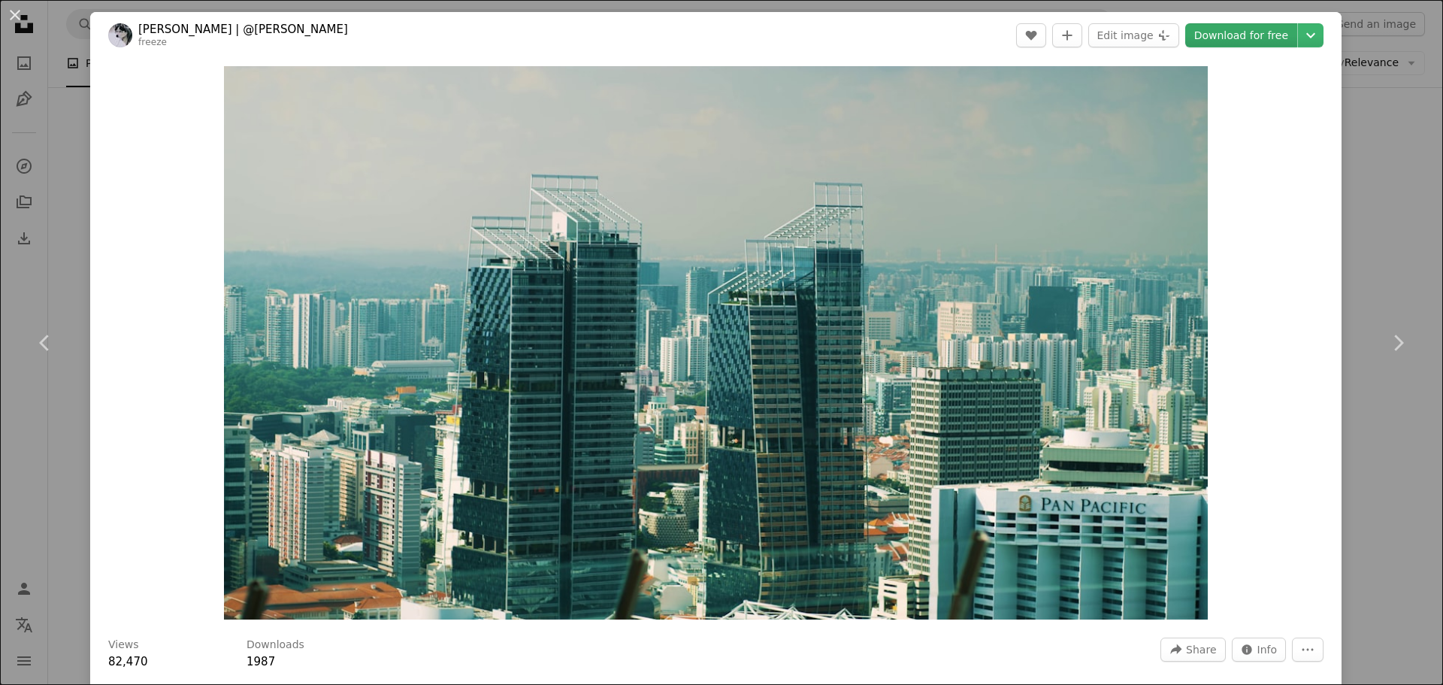
click at [1237, 32] on font "Download for free" at bounding box center [1241, 35] width 94 height 12
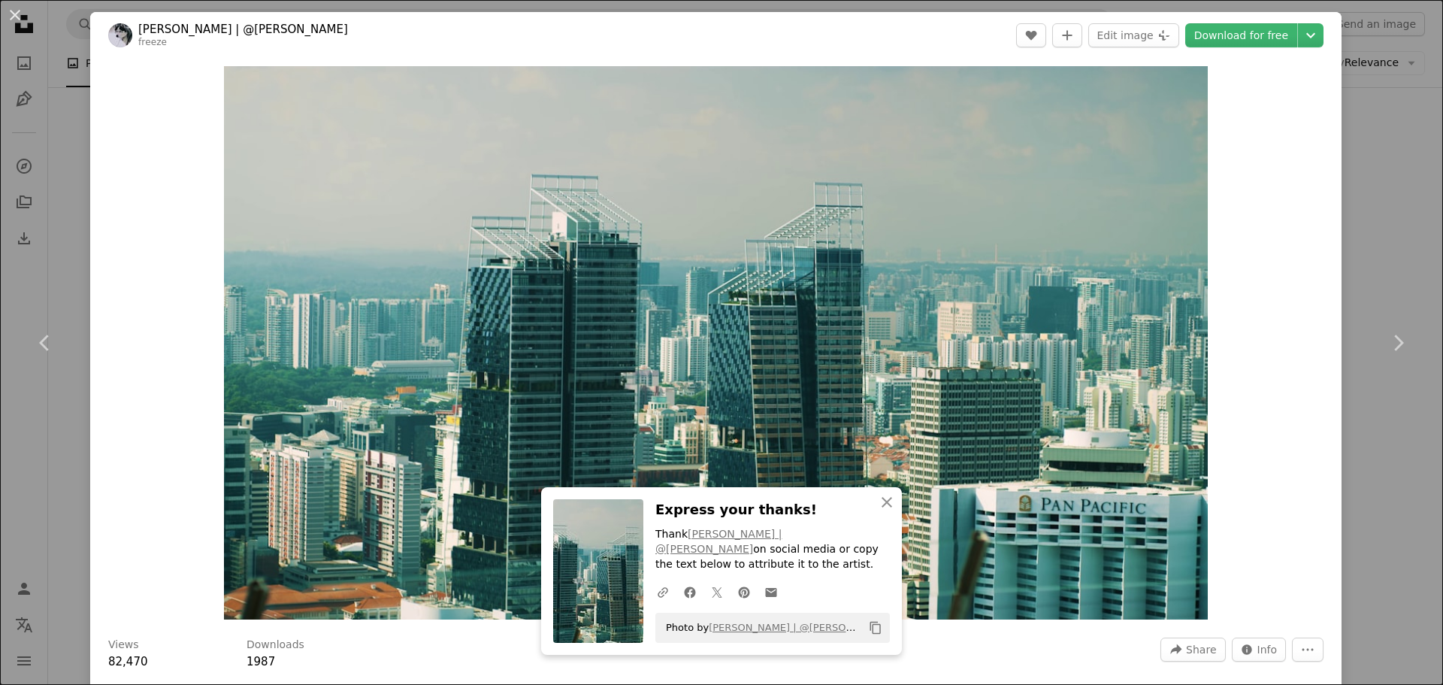
click at [1384, 249] on div "An X shape Chevron left Chevron right [PERSON_NAME] | @[PERSON_NAME] freeze A h…" at bounding box center [721, 342] width 1443 height 685
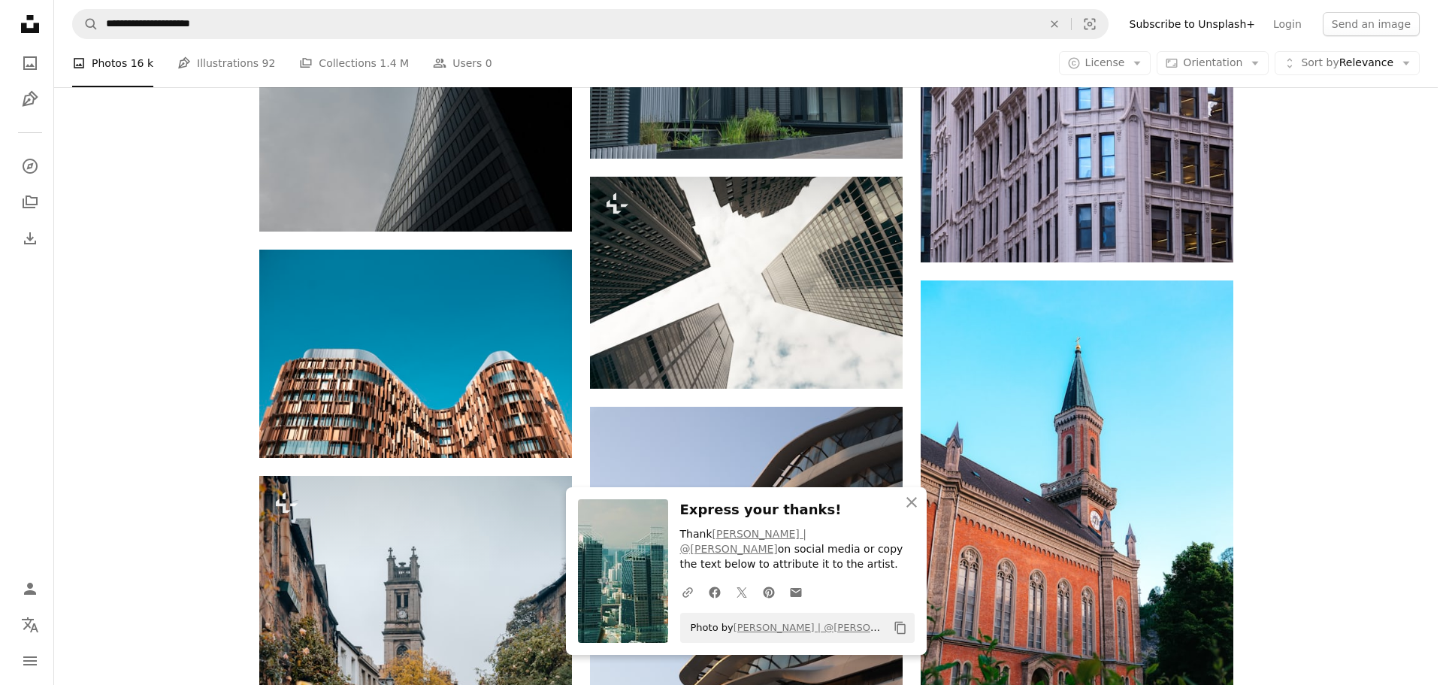
scroll to position [9039, 0]
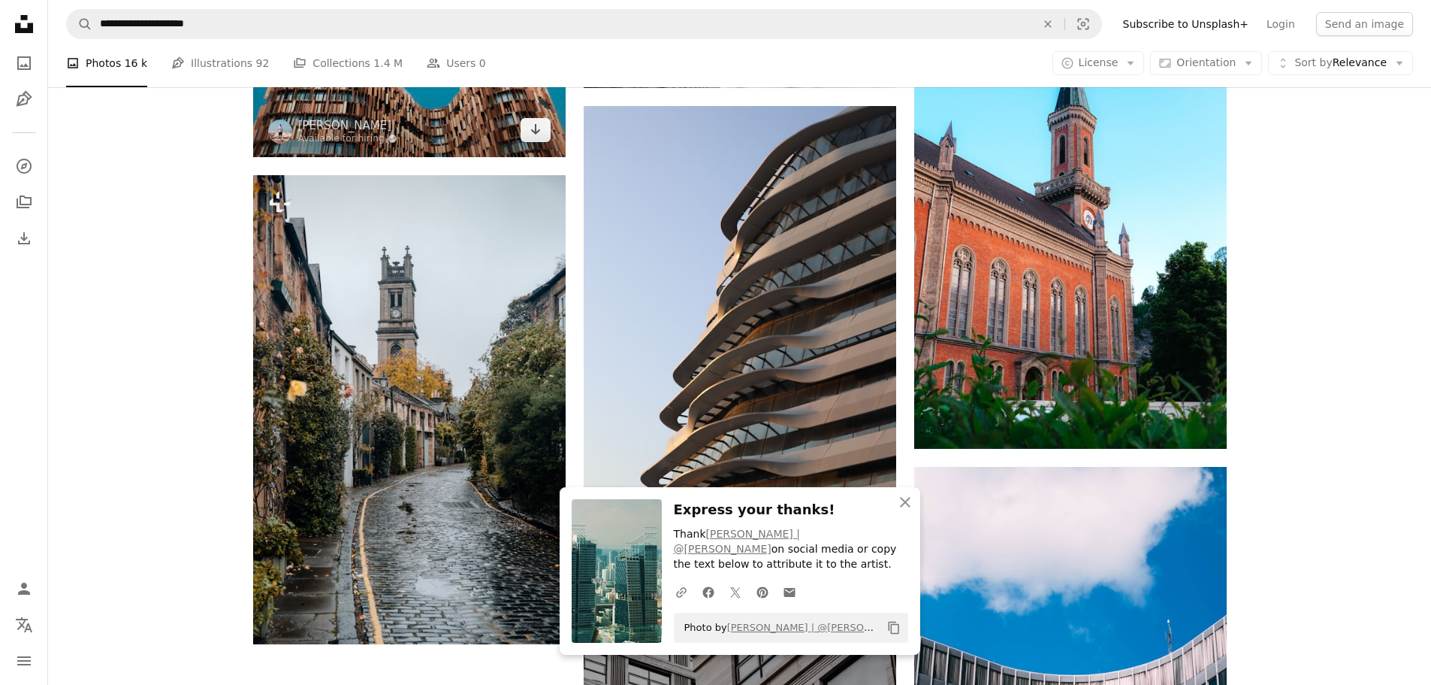
click at [334, 114] on img at bounding box center [409, 53] width 313 height 208
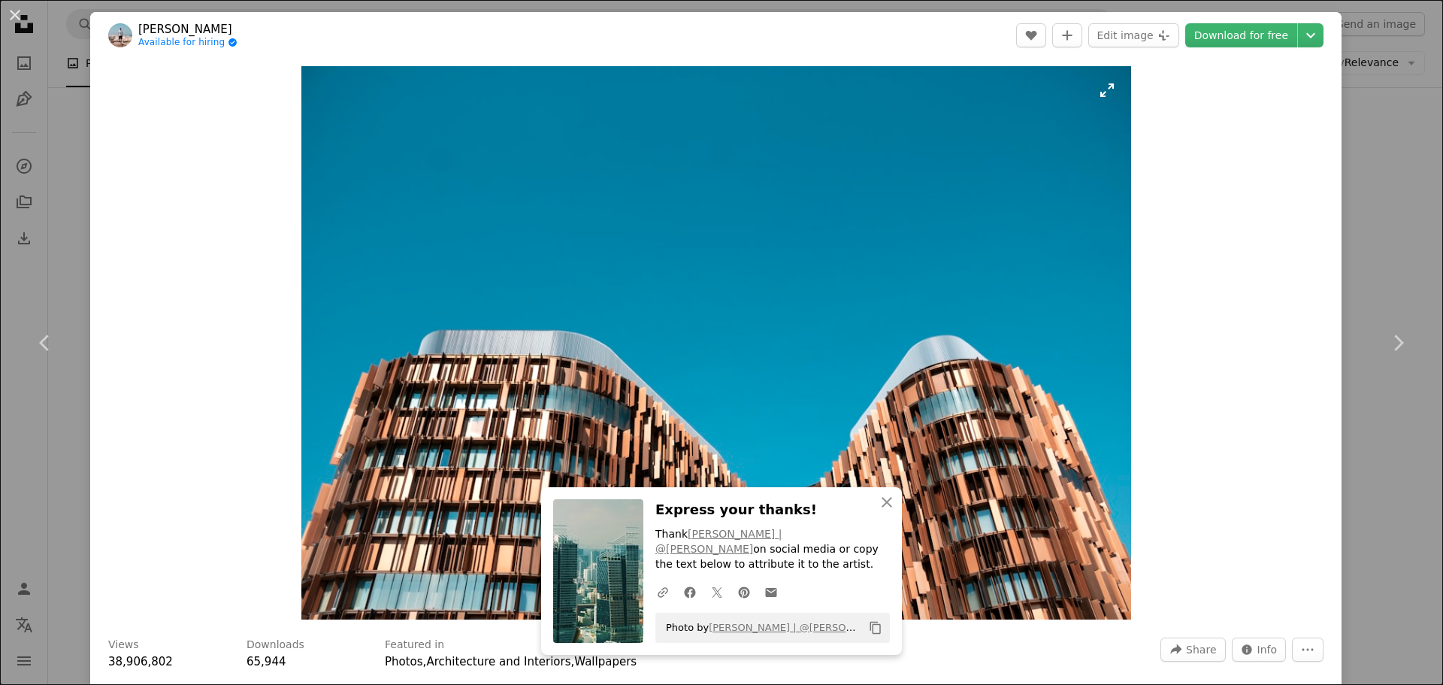
click at [833, 210] on img "Zoom in on this image" at bounding box center [716, 342] width 830 height 553
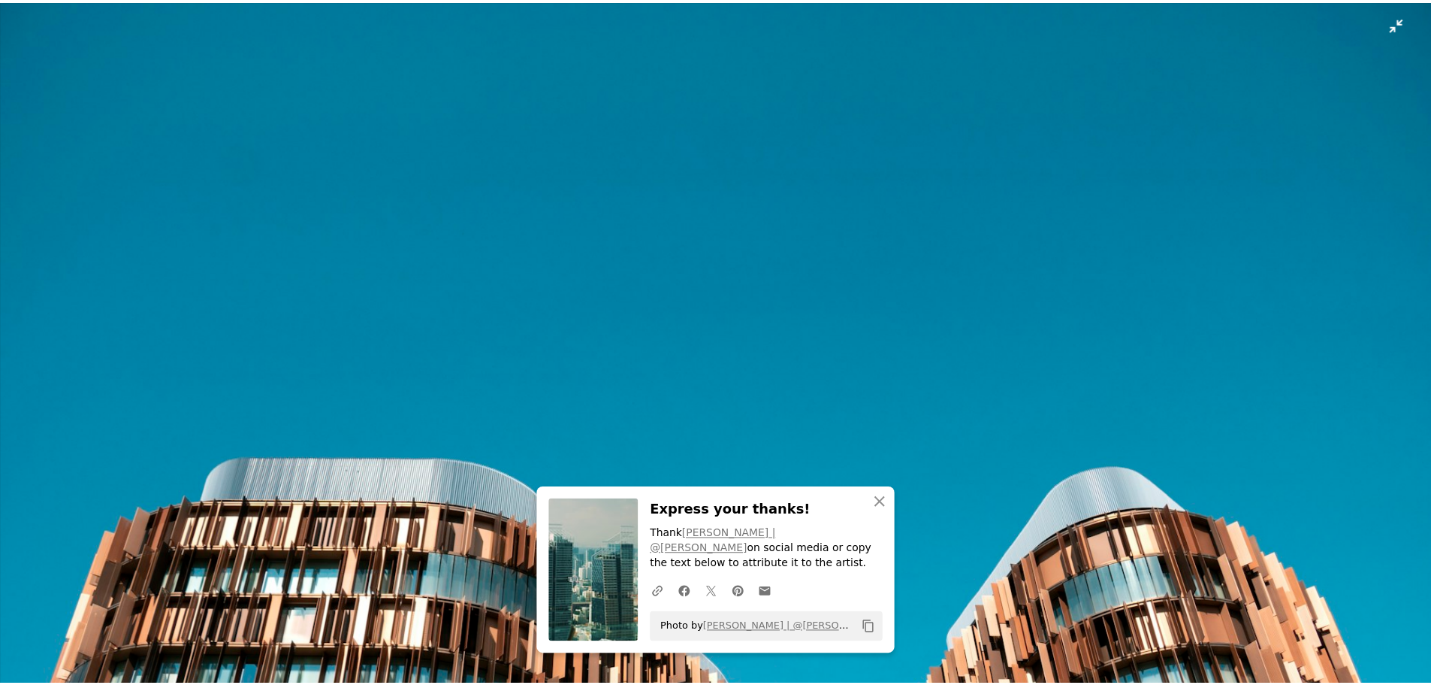
scroll to position [131, 0]
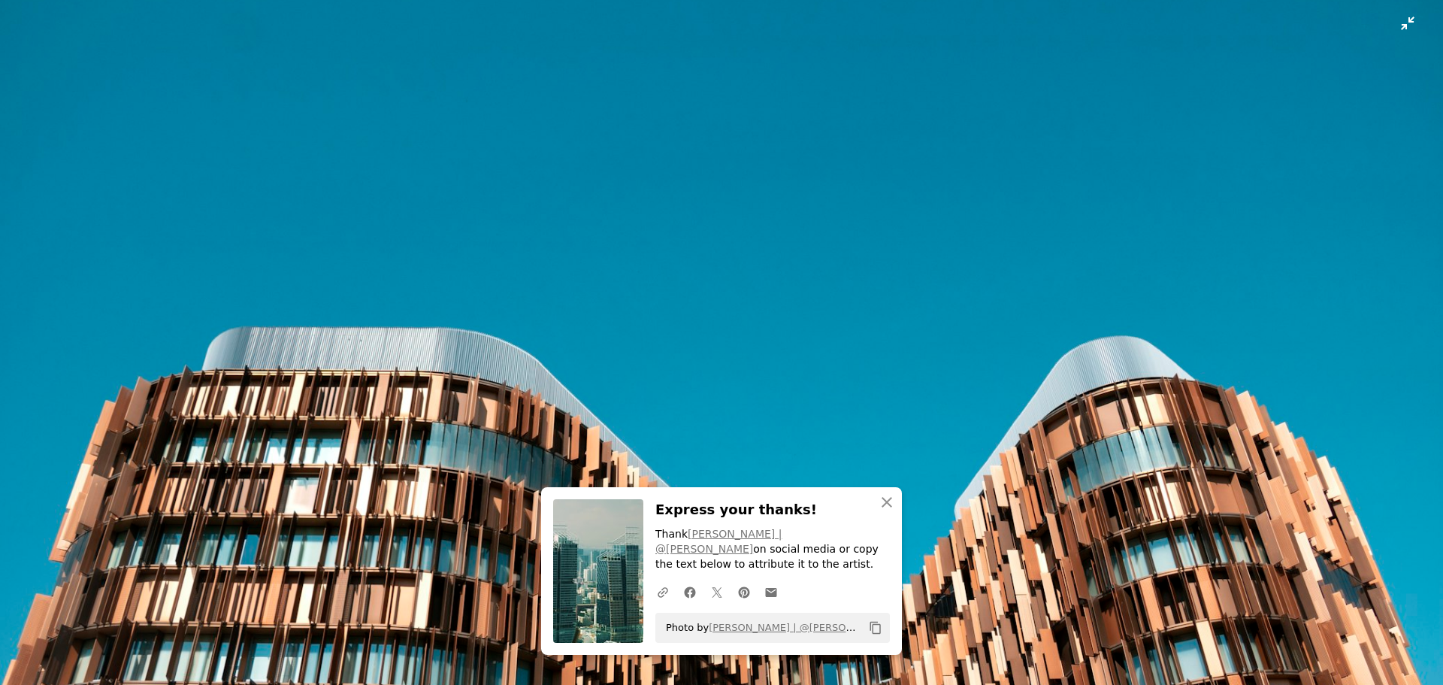
click at [1380, 29] on img "Zoom arrière sur cette image" at bounding box center [721, 349] width 1444 height 963
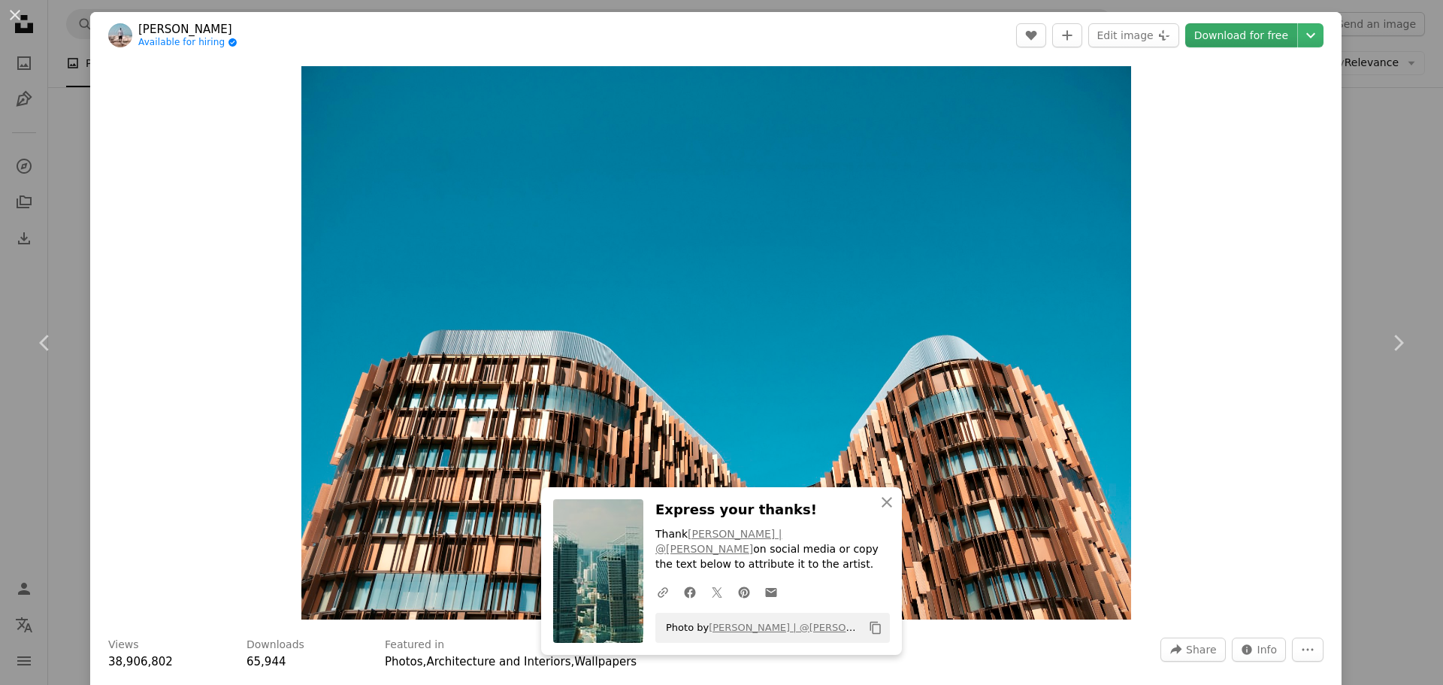
click at [1247, 29] on font "Download for free" at bounding box center [1241, 35] width 94 height 12
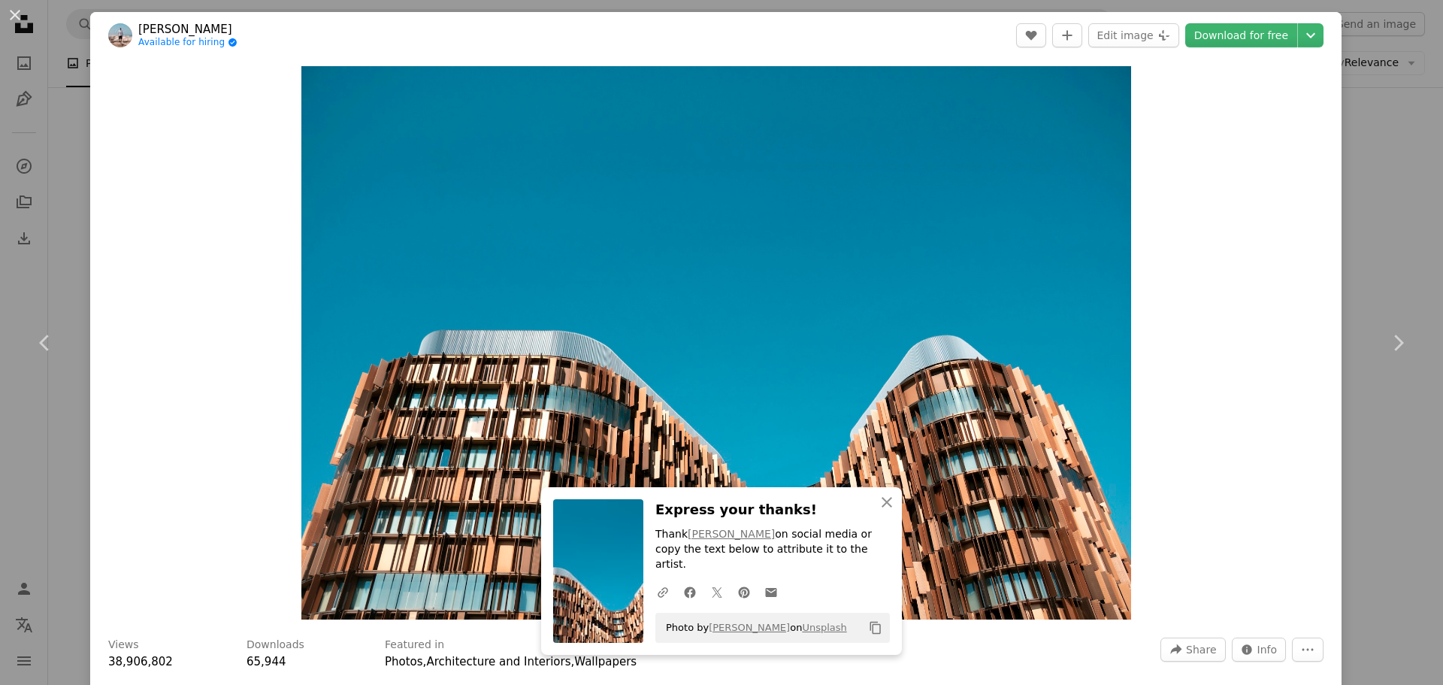
click at [1352, 230] on div "An X shape Chevron left Chevron right [PERSON_NAME] Available for hiring A chec…" at bounding box center [721, 342] width 1443 height 685
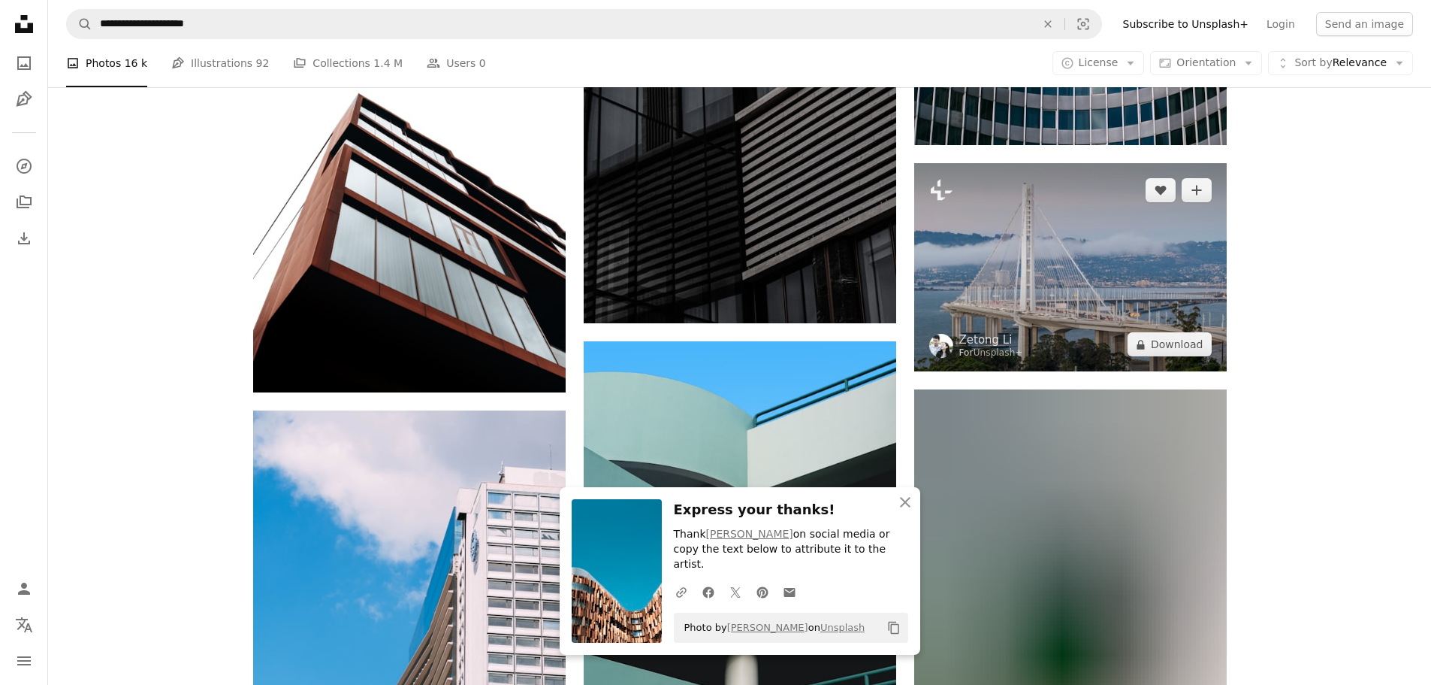
scroll to position [9791, 0]
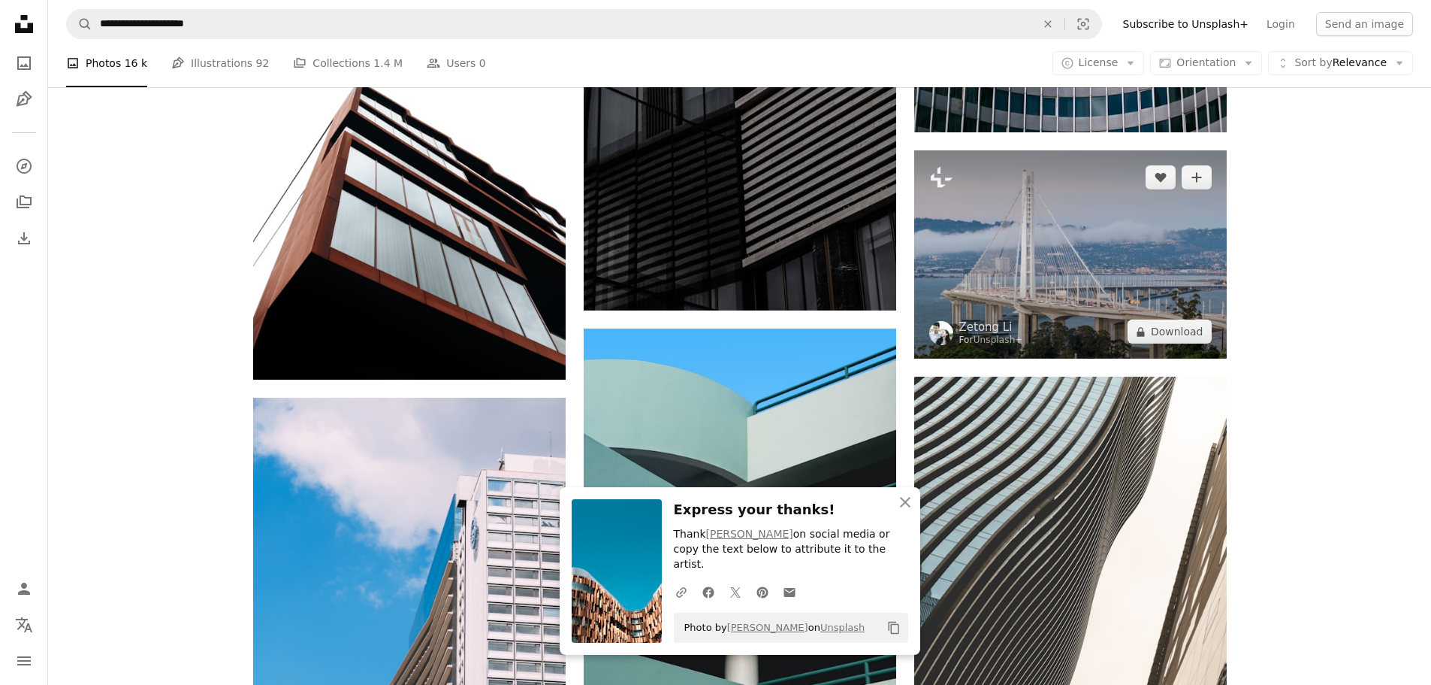
click at [1085, 243] on img at bounding box center [1070, 254] width 313 height 208
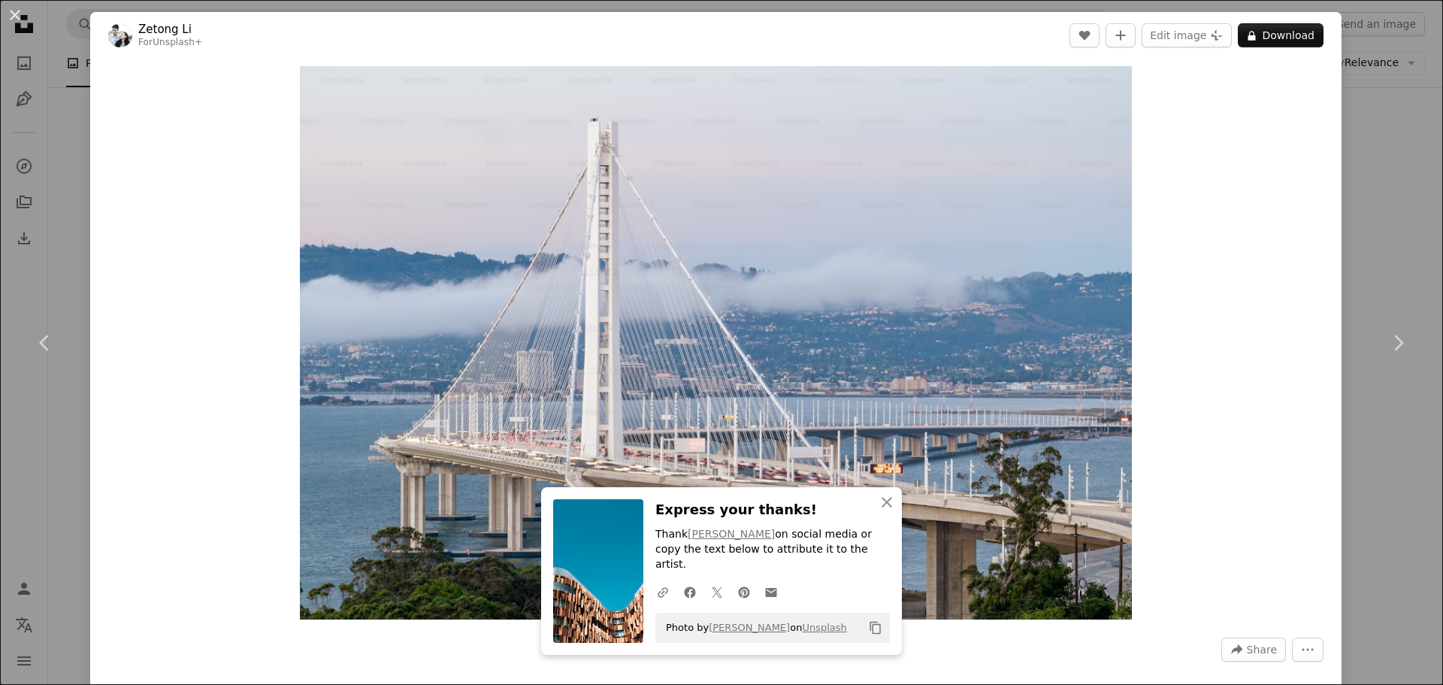
click at [1370, 147] on div "An X shape Chevron left Chevron right Zetong Li For Unsplash+ A heart A plus si…" at bounding box center [721, 342] width 1443 height 685
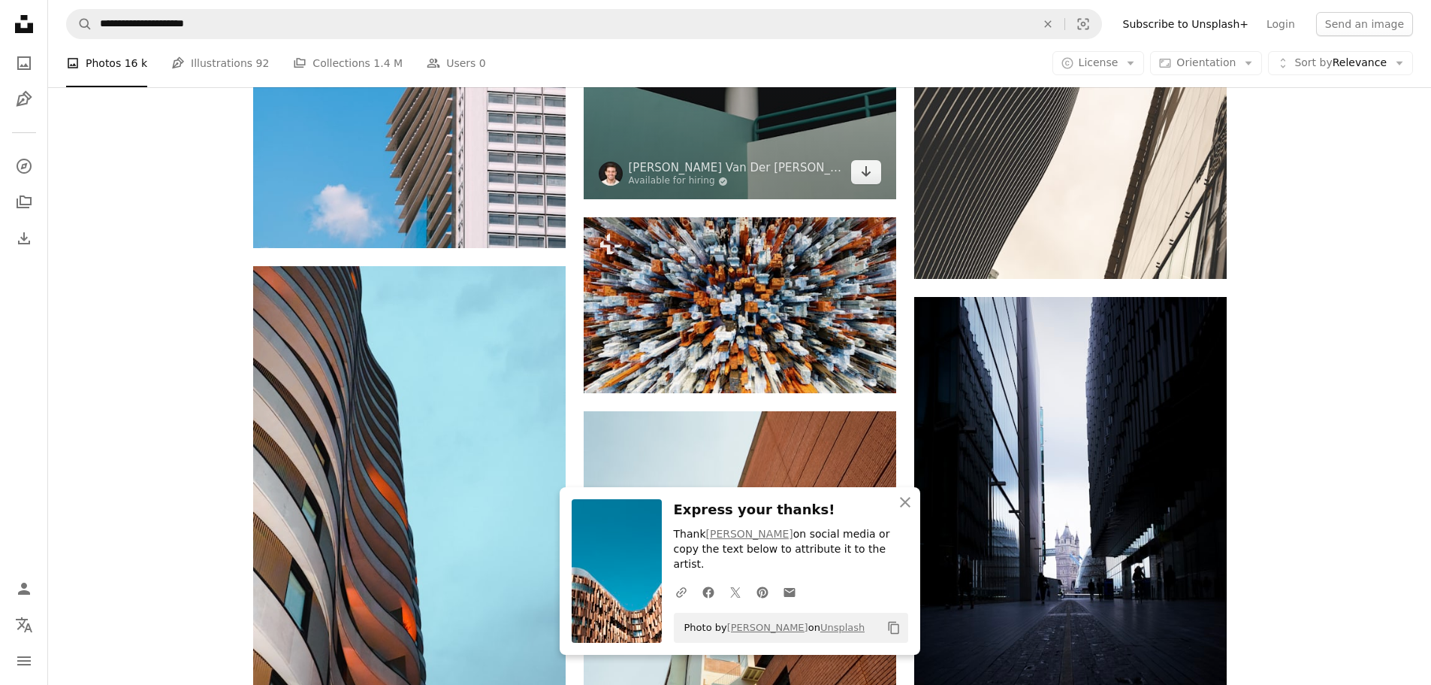
scroll to position [10392, 0]
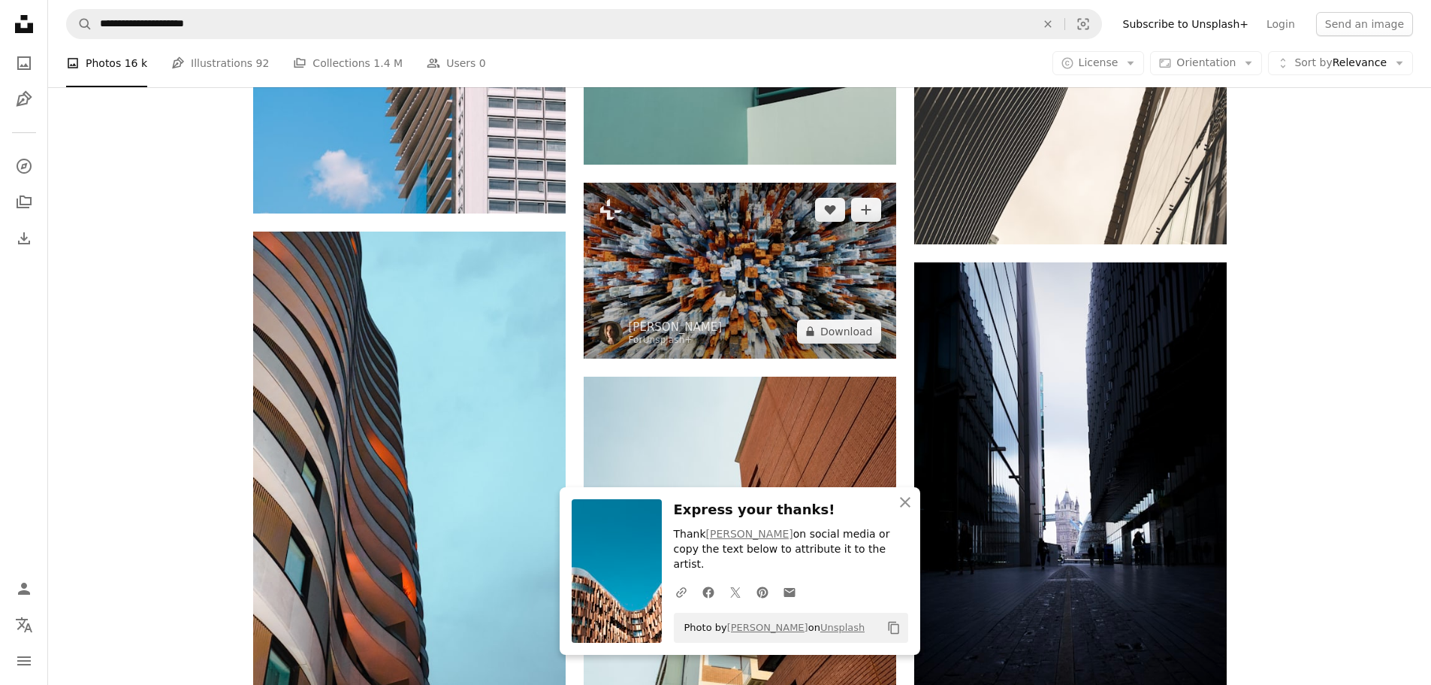
click at [736, 249] on img at bounding box center [740, 271] width 313 height 176
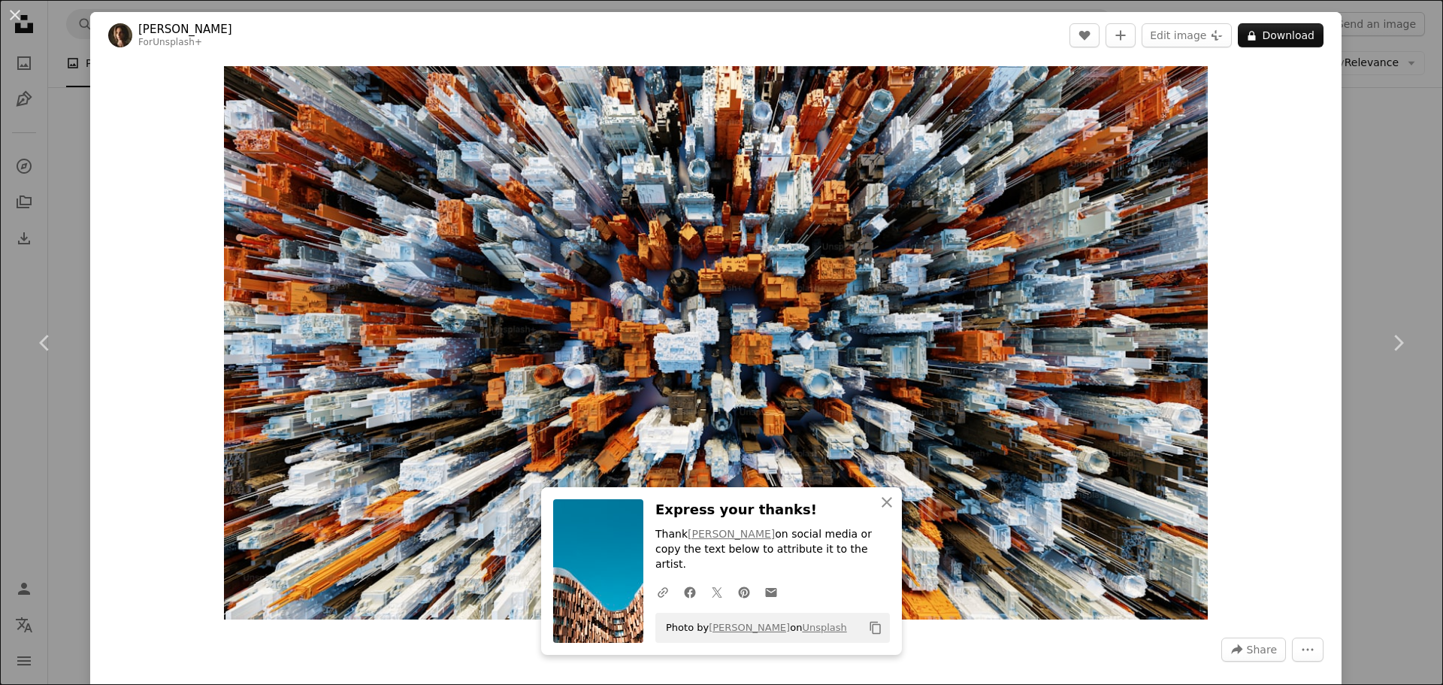
click at [1355, 147] on div "An X shape Chevron left Chevron right [PERSON_NAME] For Unsplash+ A heart A plu…" at bounding box center [721, 342] width 1443 height 685
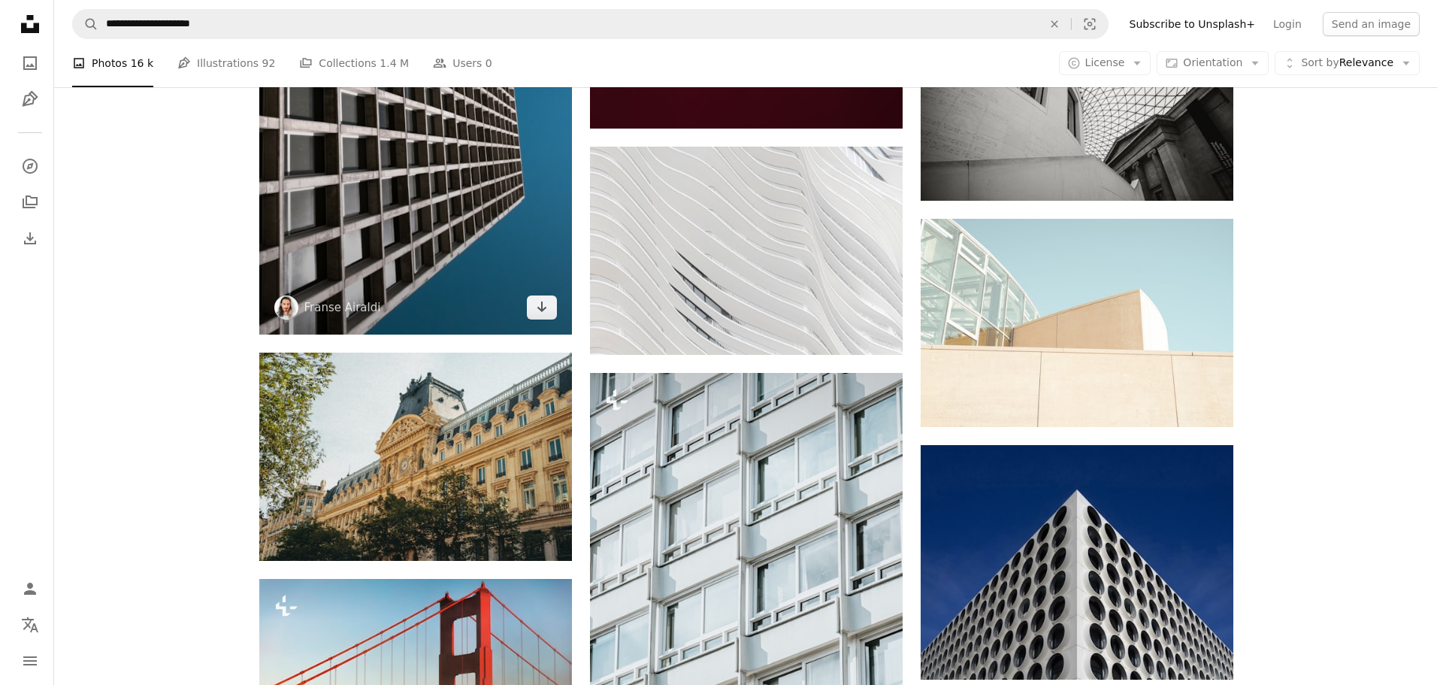
scroll to position [11895, 0]
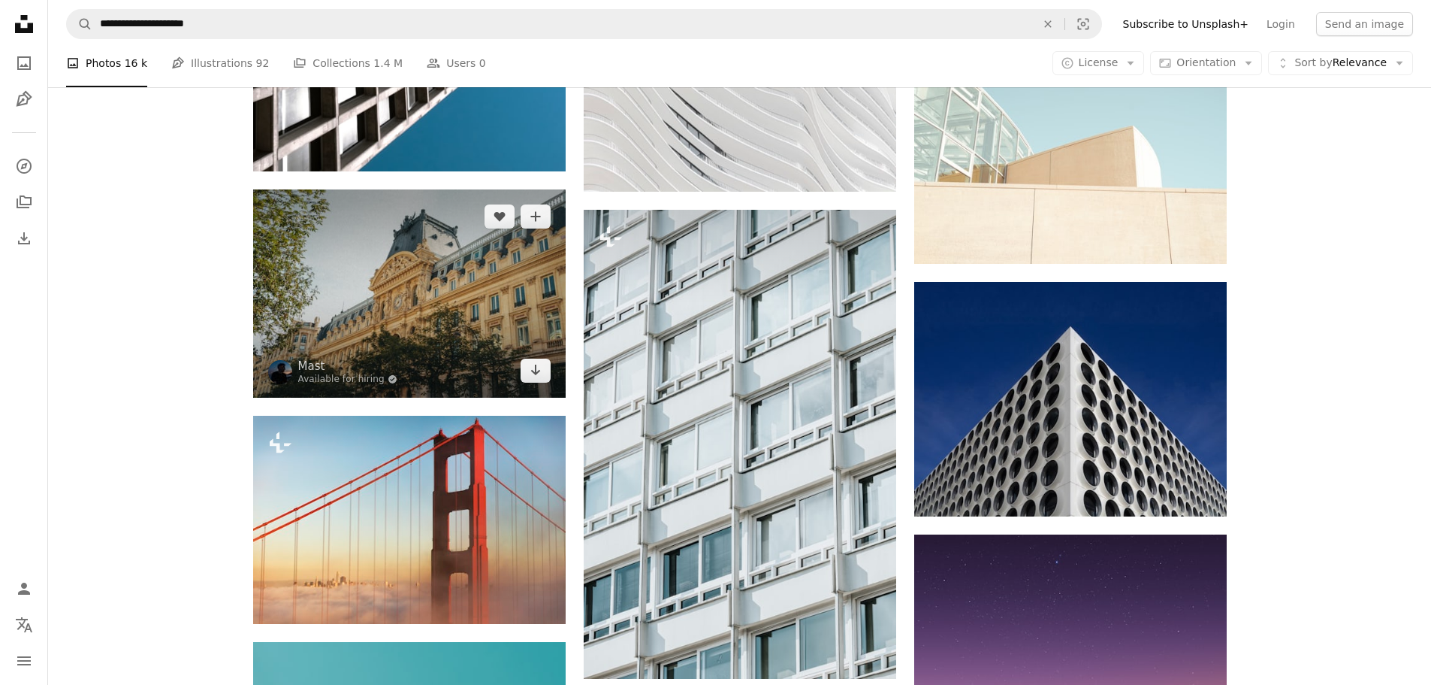
click at [497, 316] on img at bounding box center [409, 293] width 313 height 208
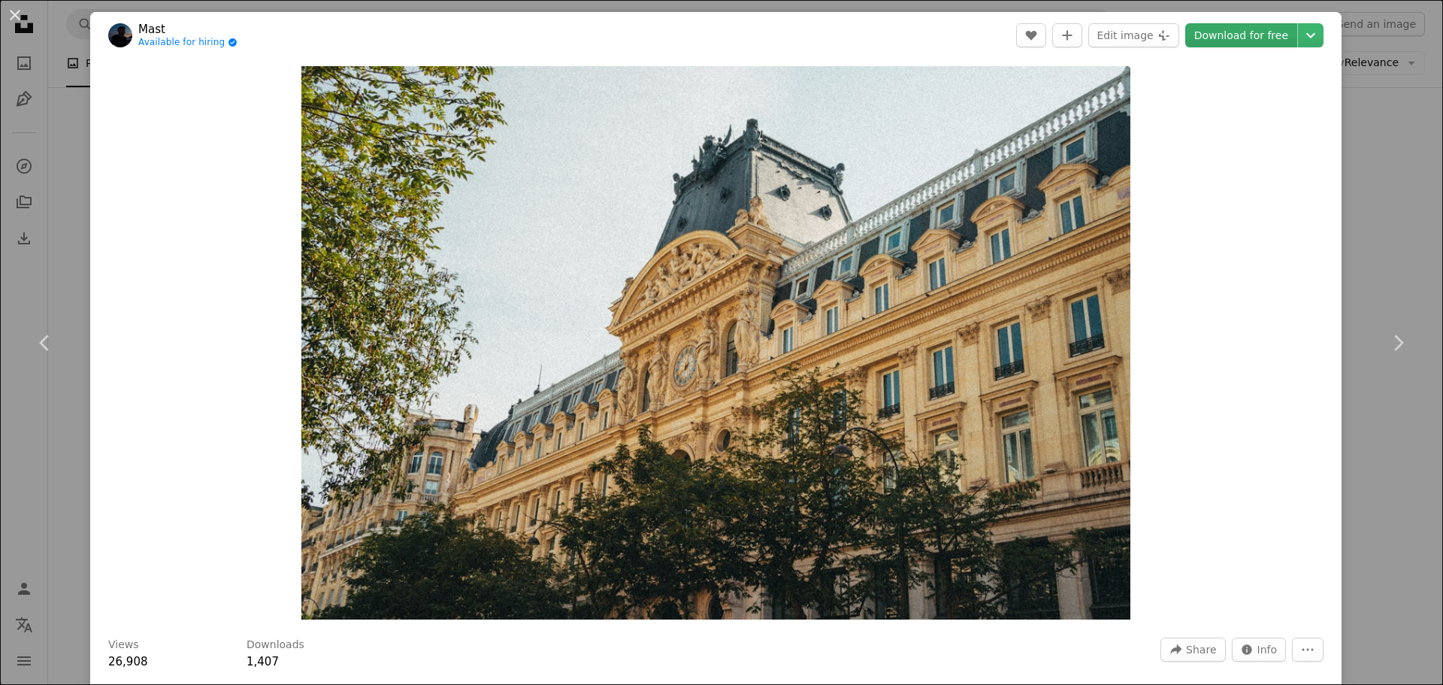
click at [1215, 35] on font "Download for free" at bounding box center [1241, 35] width 94 height 12
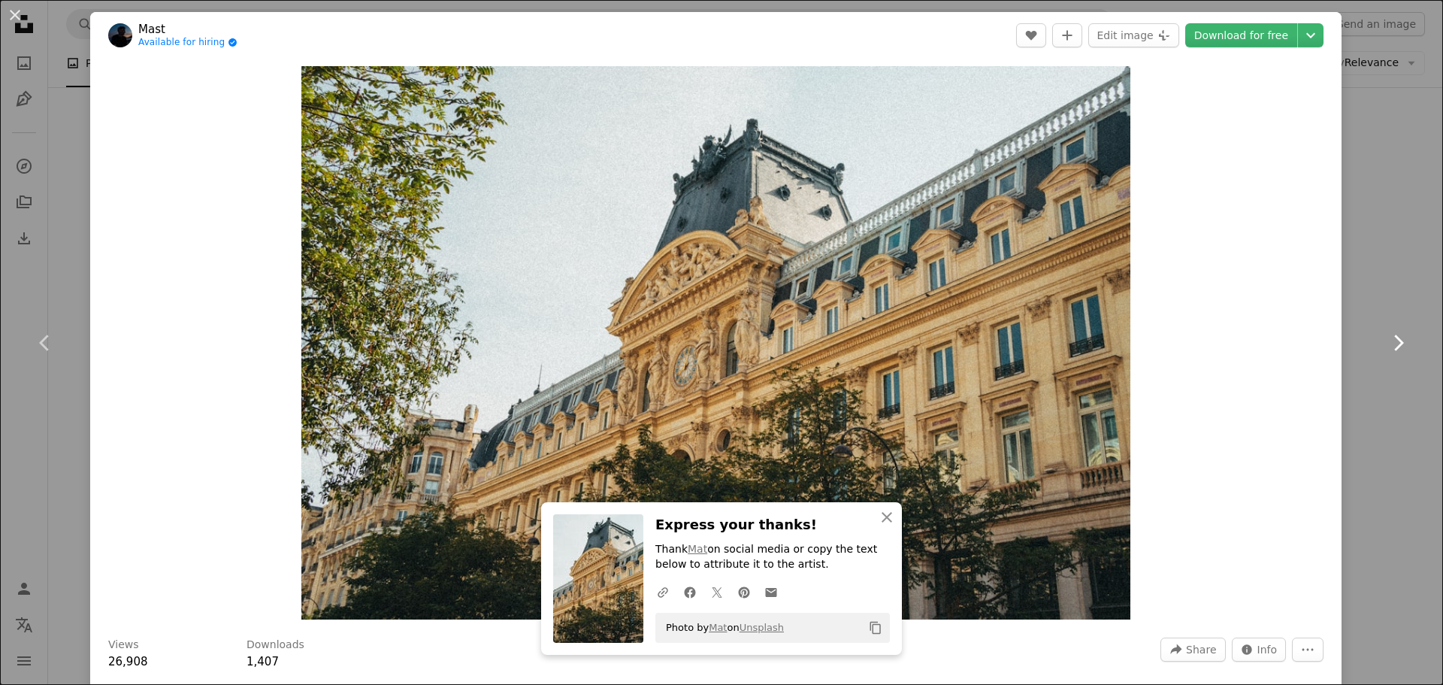
click at [1395, 391] on link "Chevron right" at bounding box center [1398, 343] width 90 height 144
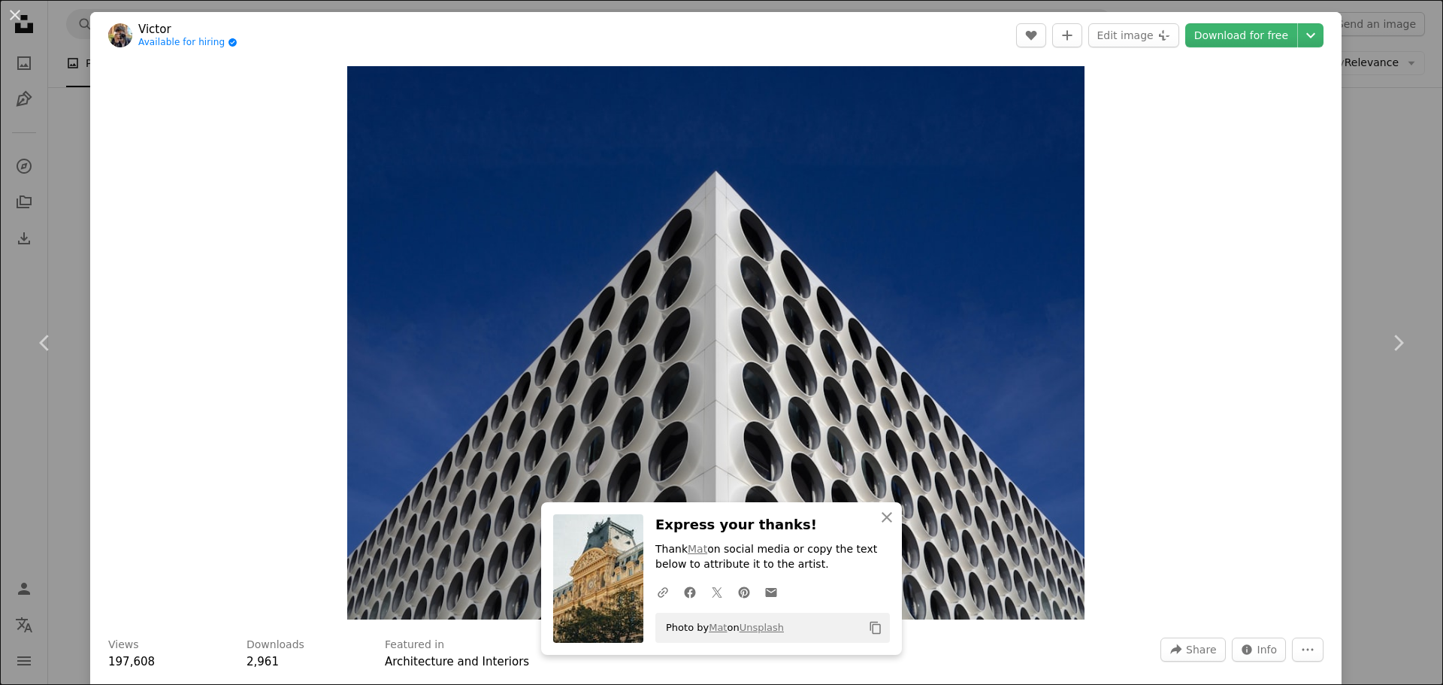
click at [1392, 104] on div "An X shape Chevron left Chevron right [PERSON_NAME] Available for hiring A chec…" at bounding box center [721, 342] width 1443 height 685
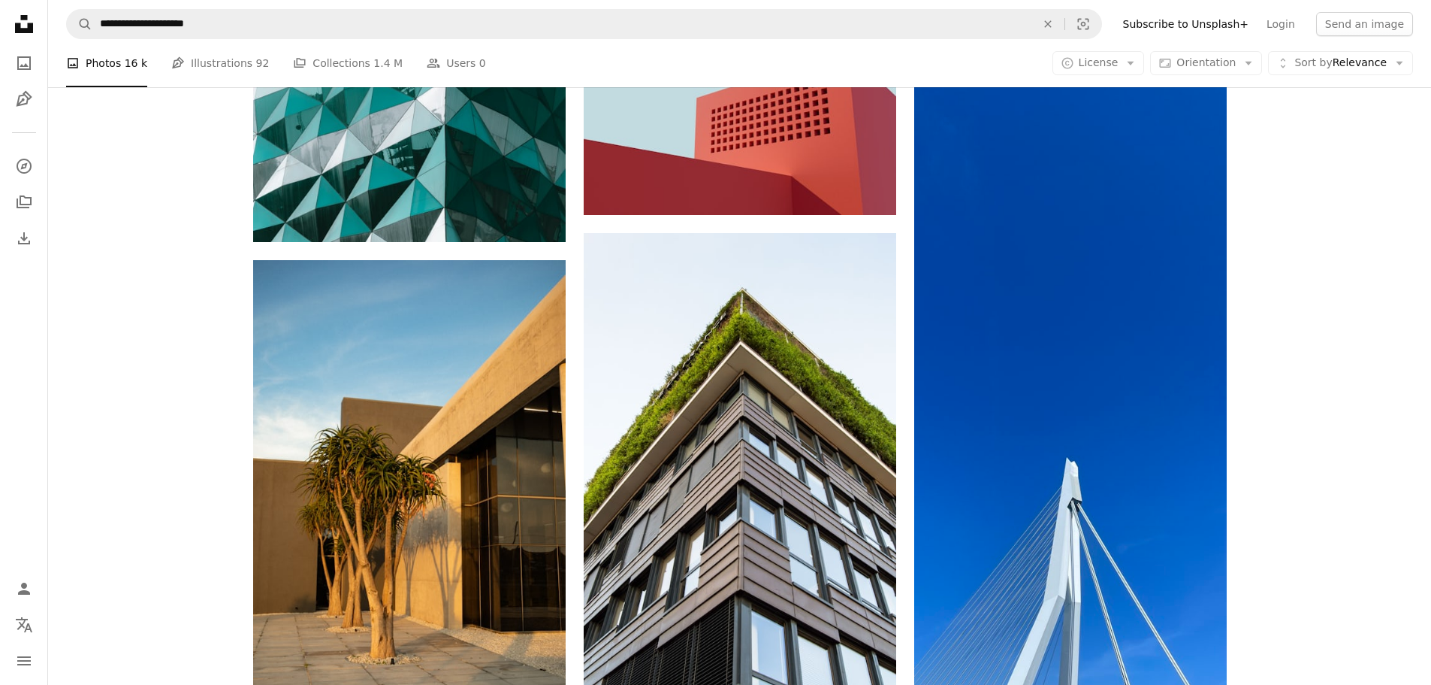
scroll to position [12721, 0]
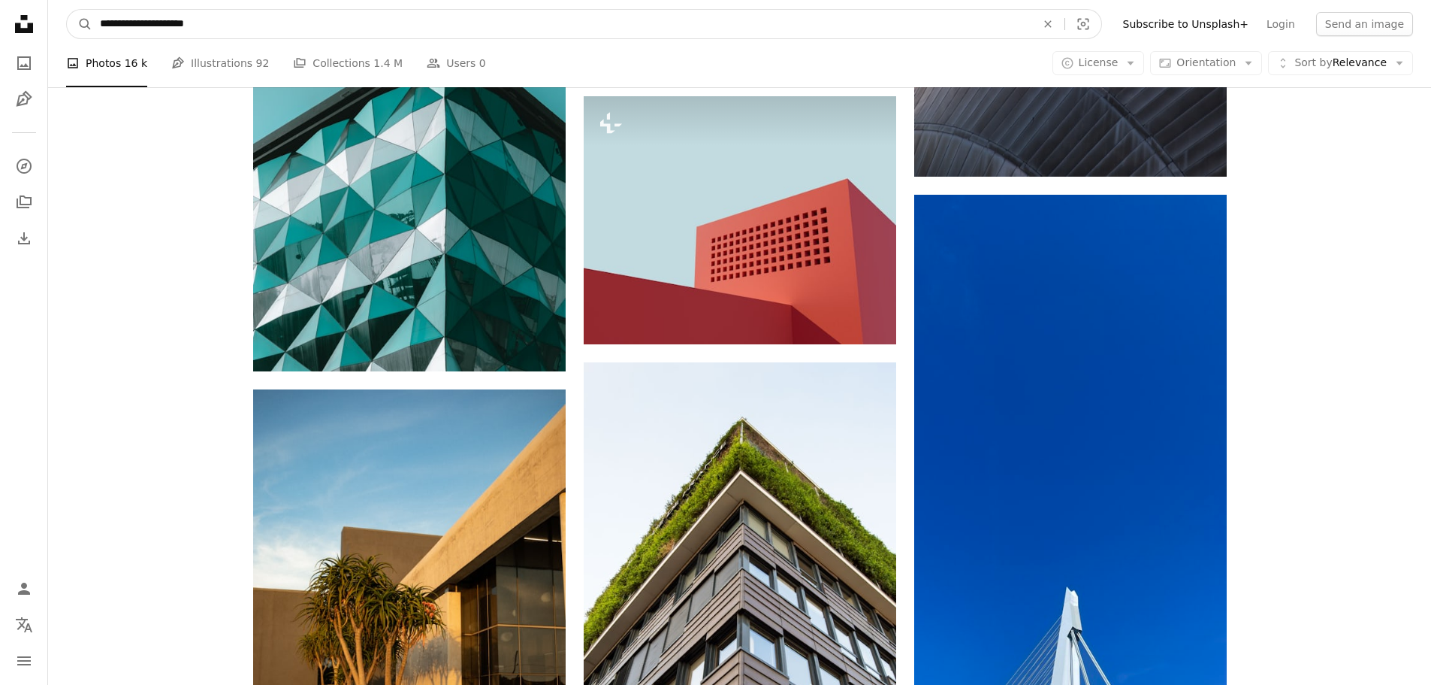
click at [253, 21] on input "**********" at bounding box center [561, 24] width 939 height 29
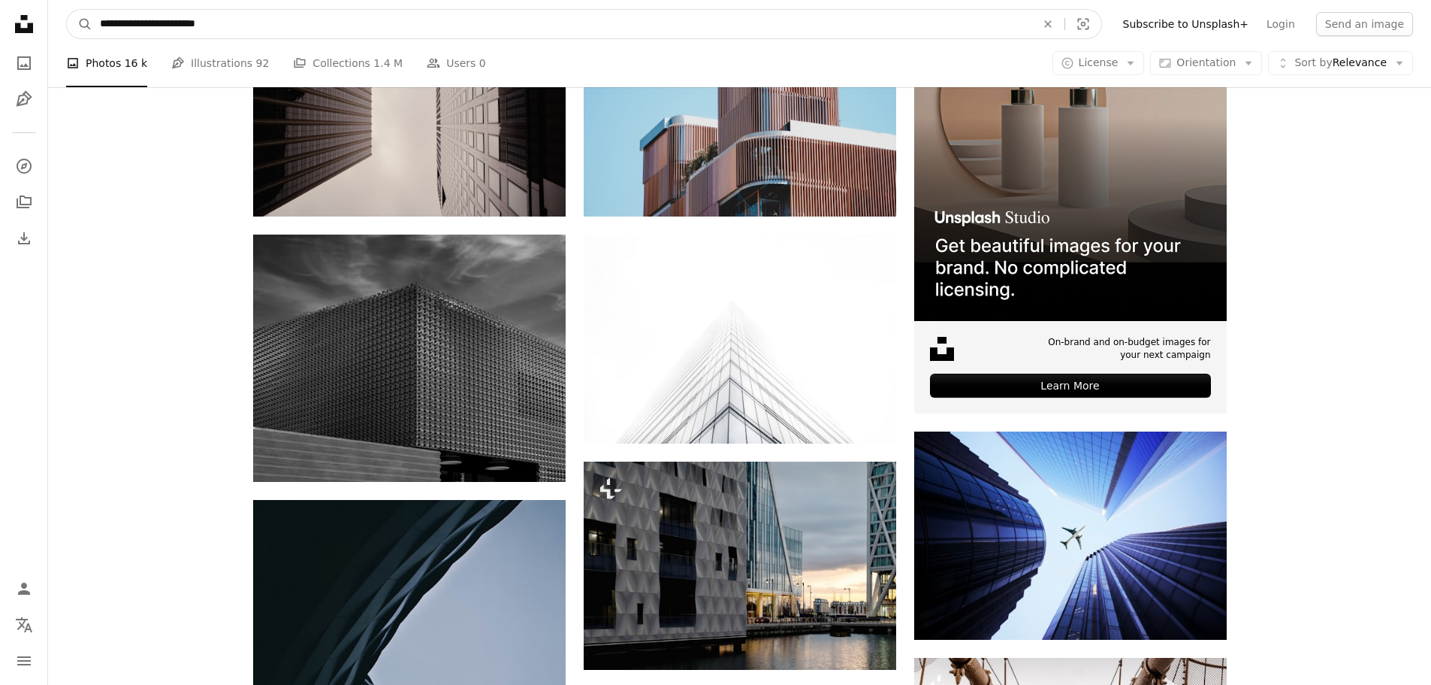
scroll to position [0, 0]
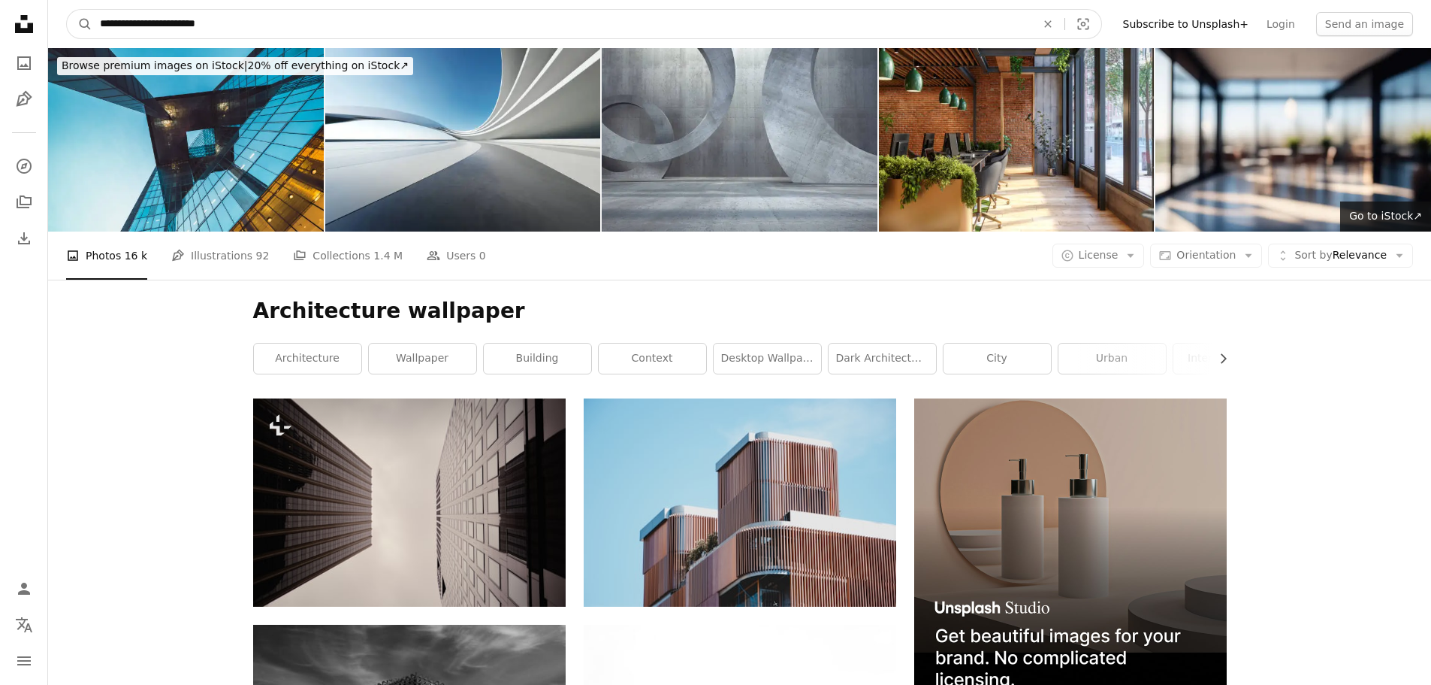
drag, startPoint x: 224, startPoint y: 20, endPoint x: 199, endPoint y: 28, distance: 25.9
click at [199, 28] on input "**********" at bounding box center [561, 24] width 939 height 29
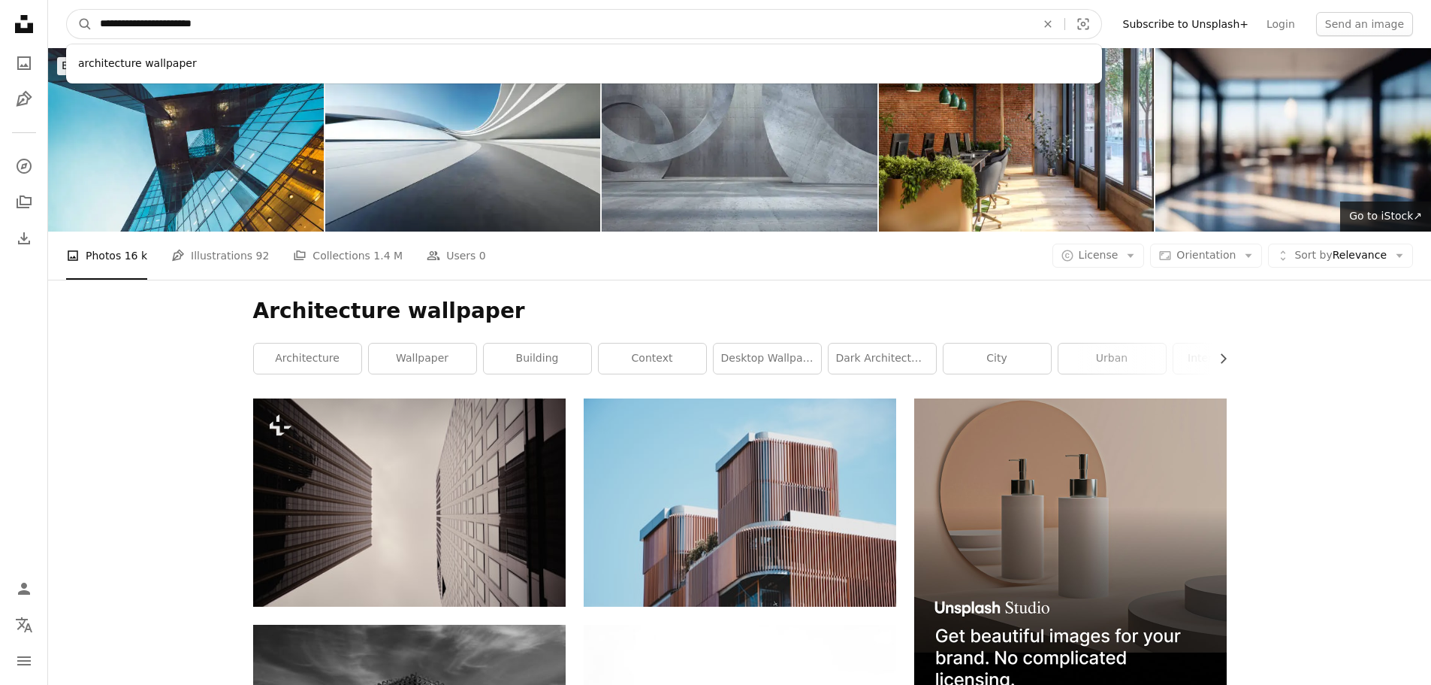
type input "**********"
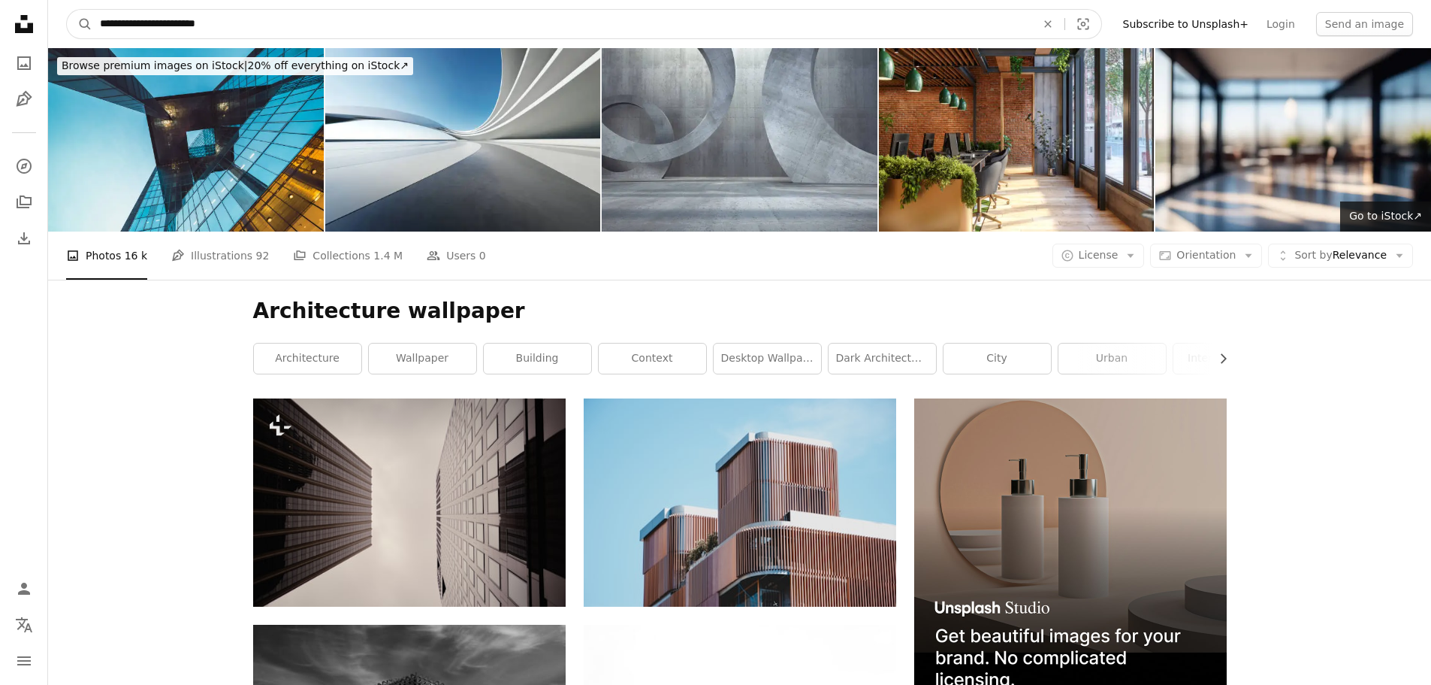
click button "A magnifying glass" at bounding box center [80, 24] width 26 height 29
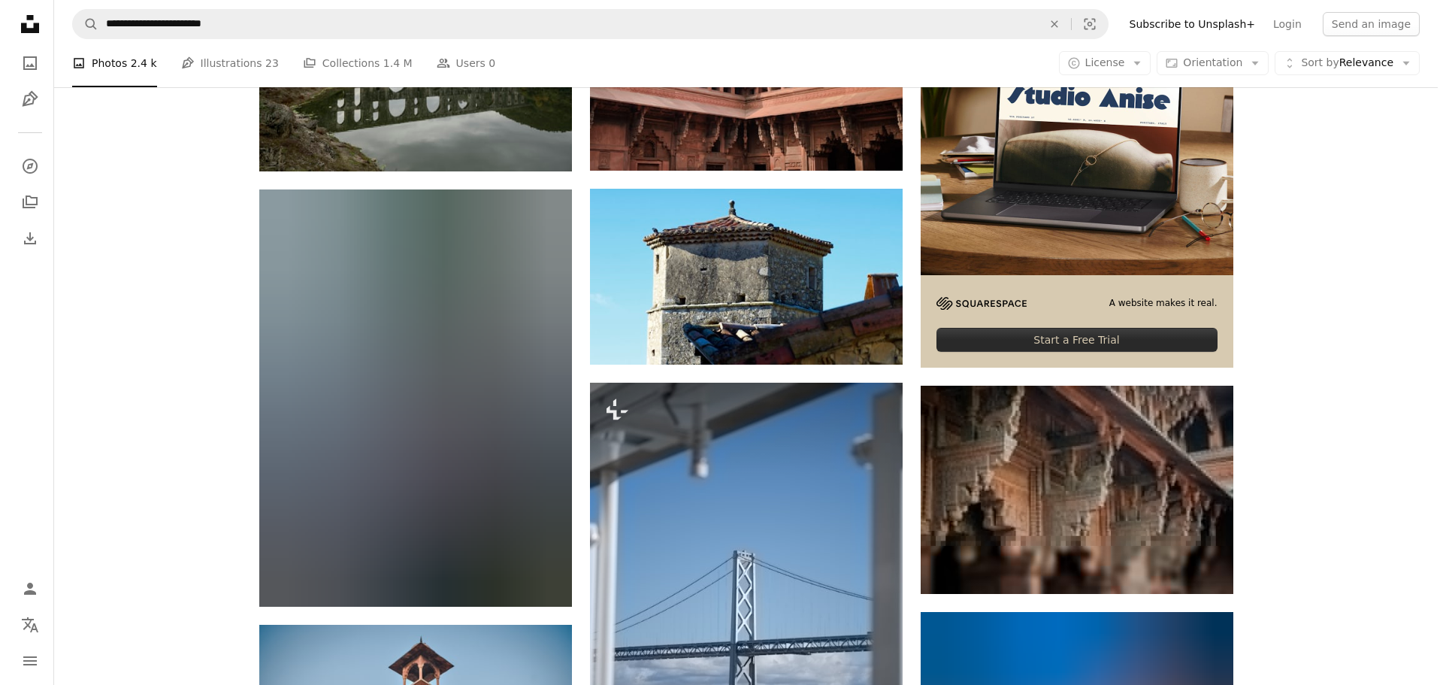
scroll to position [676, 0]
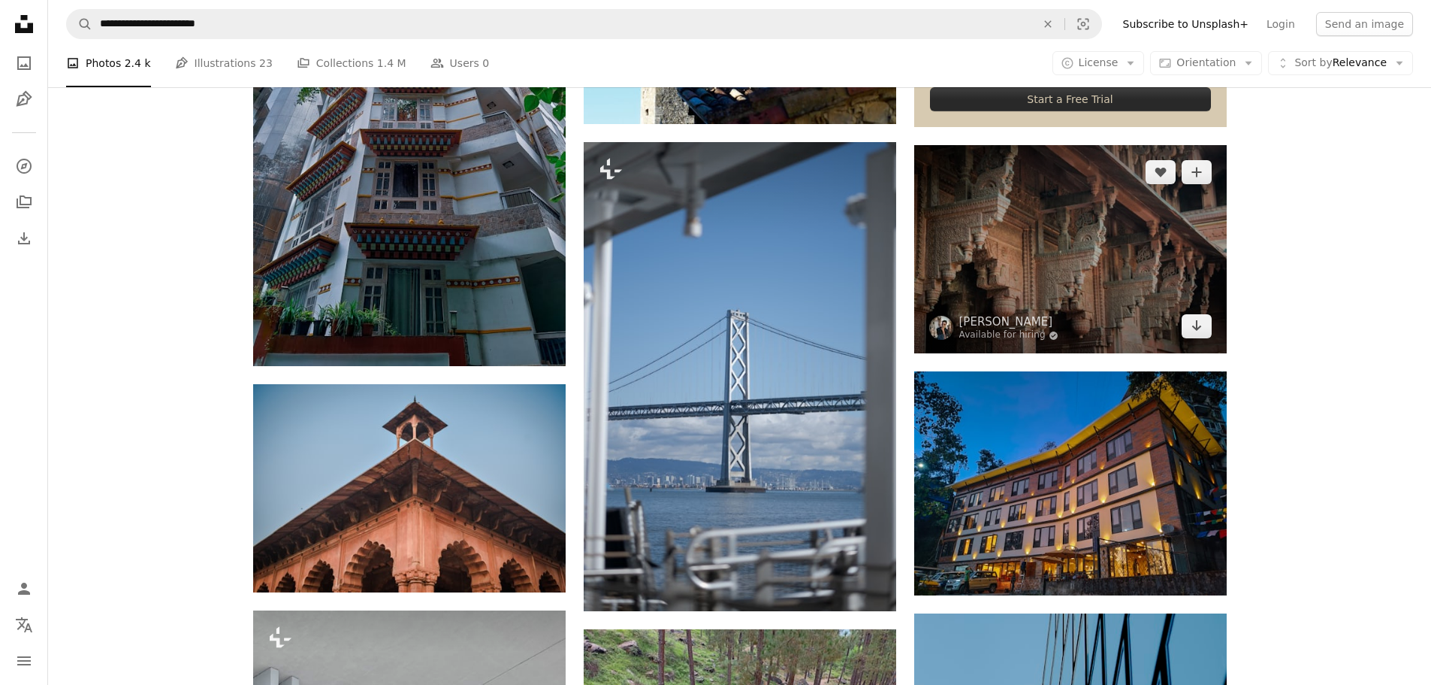
click at [1065, 278] on img at bounding box center [1070, 249] width 313 height 208
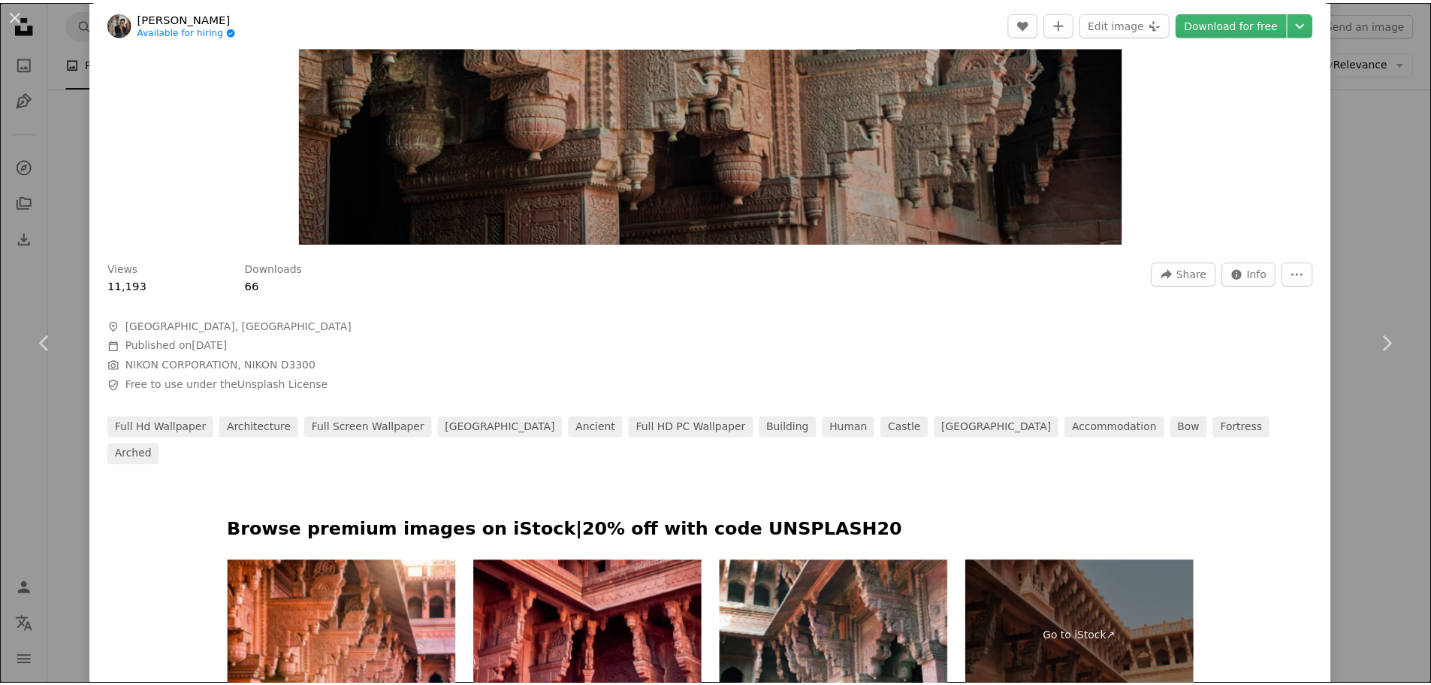
scroll to position [751, 0]
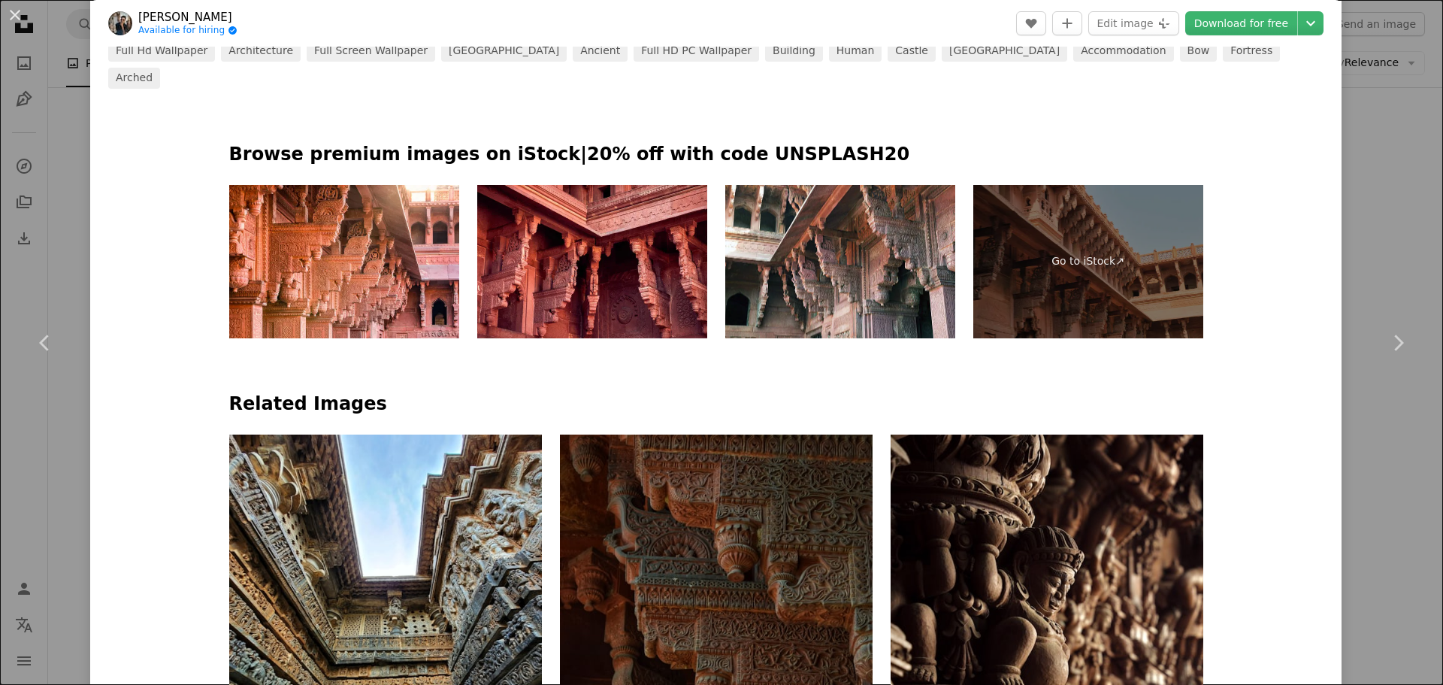
click at [1368, 258] on div "An X shape Chevron left Chevron right [PERSON_NAME] Available for hiring A chec…" at bounding box center [721, 342] width 1443 height 685
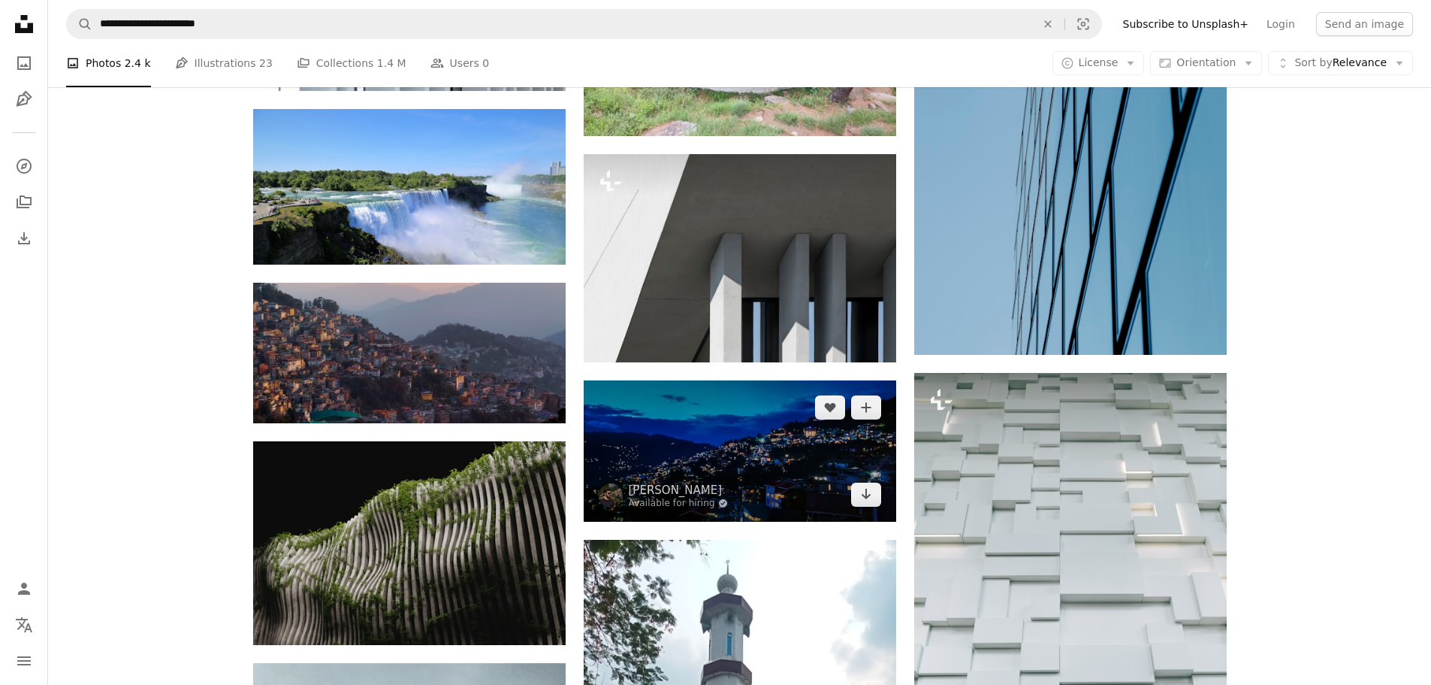
scroll to position [1428, 0]
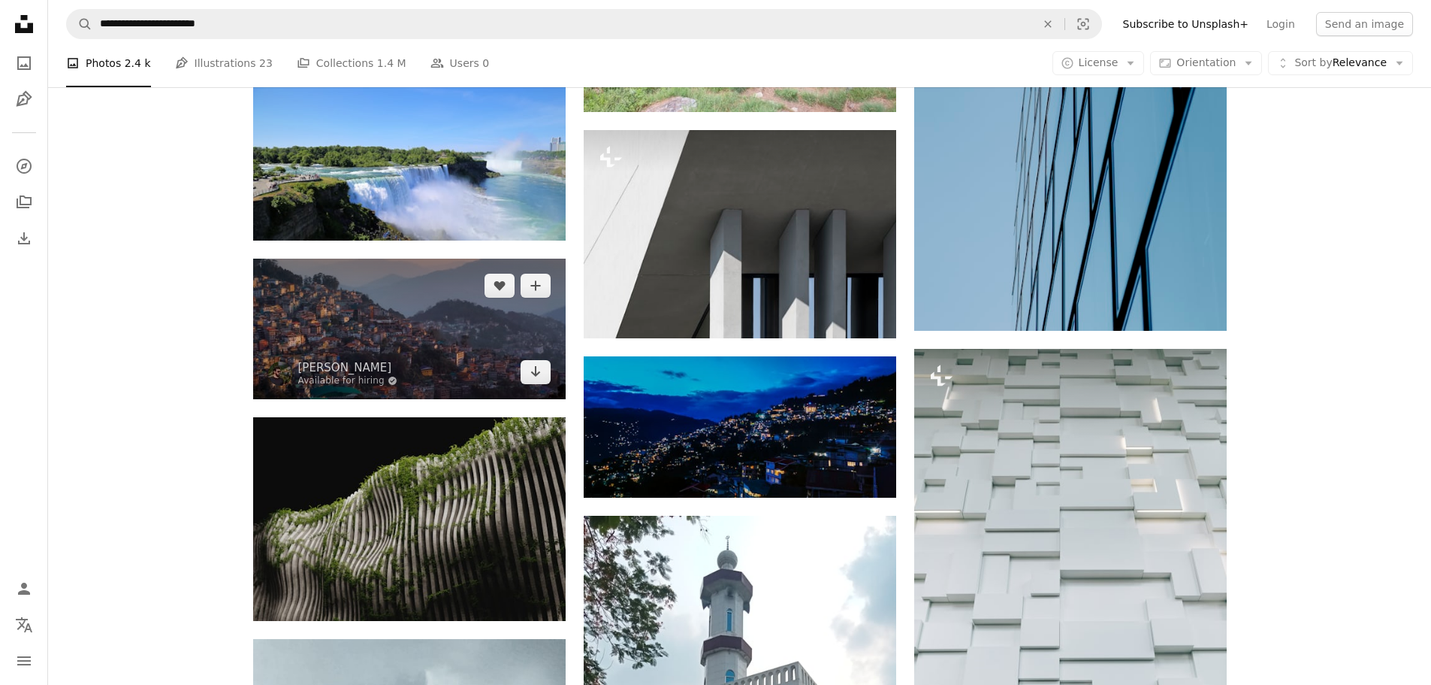
click at [386, 355] on img at bounding box center [409, 328] width 313 height 141
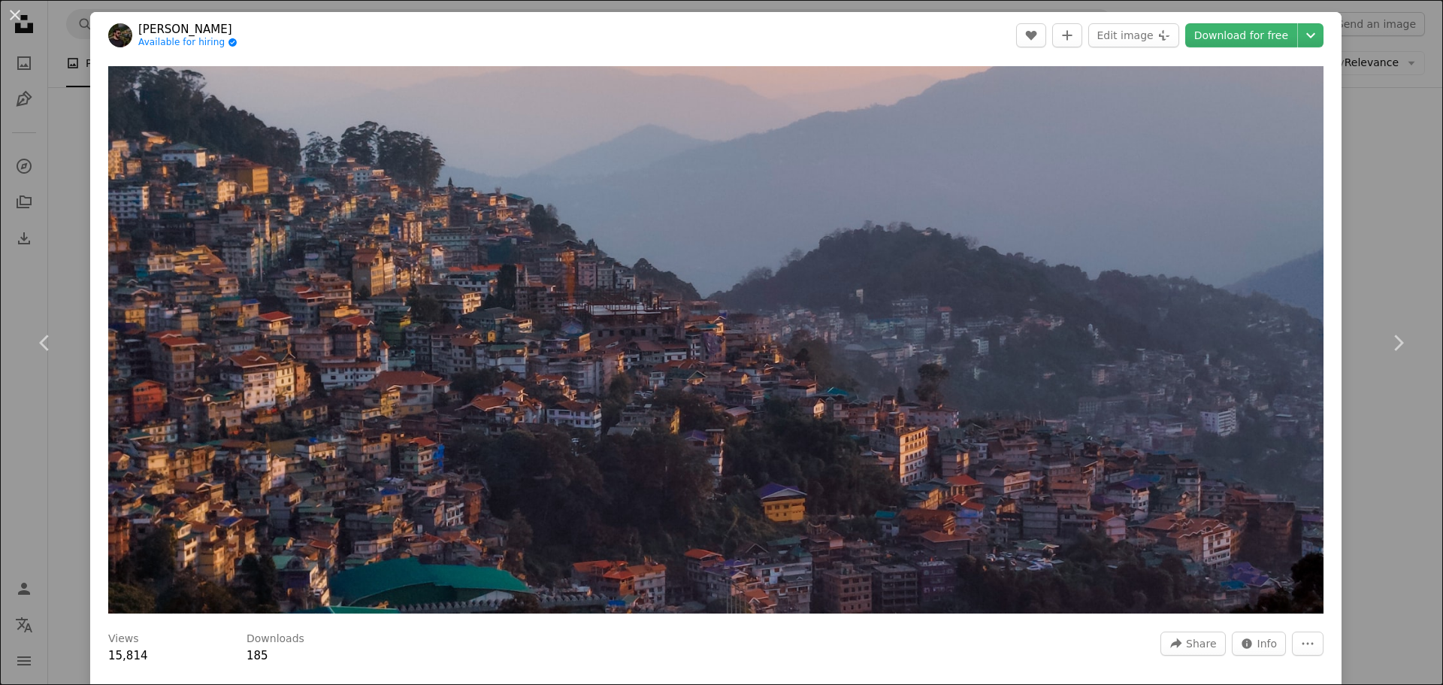
drag, startPoint x: 1220, startPoint y: 42, endPoint x: 1213, endPoint y: 50, distance: 11.2
click at [1222, 42] on font "Download for free" at bounding box center [1241, 35] width 94 height 23
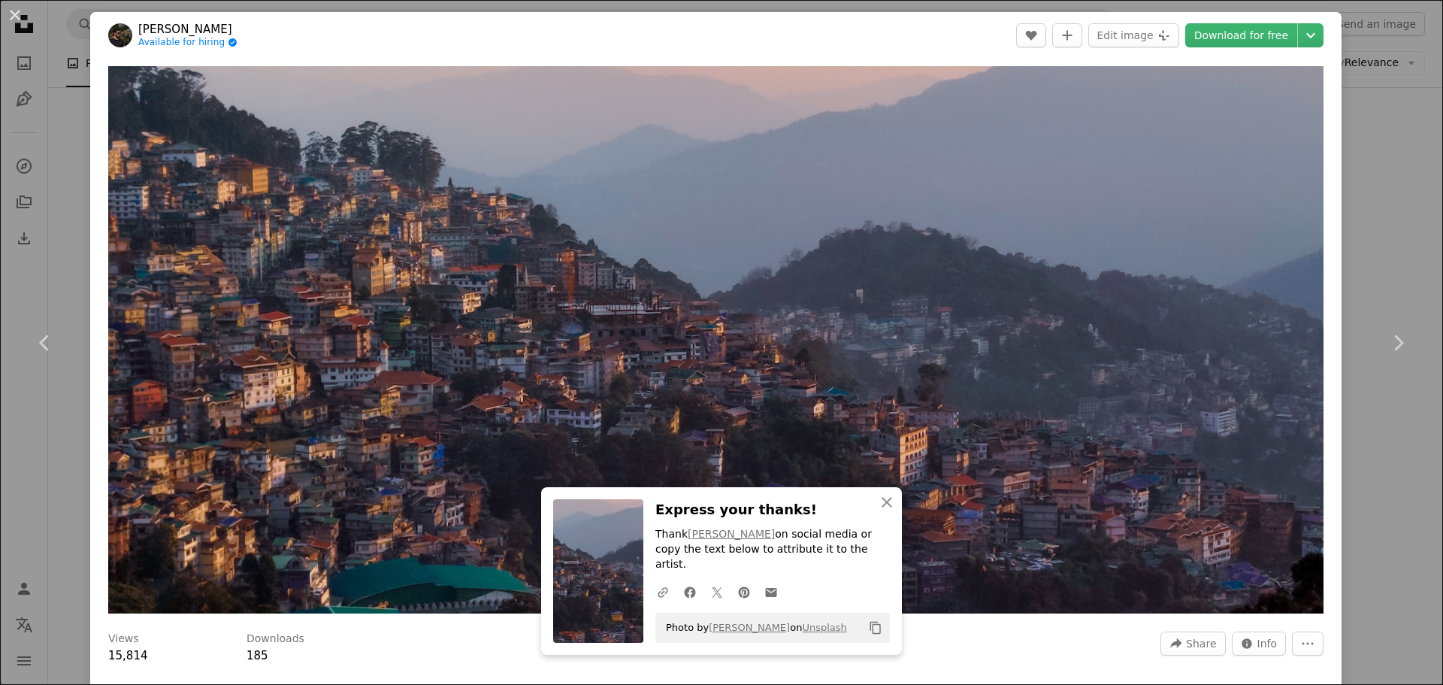
click at [1371, 247] on div "An X shape Chevron left Chevron right [PERSON_NAME] Available for hiring A chec…" at bounding box center [721, 342] width 1443 height 685
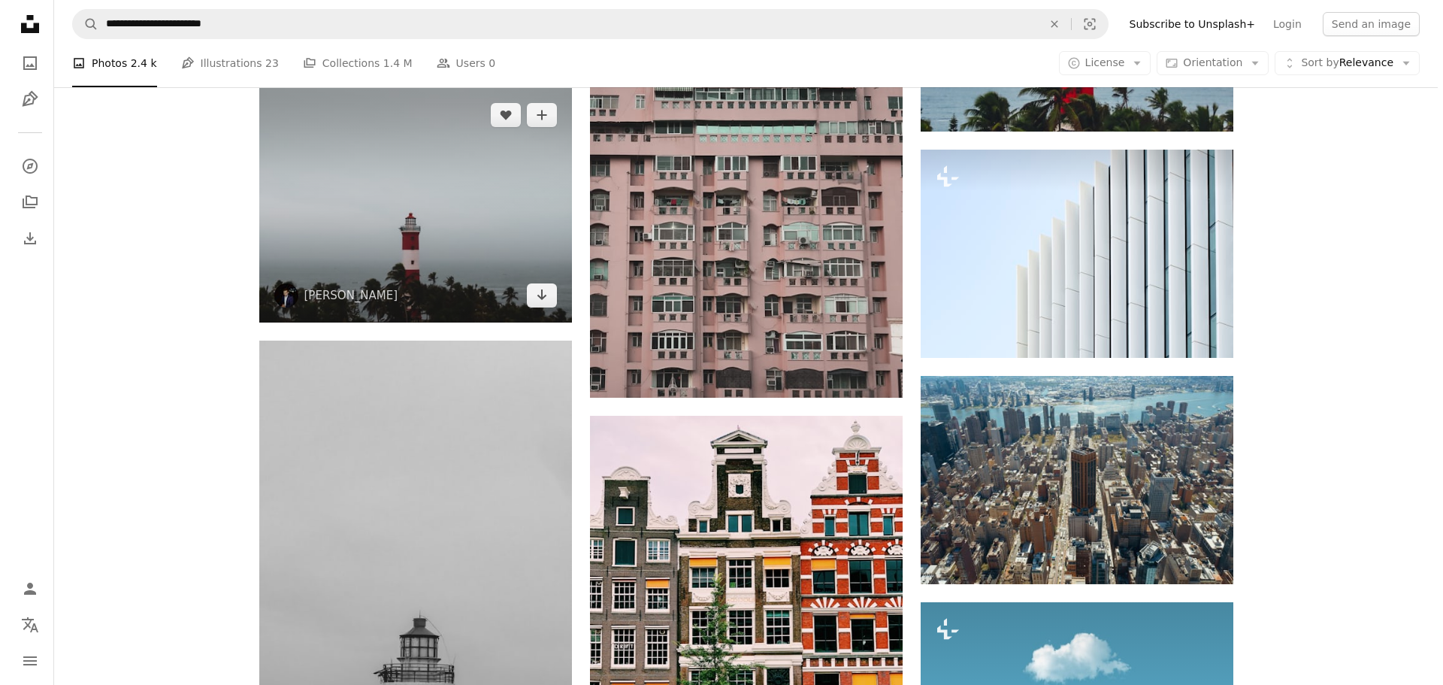
scroll to position [4283, 0]
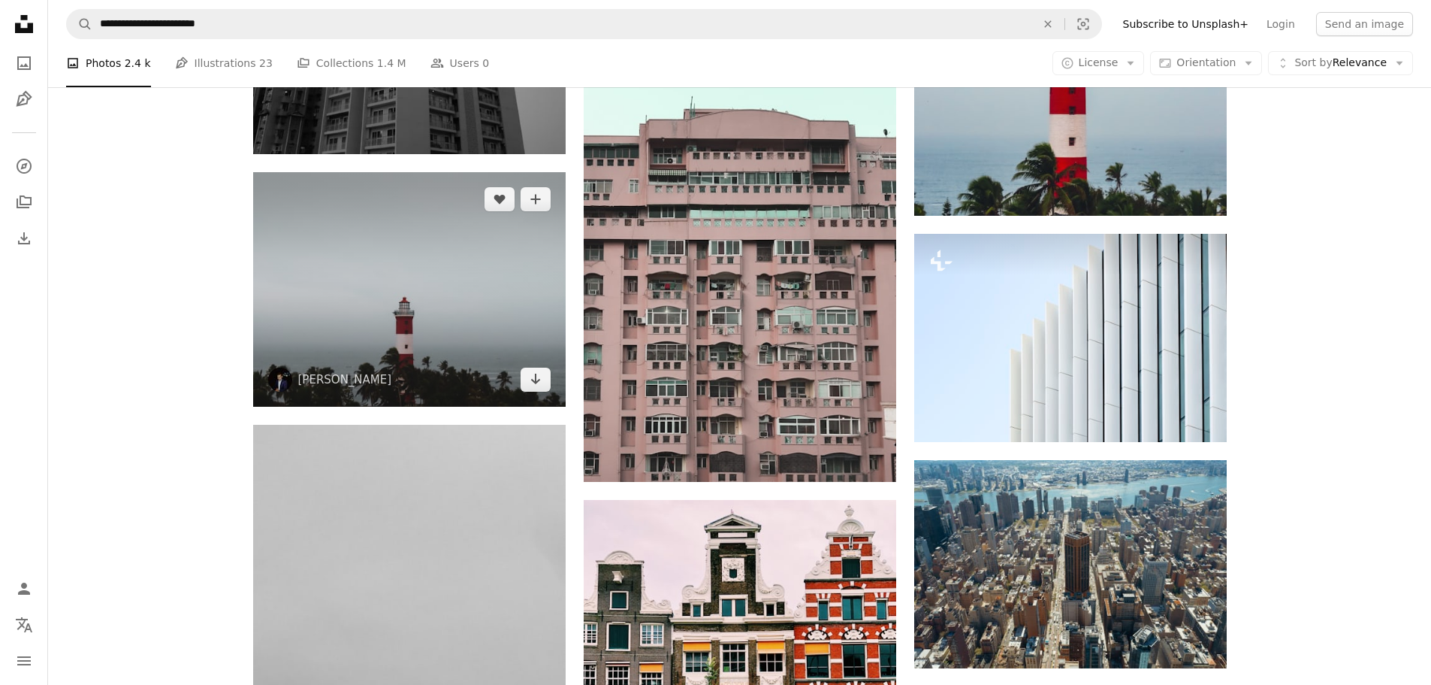
click at [435, 319] on img at bounding box center [409, 289] width 313 height 234
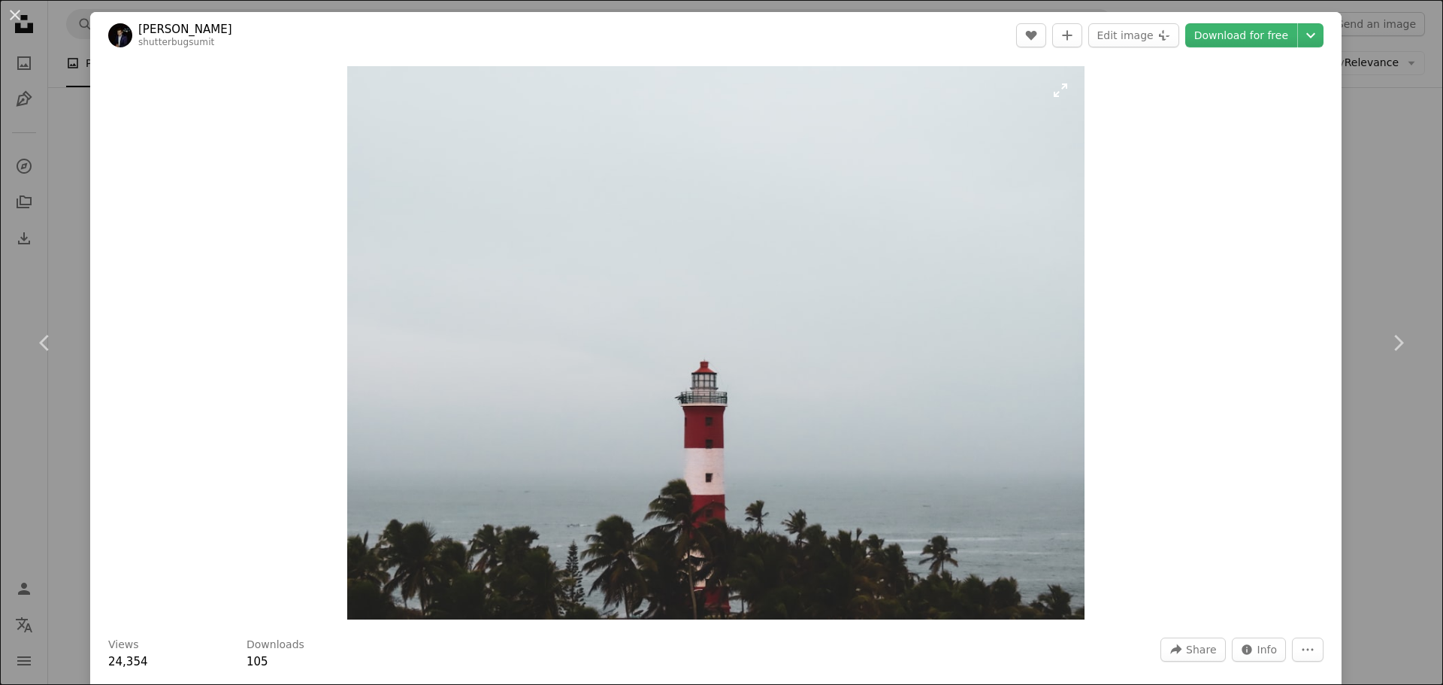
click at [688, 424] on img "Zoom in on this image" at bounding box center [715, 342] width 737 height 553
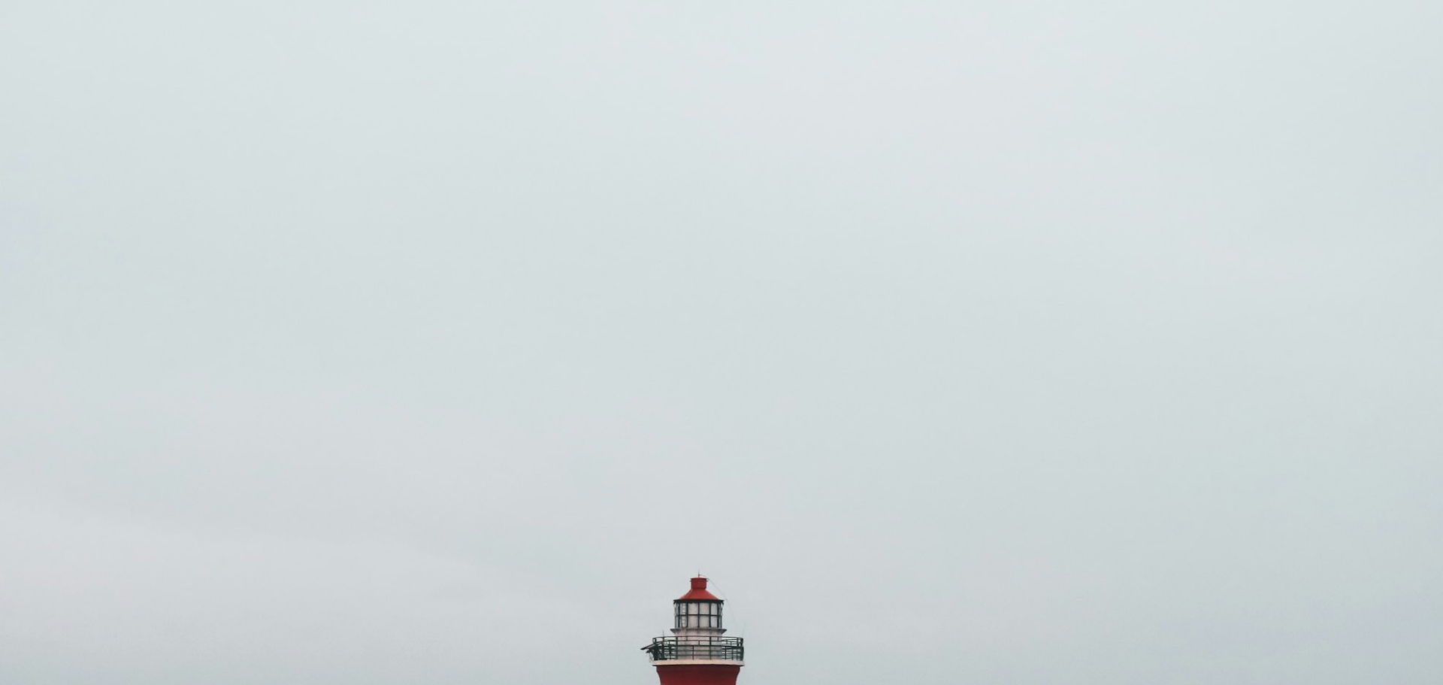
scroll to position [192, 0]
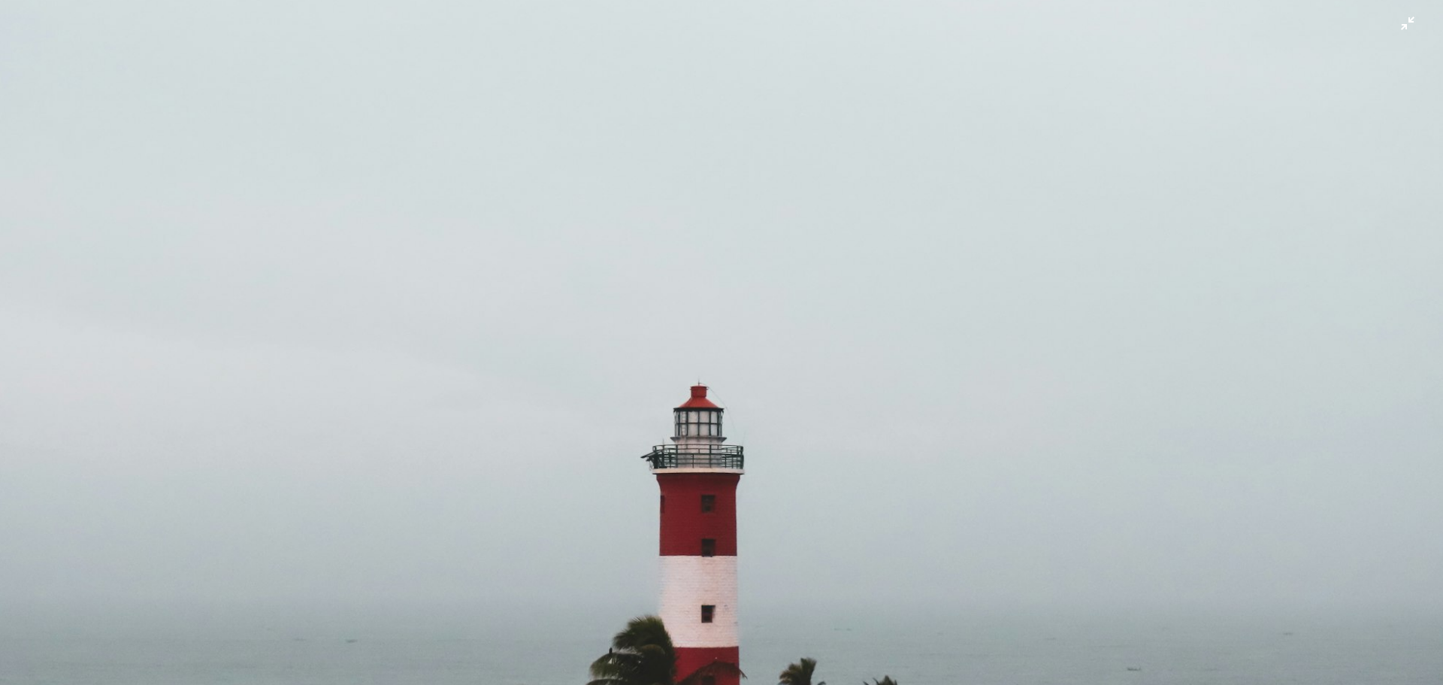
click at [1396, 27] on img "Zoom arrière sur cette image" at bounding box center [721, 350] width 1444 height 1084
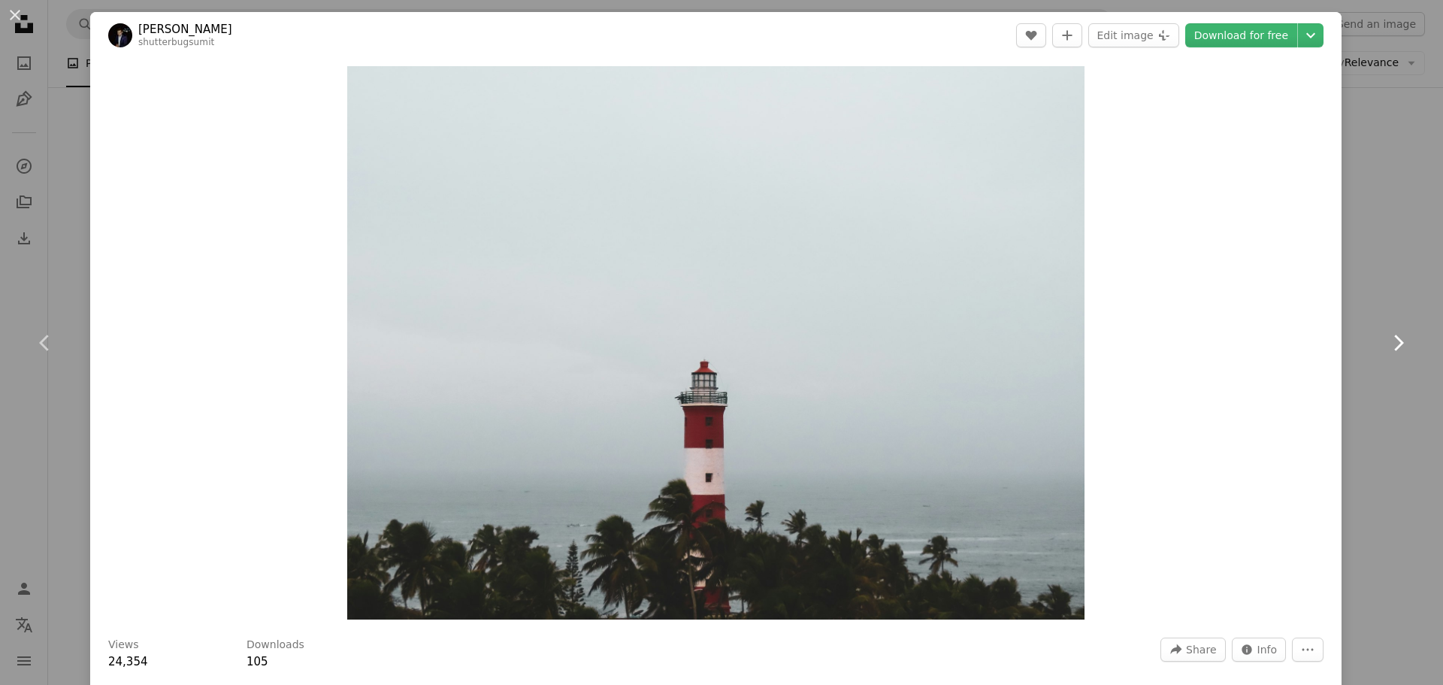
click at [1379, 287] on link "Chevron right" at bounding box center [1398, 343] width 90 height 144
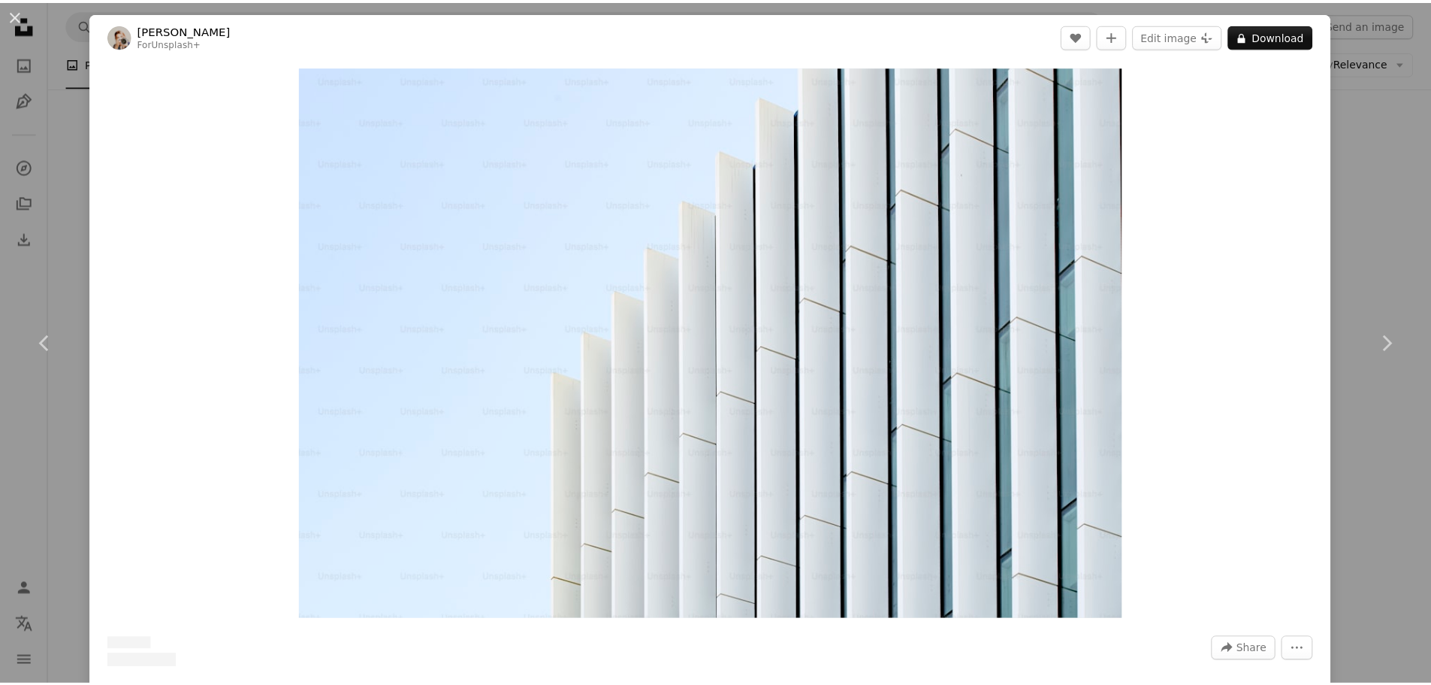
scroll to position [376, 0]
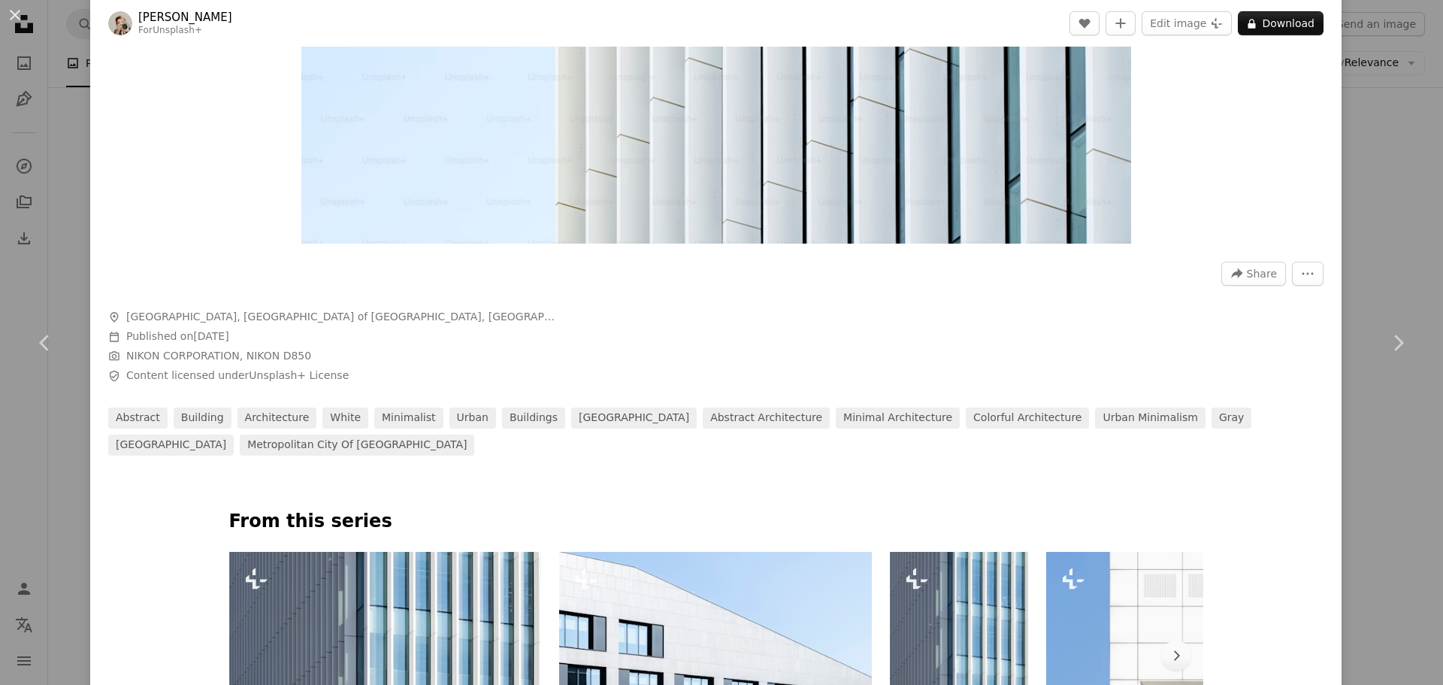
click at [1346, 112] on div "An X shape Chevron left Chevron right [PERSON_NAME] For Unsplash+ A heart A plu…" at bounding box center [721, 342] width 1443 height 685
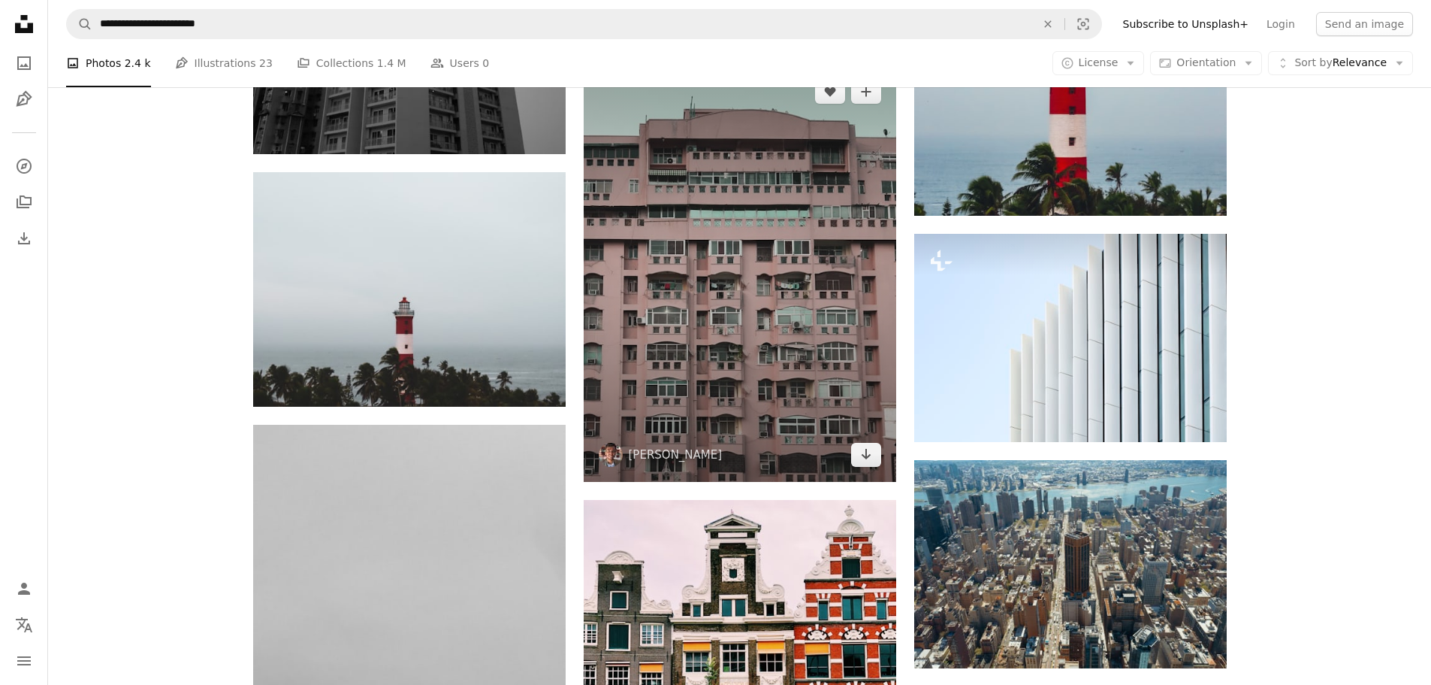
scroll to position [4659, 0]
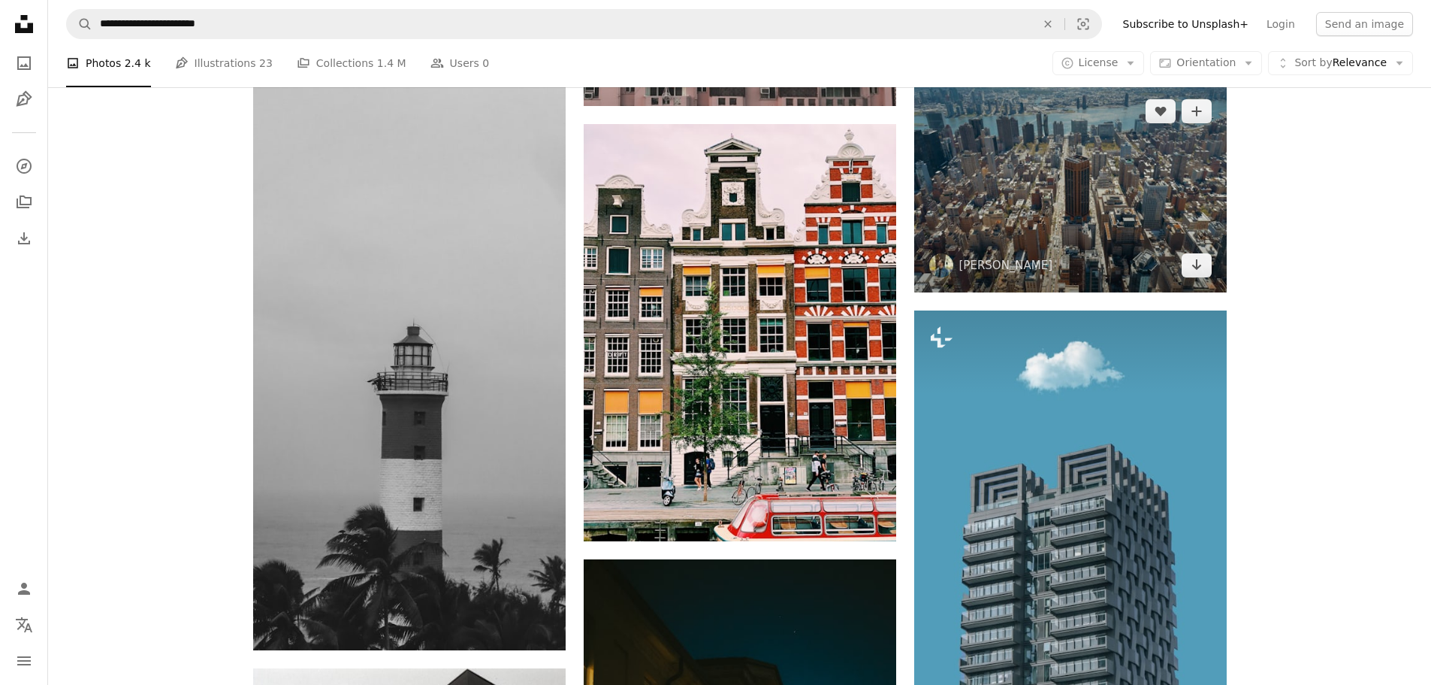
click at [1149, 165] on img at bounding box center [1070, 187] width 313 height 207
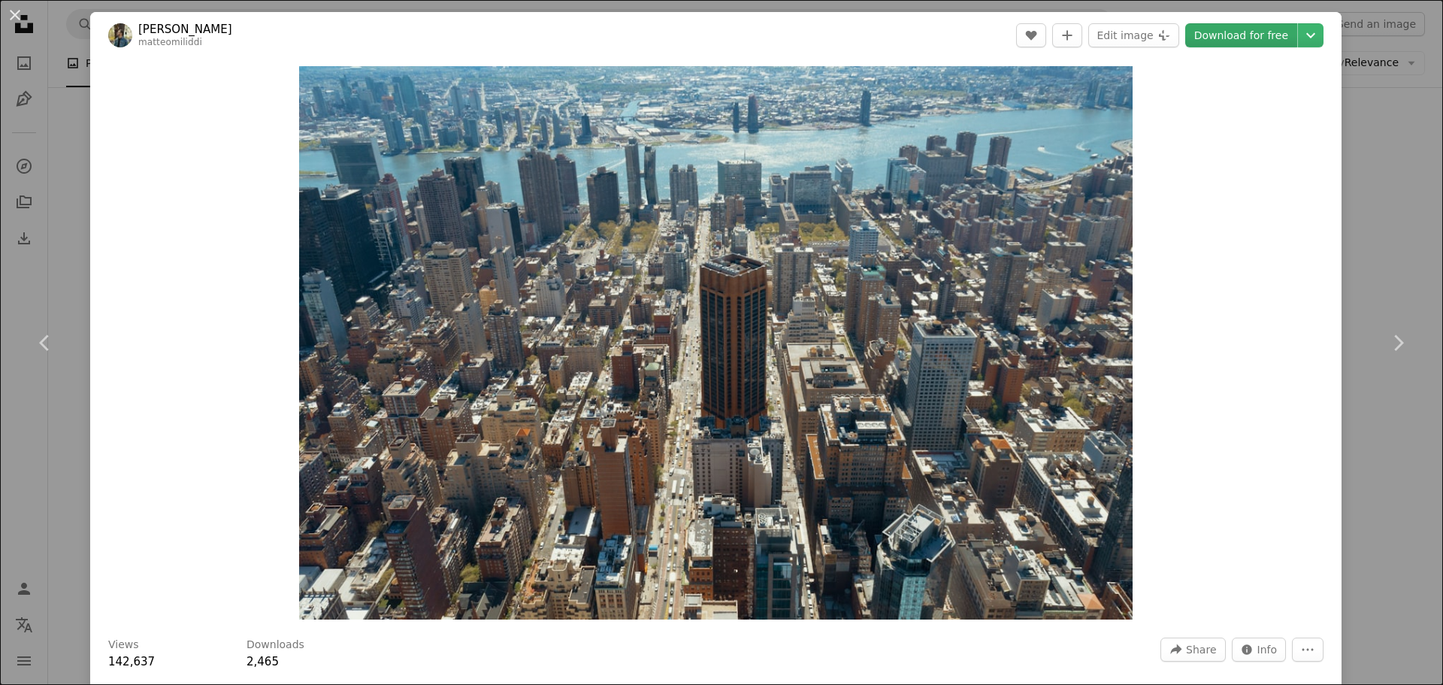
click at [1240, 44] on font "Download for free" at bounding box center [1241, 35] width 94 height 23
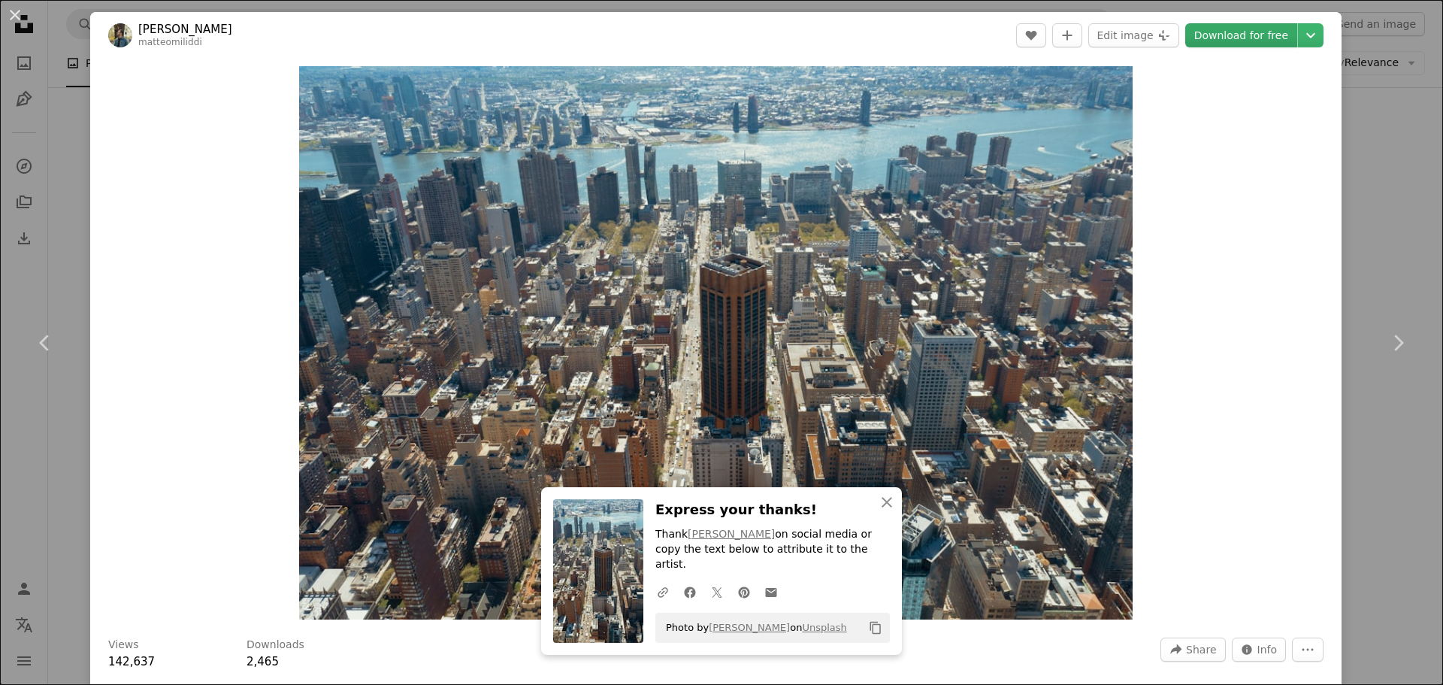
click at [1246, 41] on font "Download for free" at bounding box center [1241, 35] width 94 height 23
click at [1412, 211] on div "An X shape Chevron left Chevron right [PERSON_NAME] matteomiliddi A heart A plu…" at bounding box center [721, 342] width 1443 height 685
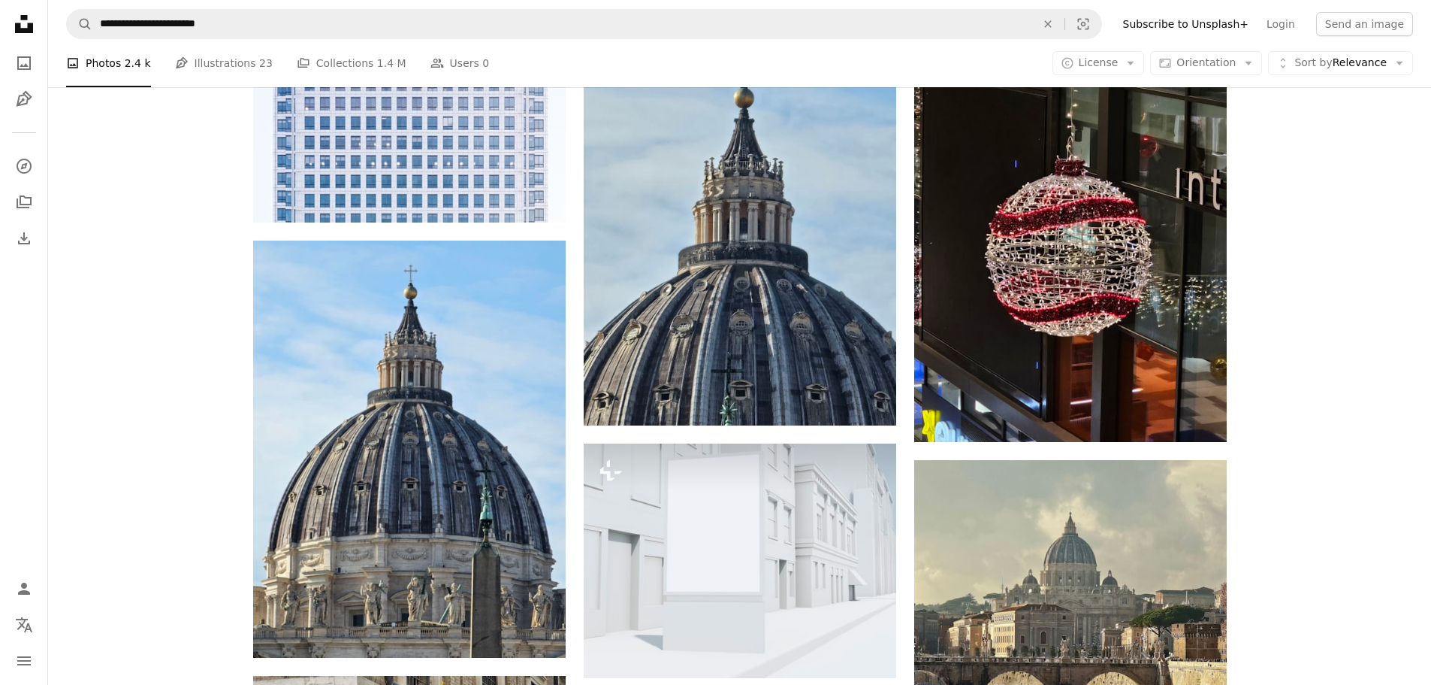
scroll to position [10219, 0]
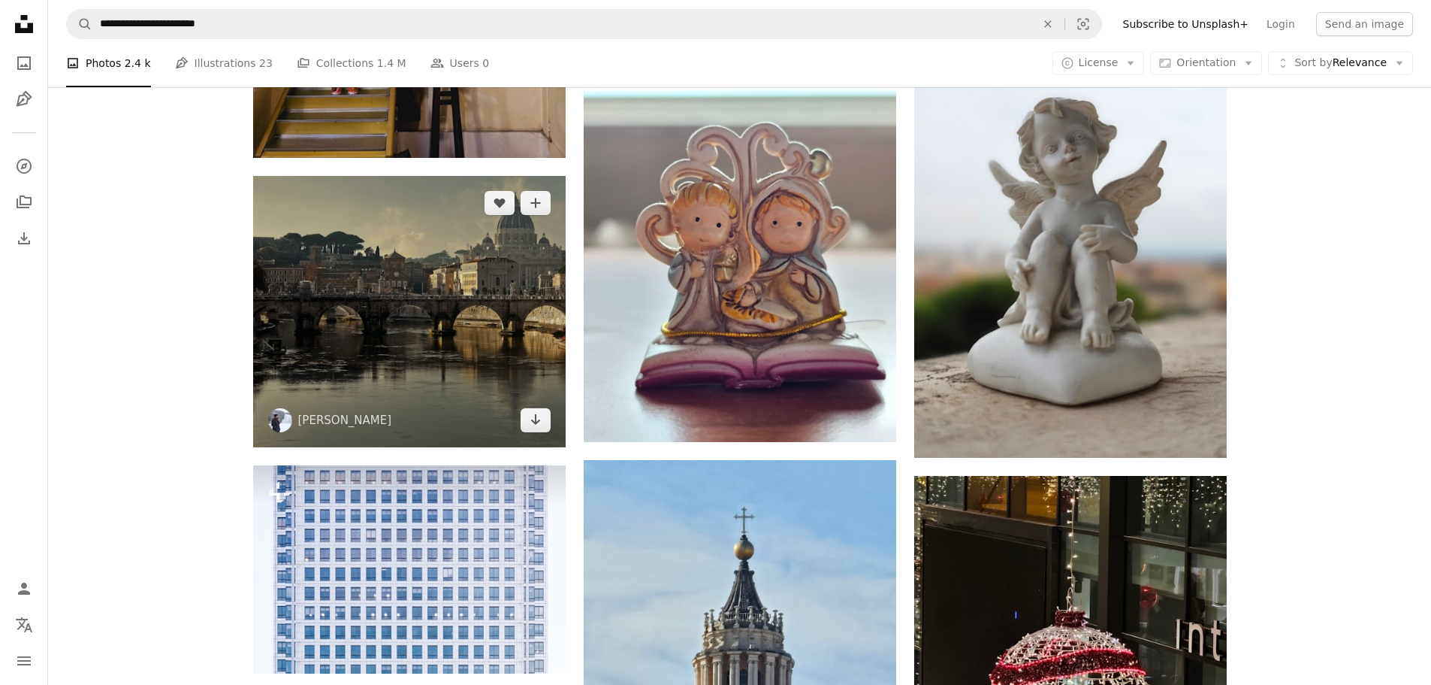
click at [449, 321] on img at bounding box center [409, 311] width 313 height 271
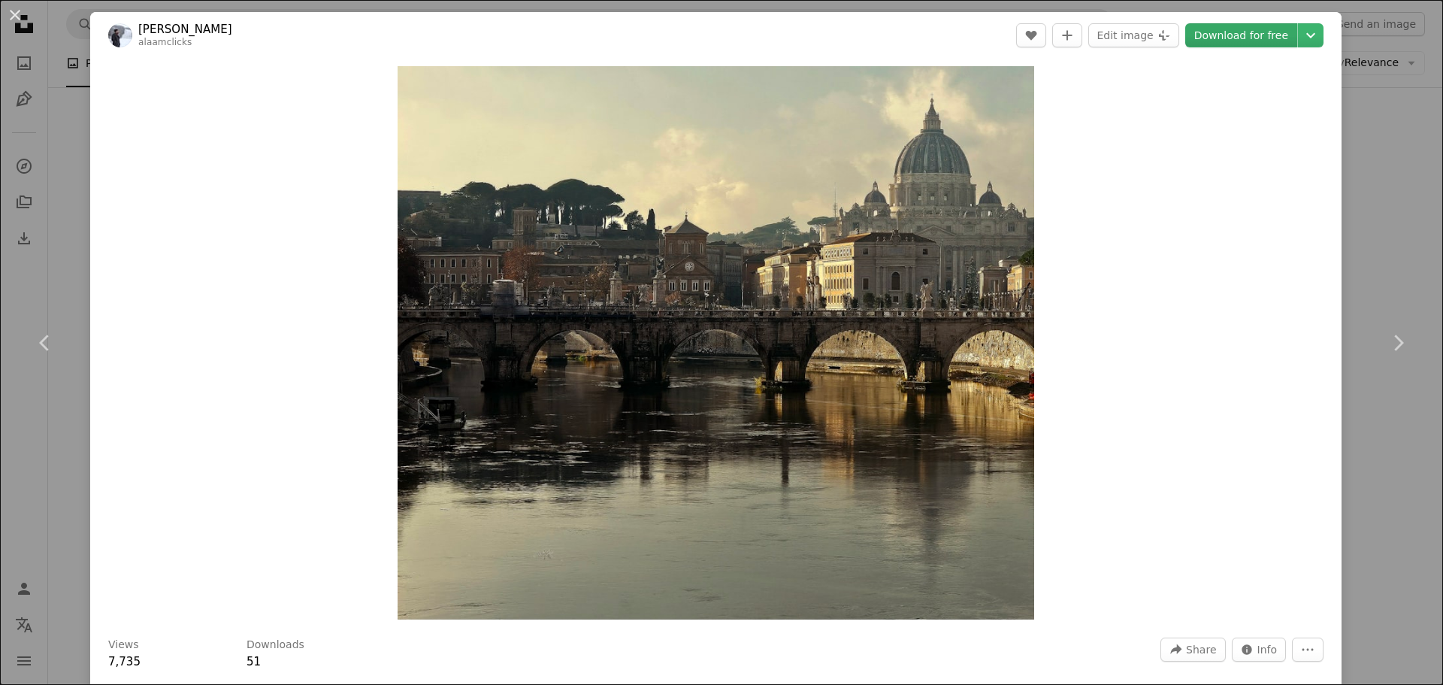
click at [1220, 42] on font "Download for free" at bounding box center [1241, 35] width 94 height 23
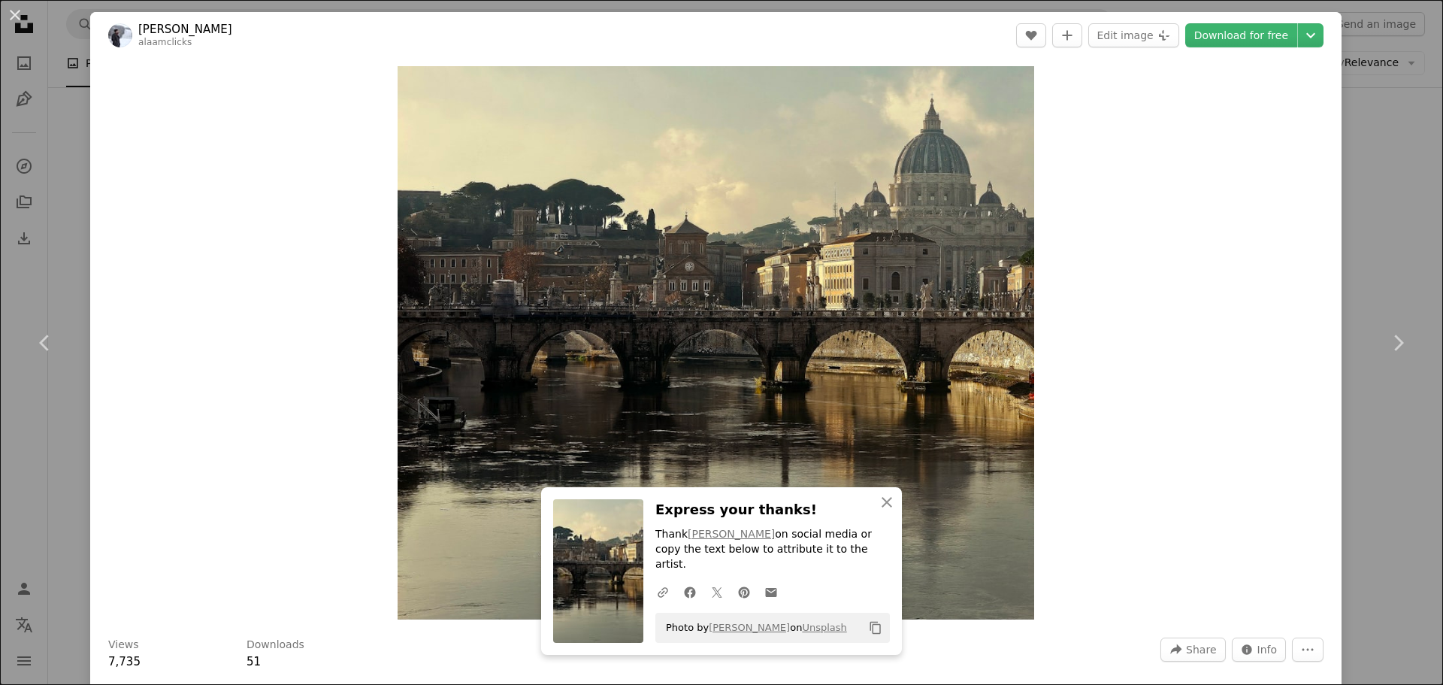
click at [0, 500] on div "An X shape Chevron left Chevron right [PERSON_NAME] alaamclicks A heart A plus …" at bounding box center [721, 342] width 1443 height 685
